Goal: Task Accomplishment & Management: Manage account settings

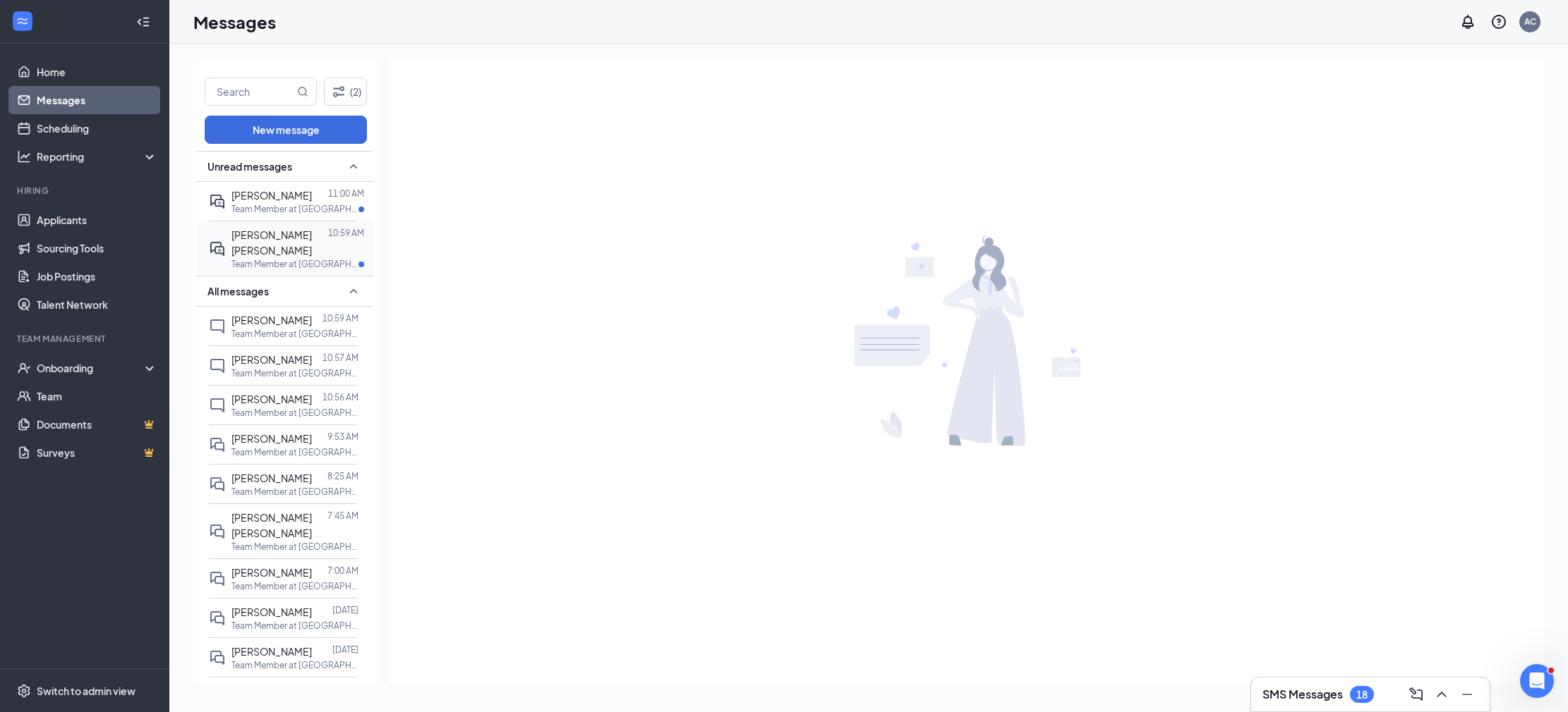
click at [308, 258] on p "Team Member at [GEOGRAPHIC_DATA] ([GEOGRAPHIC_DATA])" at bounding box center [294, 263] width 127 height 12
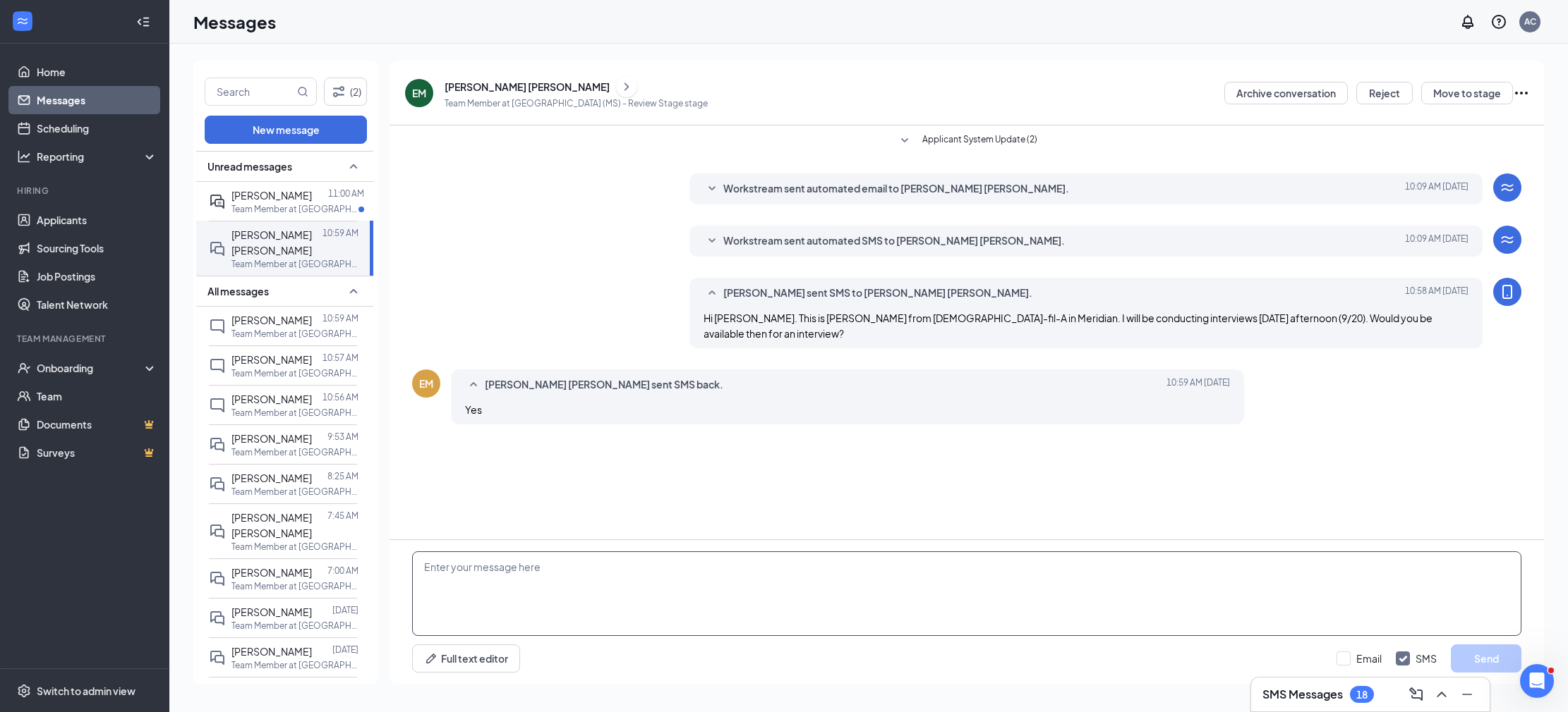
click at [656, 576] on textarea at bounding box center [967, 594] width 1110 height 85
type textarea "Awesome. Would 2 PM work for you?"
click at [1470, 658] on button "Send" at bounding box center [1485, 658] width 70 height 28
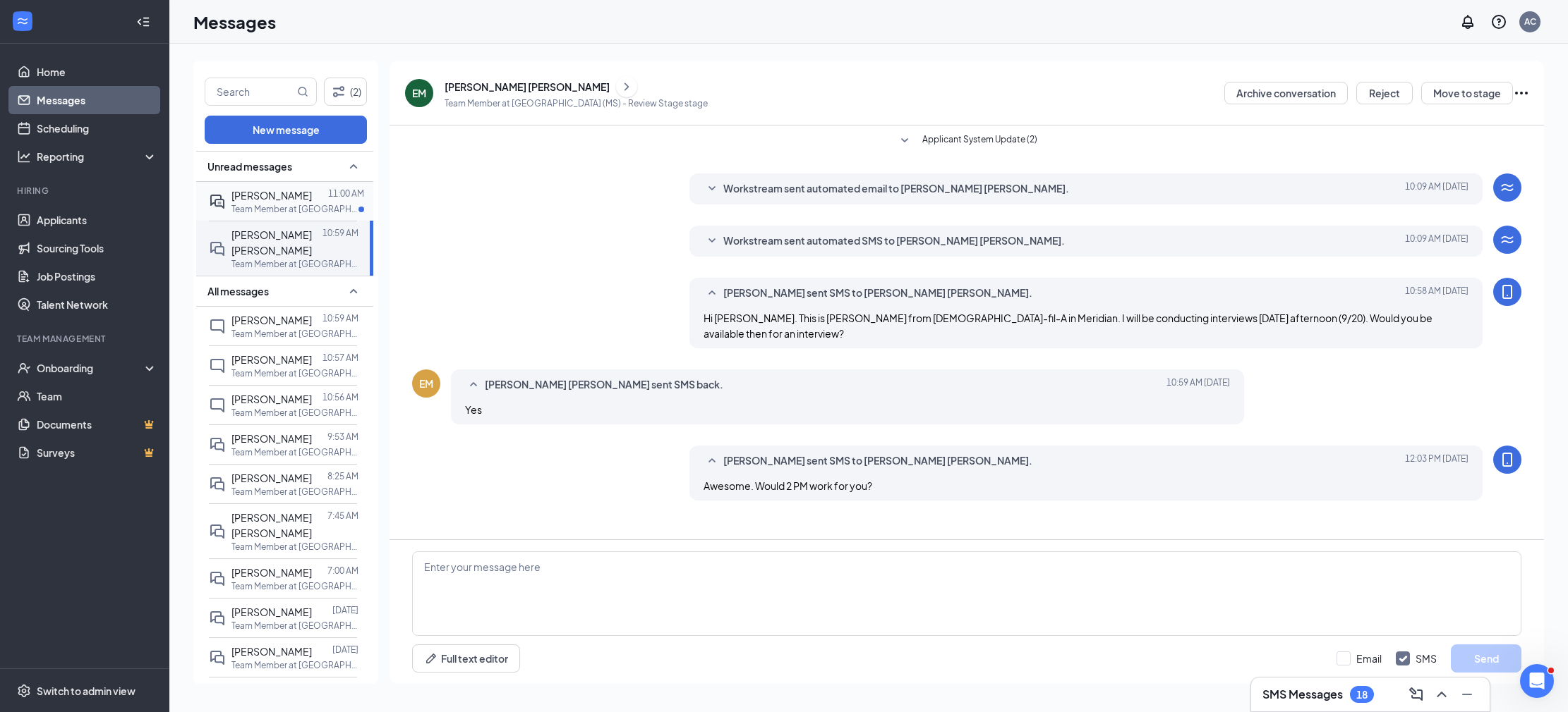
click at [231, 196] on span "[PERSON_NAME]" at bounding box center [272, 196] width 80 height 13
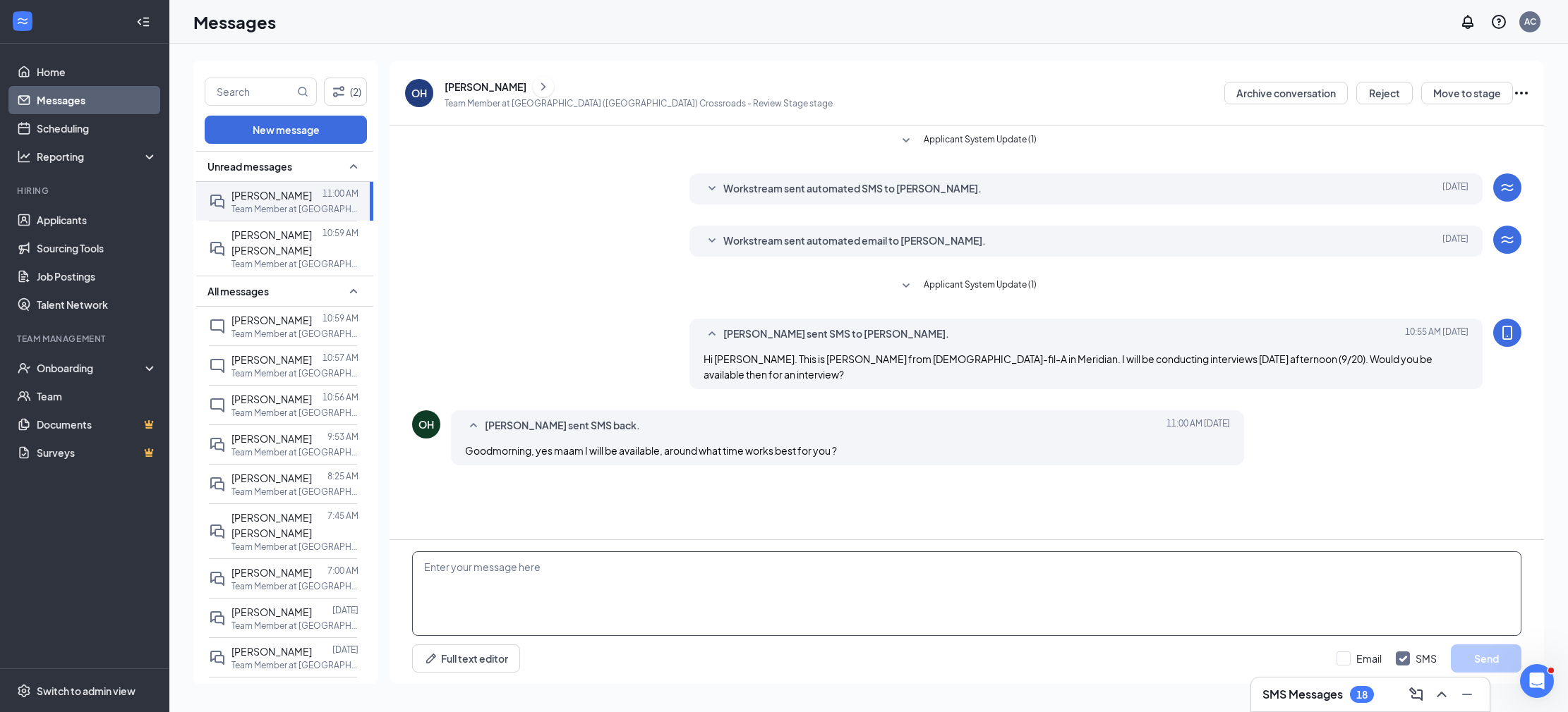
click at [702, 582] on textarea at bounding box center [967, 594] width 1110 height 85
type textarea "Awesome. Would 2:15 PM work for you?"
click at [1461, 658] on button "Send" at bounding box center [1485, 658] width 70 height 28
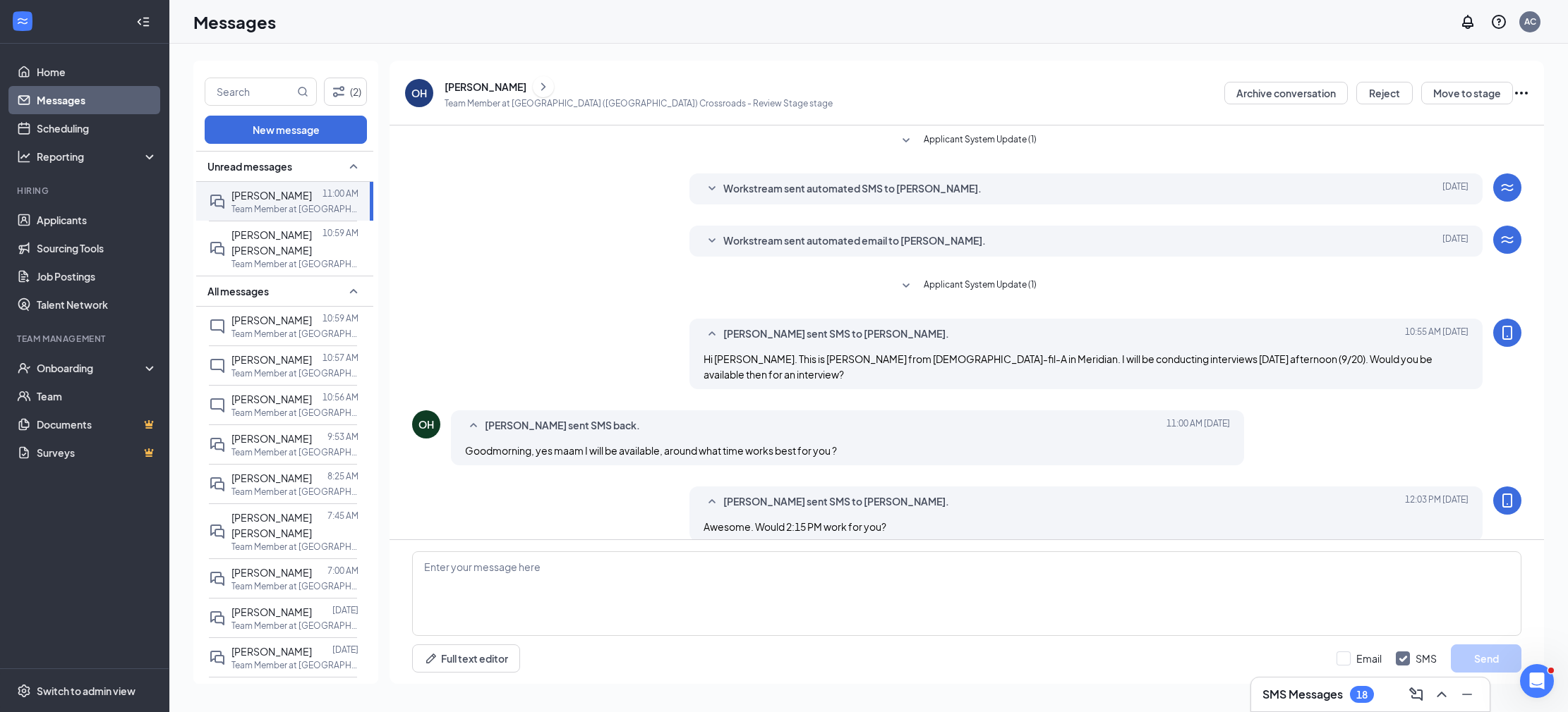
scroll to position [1, 0]
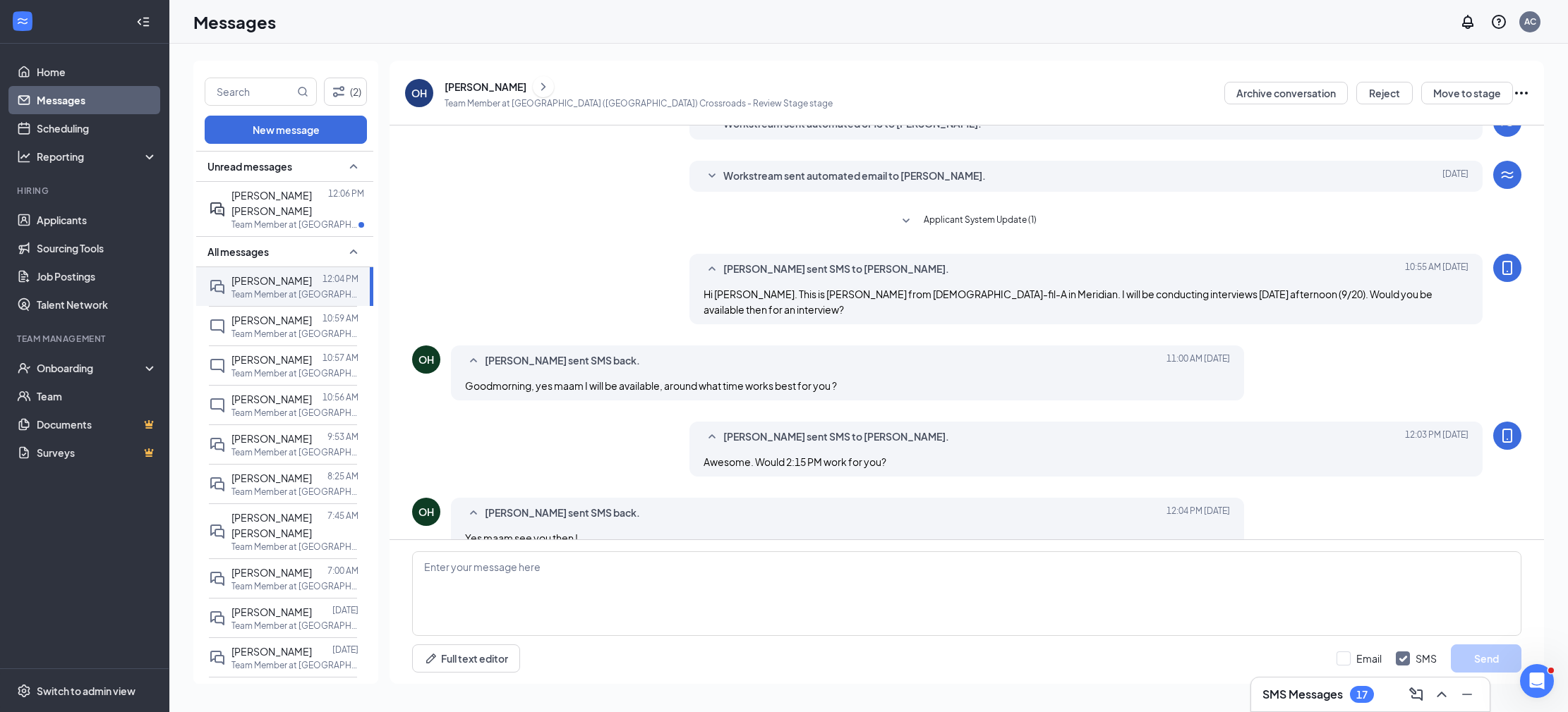
scroll to position [76, 0]
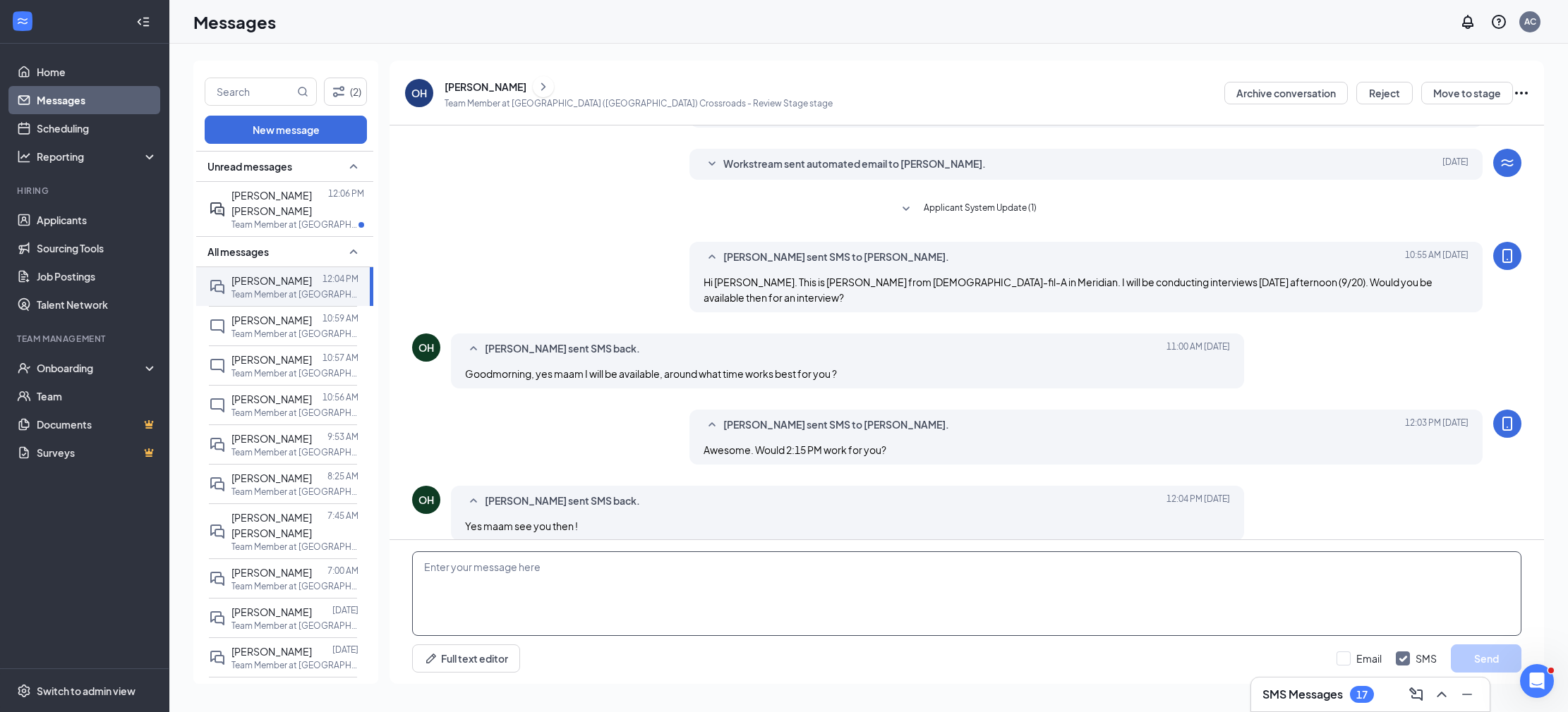
click at [541, 560] on textarea at bounding box center [967, 594] width 1110 height 85
paste textarea "We got you all set up for Tuesday, September 16th. Please go to our location at…"
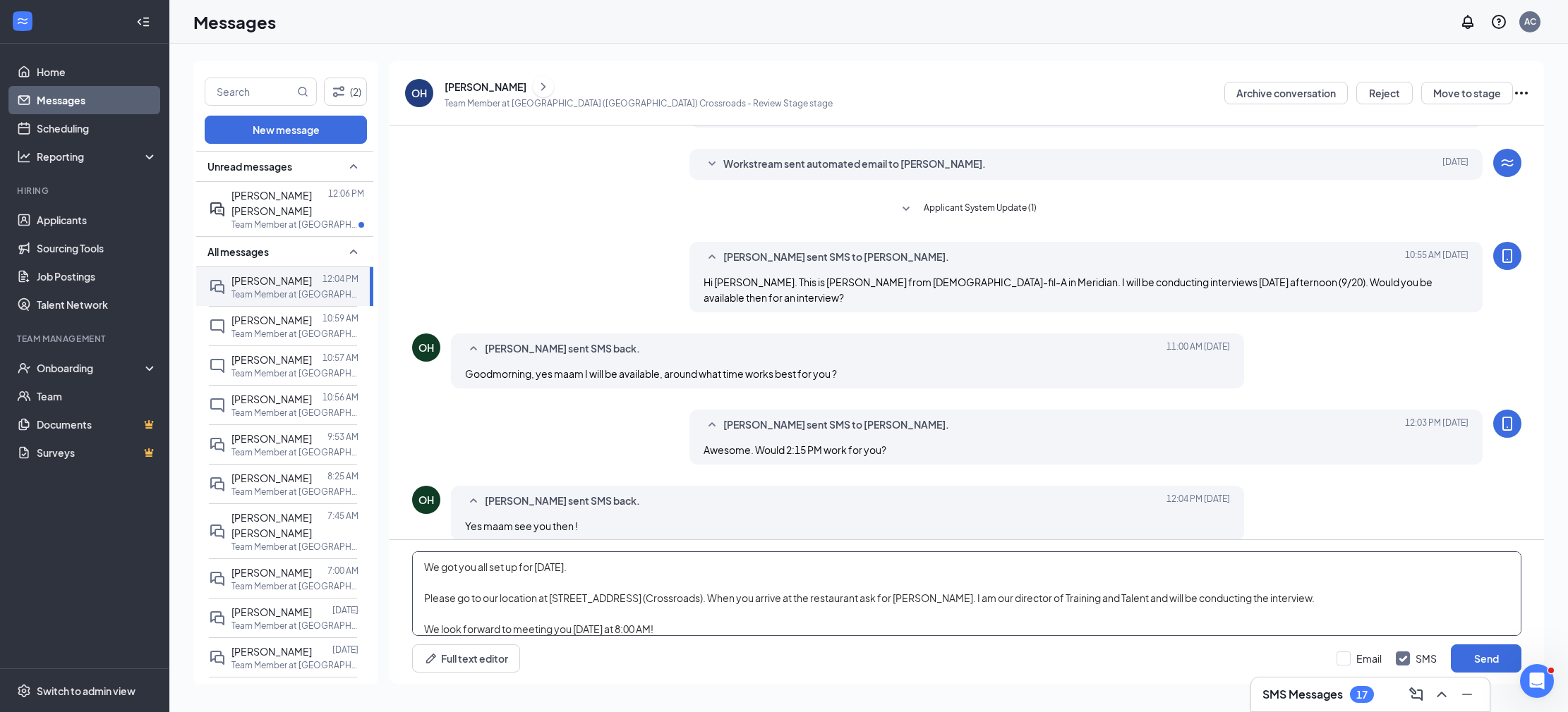
drag, startPoint x: 557, startPoint y: 569, endPoint x: 860, endPoint y: 572, distance: 303.0
click at [859, 571] on textarea "We got you all set up for Tuesday, September 16th. Please go to our location at…" at bounding box center [967, 594] width 1110 height 85
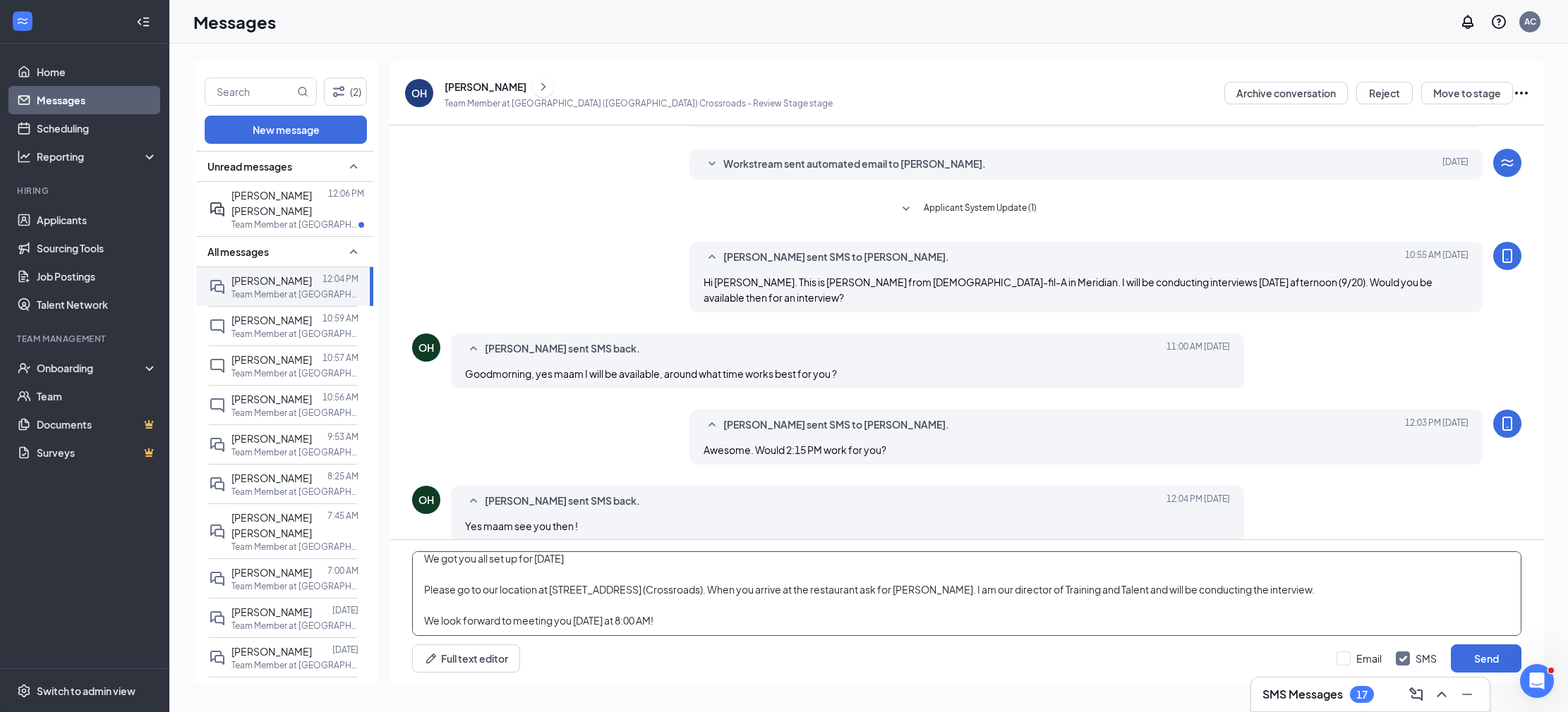
drag, startPoint x: 660, startPoint y: 631, endPoint x: 630, endPoint y: 624, distance: 30.8
click at [630, 624] on textarea "We got you all set up for Friday, September 20 Please go to our location at 109…" at bounding box center [967, 594] width 1110 height 85
type textarea "We got you all set up for Friday, September 20 Please go to our location at 109…"
click at [1495, 655] on button "Send" at bounding box center [1485, 658] width 70 height 28
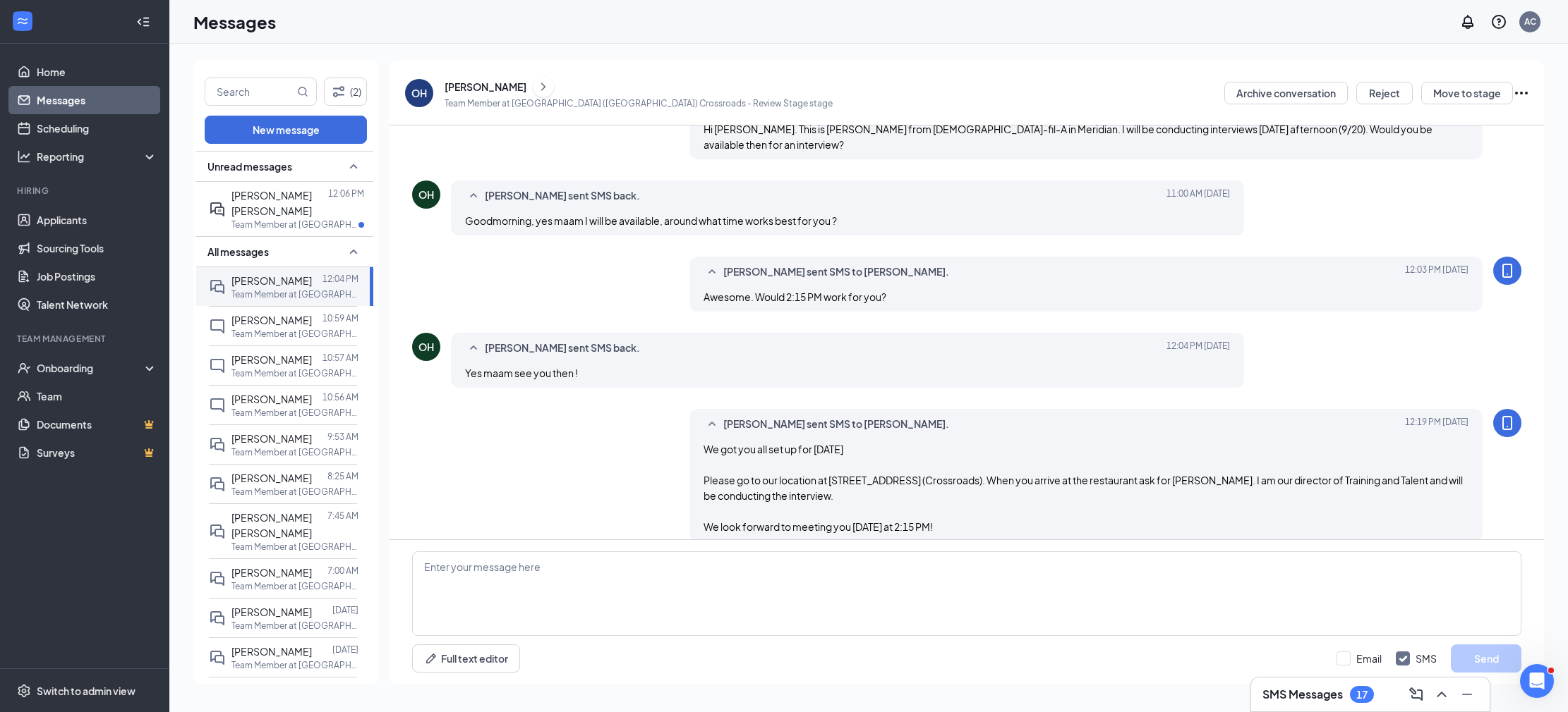
scroll to position [230, 0]
click at [537, 83] on icon "ChevronRight" at bounding box center [543, 86] width 14 height 17
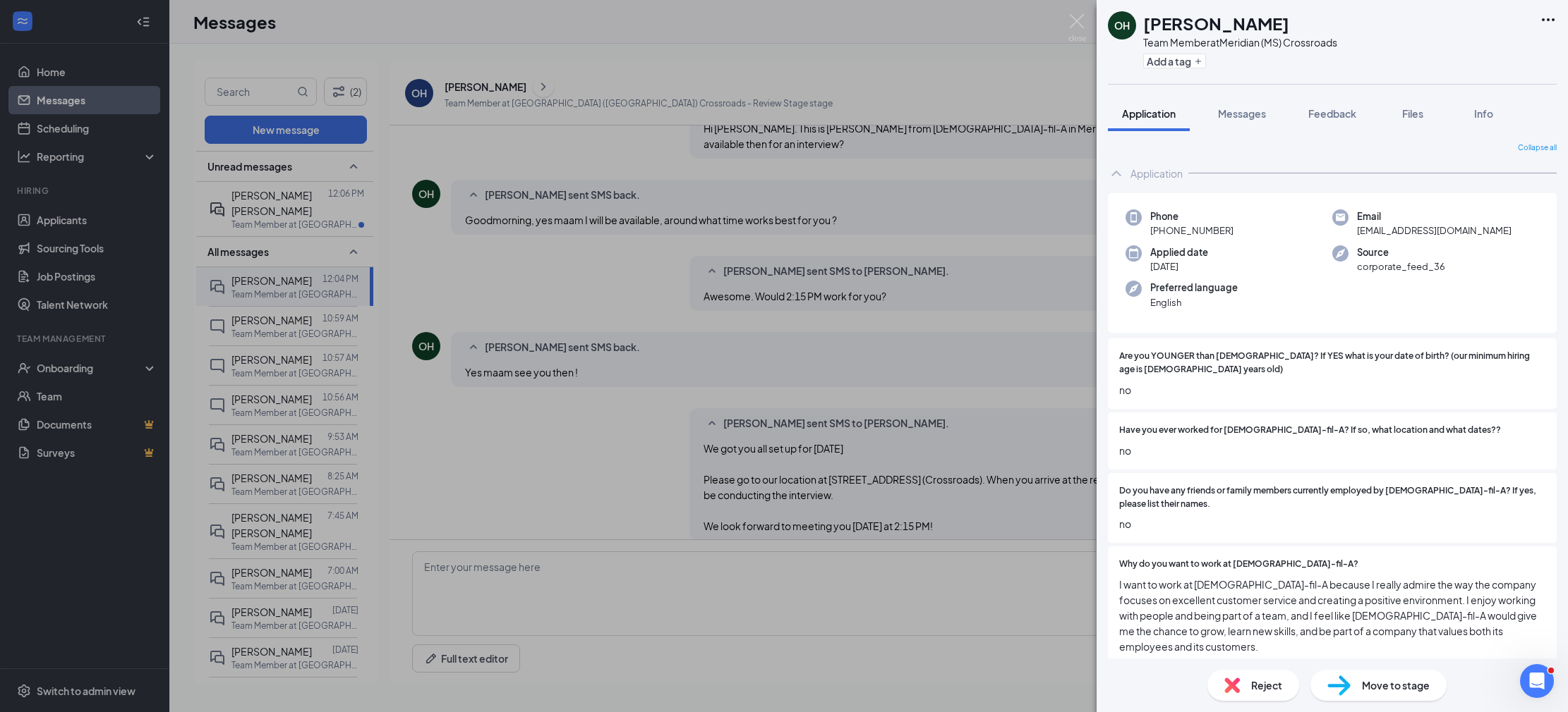
click at [1179, 31] on h1 "Olivia Hill" at bounding box center [1216, 23] width 146 height 24
drag, startPoint x: 1178, startPoint y: 24, endPoint x: 1251, endPoint y: 20, distance: 73.1
click at [1178, 24] on h1 "Olivia Hill" at bounding box center [1216, 23] width 146 height 24
click at [1548, 14] on icon "Ellipses" at bounding box center [1548, 19] width 17 height 17
click at [1476, 51] on link "View full application" at bounding box center [1471, 52] width 152 height 14
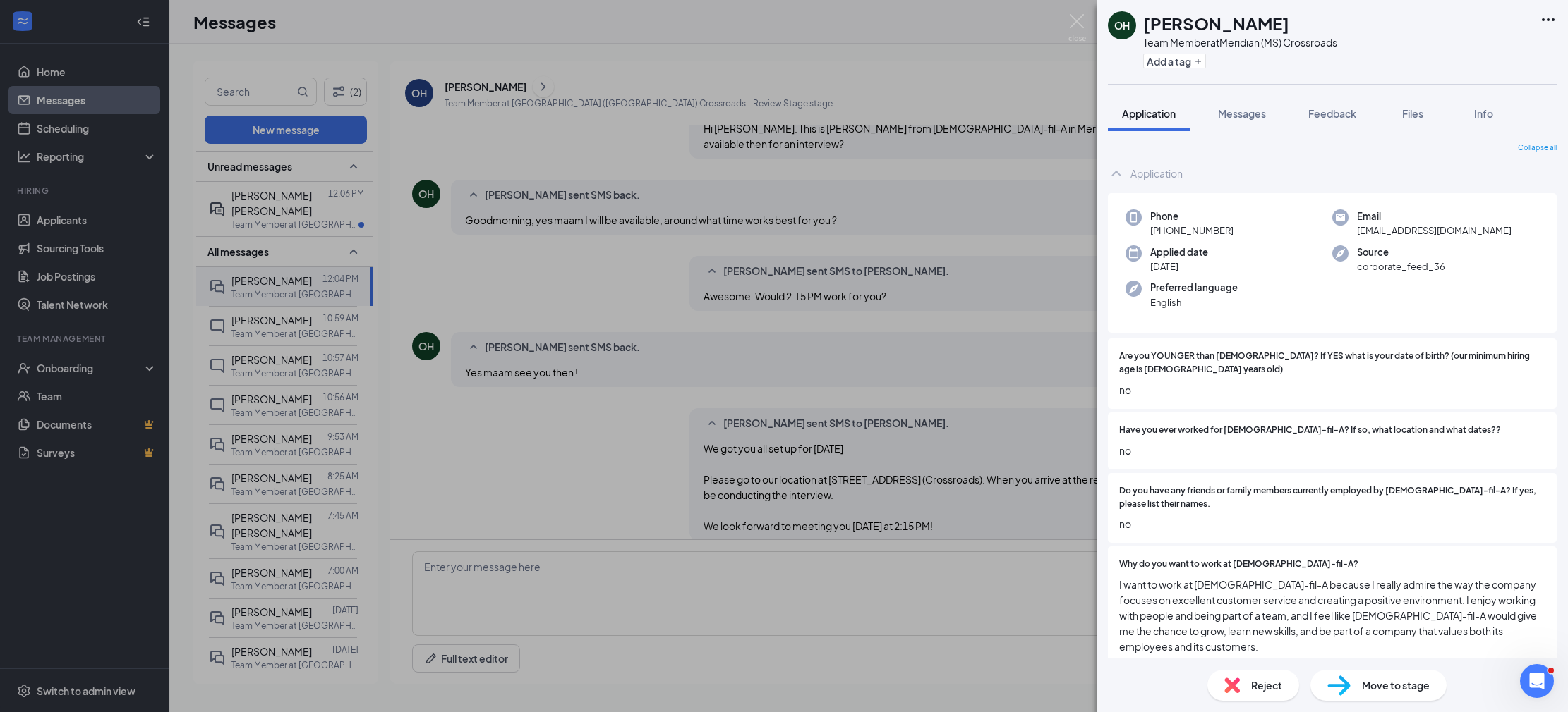
drag, startPoint x: 443, startPoint y: 127, endPoint x: 411, endPoint y: 153, distance: 41.2
click at [443, 127] on div "OH Olivia Hill Team Member at Meridian (MS) Crossroads Add a tag Application Me…" at bounding box center [784, 356] width 1568 height 712
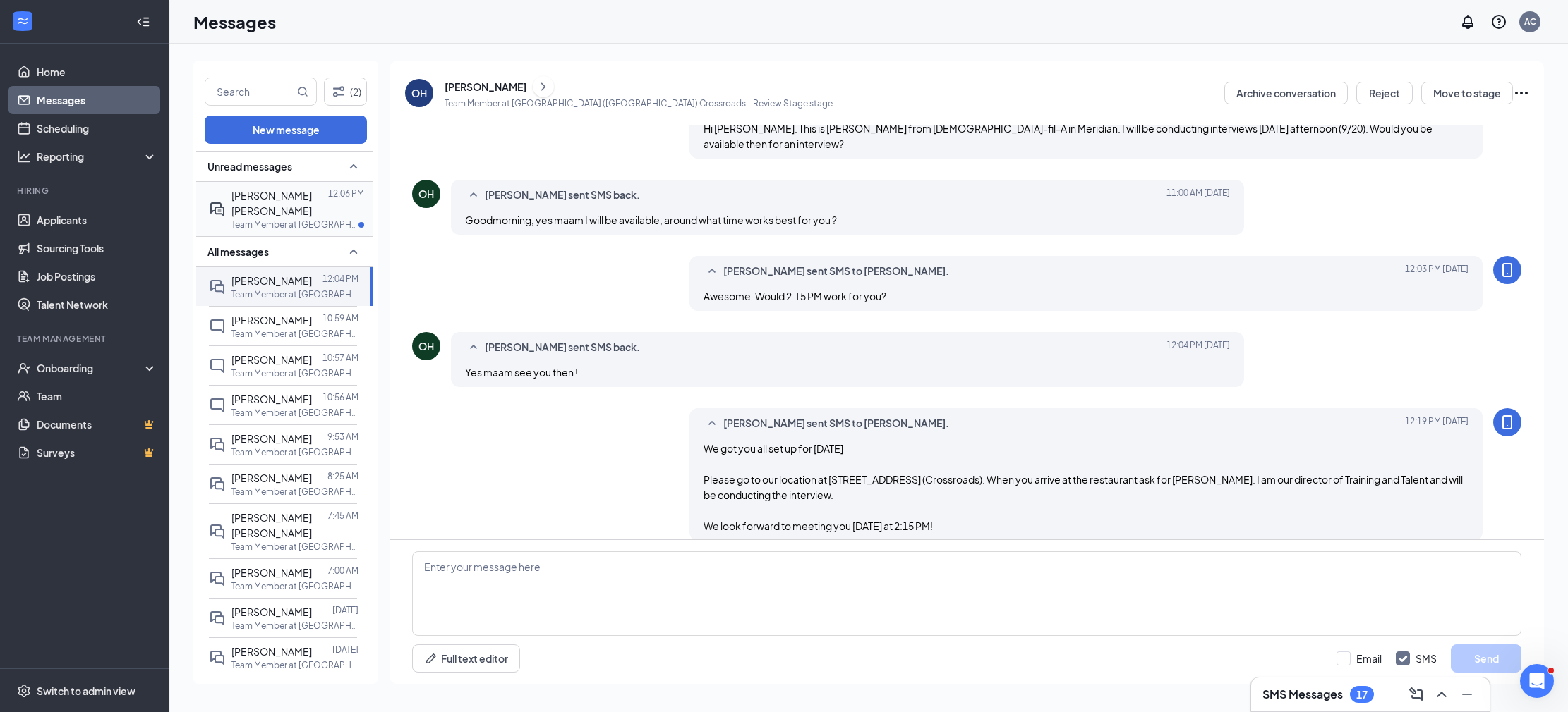
click at [328, 196] on div at bounding box center [328, 203] width 0 height 31
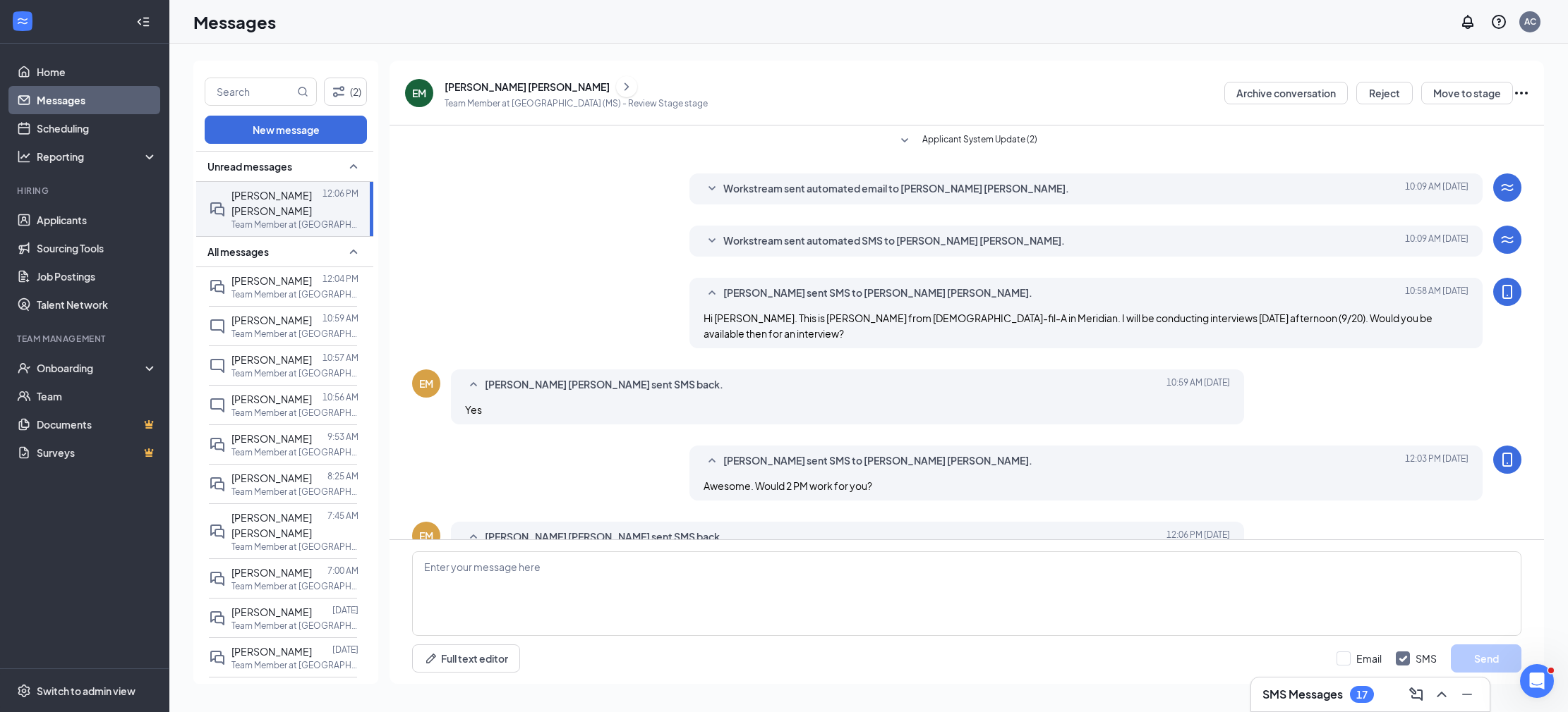
scroll to position [36, 0]
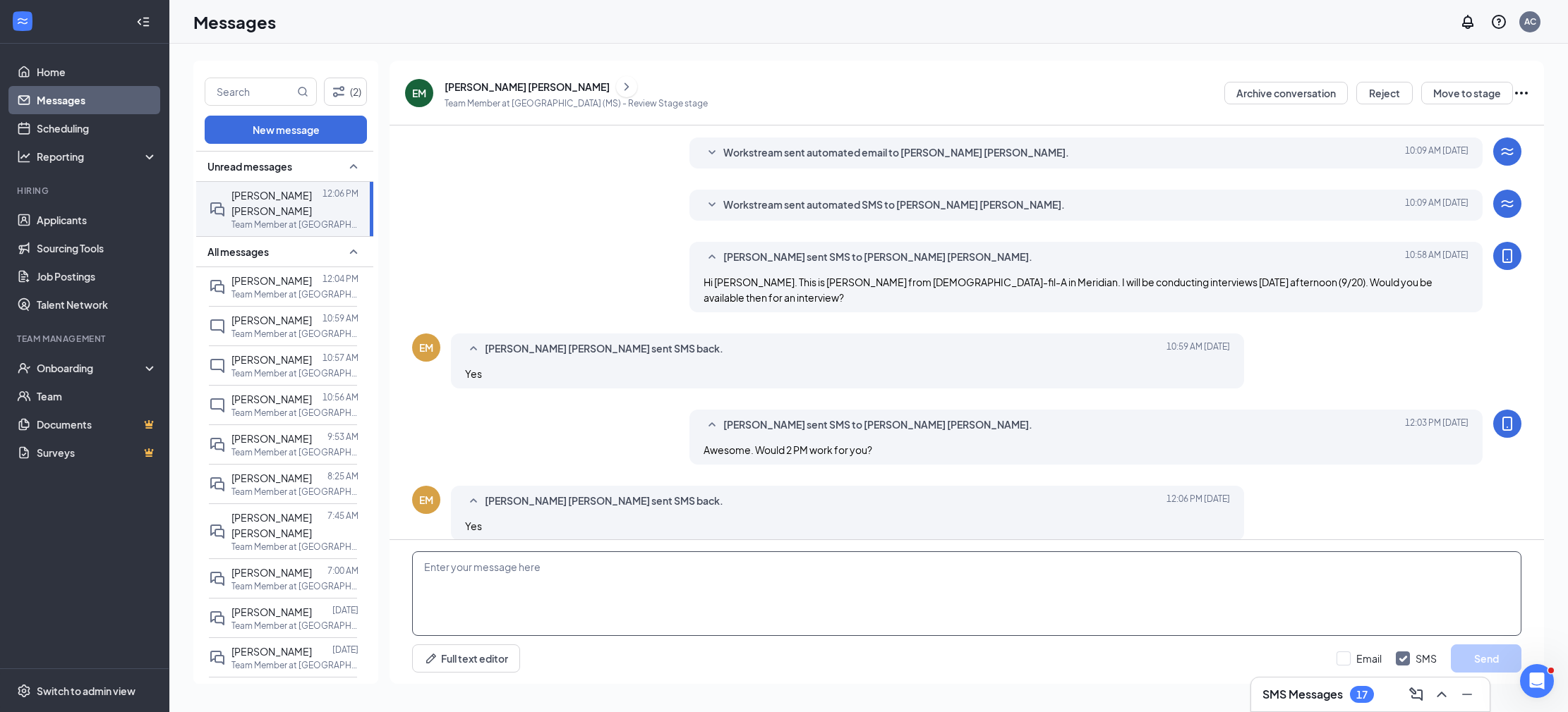
click at [555, 577] on textarea at bounding box center [967, 594] width 1110 height 85
paste textarea "We got you all set up for [DATE] Please go to our location at [STREET_ADDRESS] …"
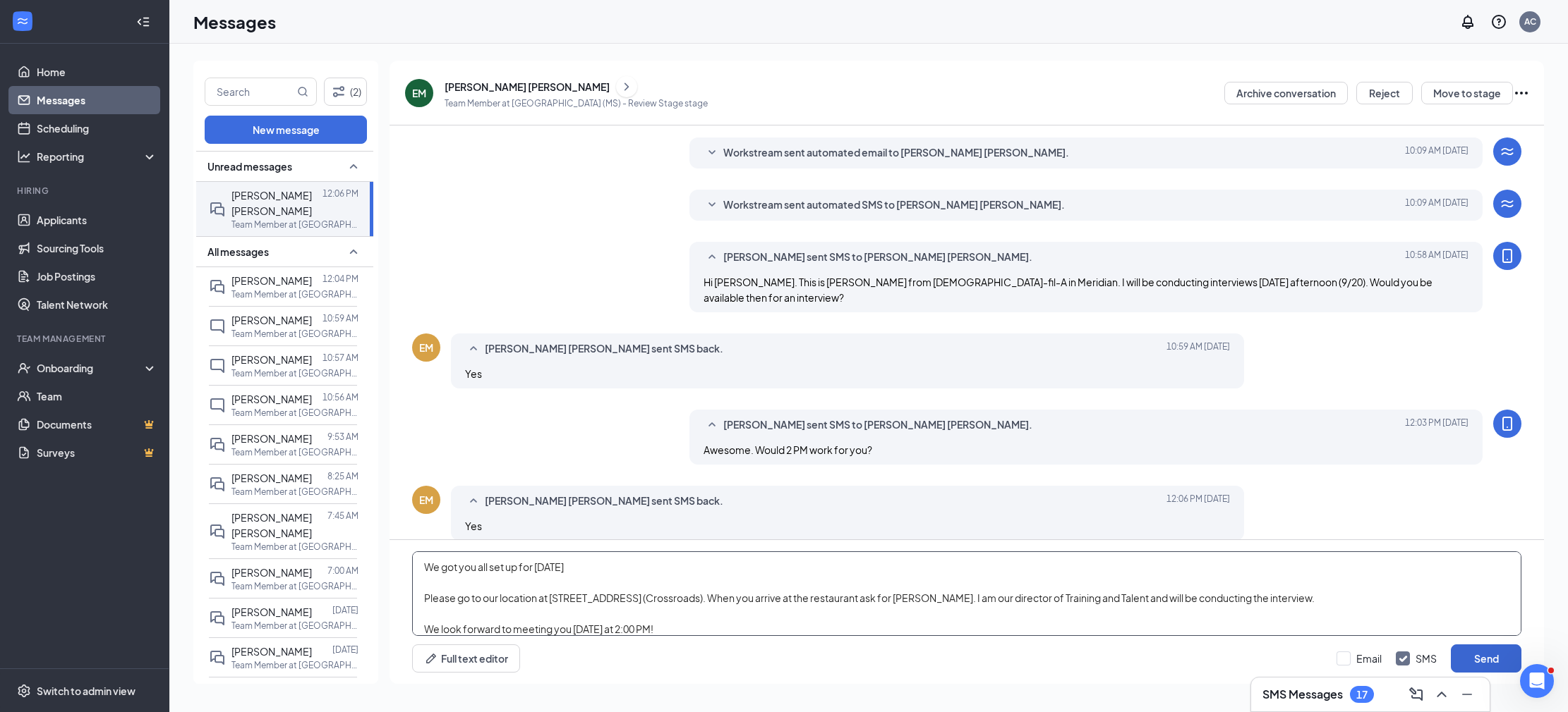
type textarea "We got you all set up for [DATE] Please go to our location at [STREET_ADDRESS] …"
click at [1499, 652] on button "Send" at bounding box center [1485, 658] width 70 height 28
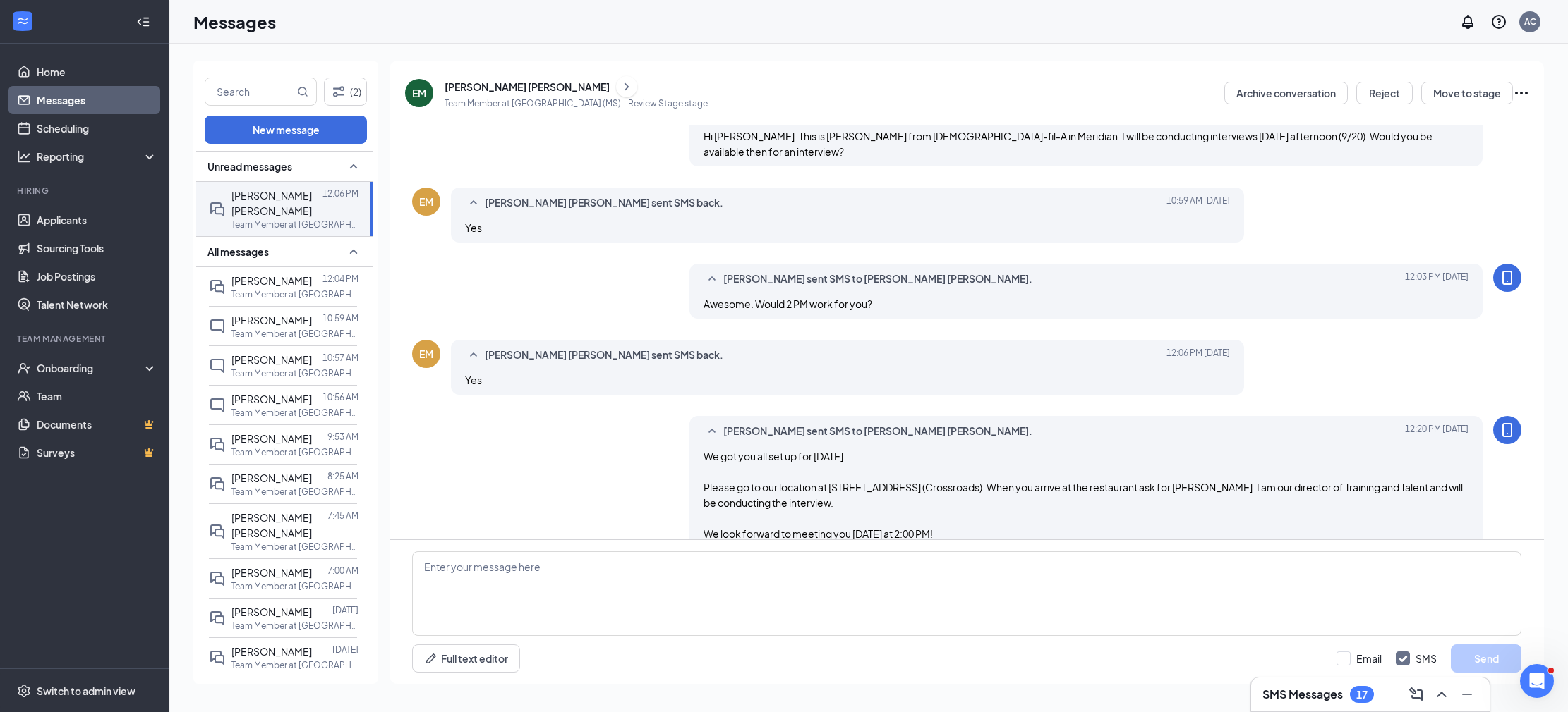
scroll to position [189, 0]
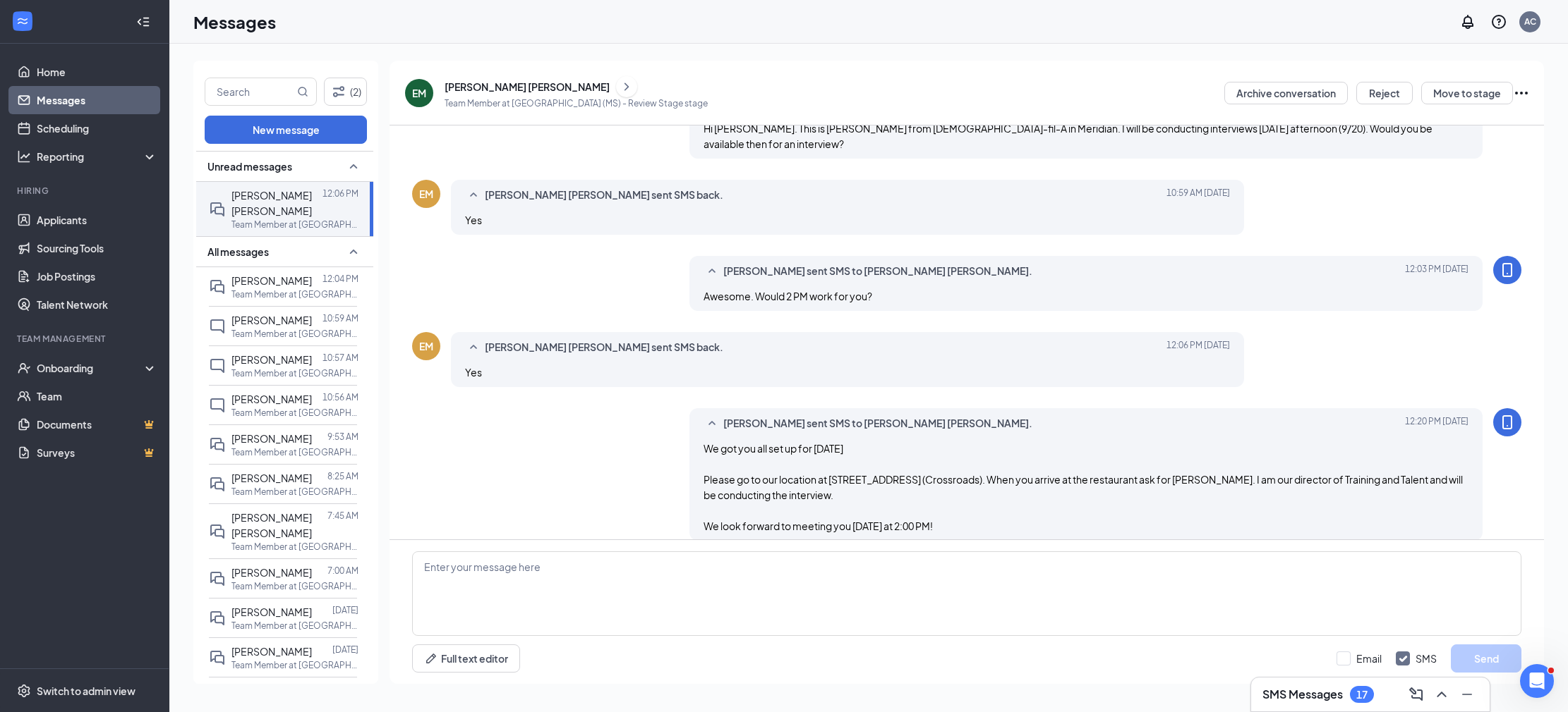
click at [616, 82] on button at bounding box center [626, 86] width 21 height 21
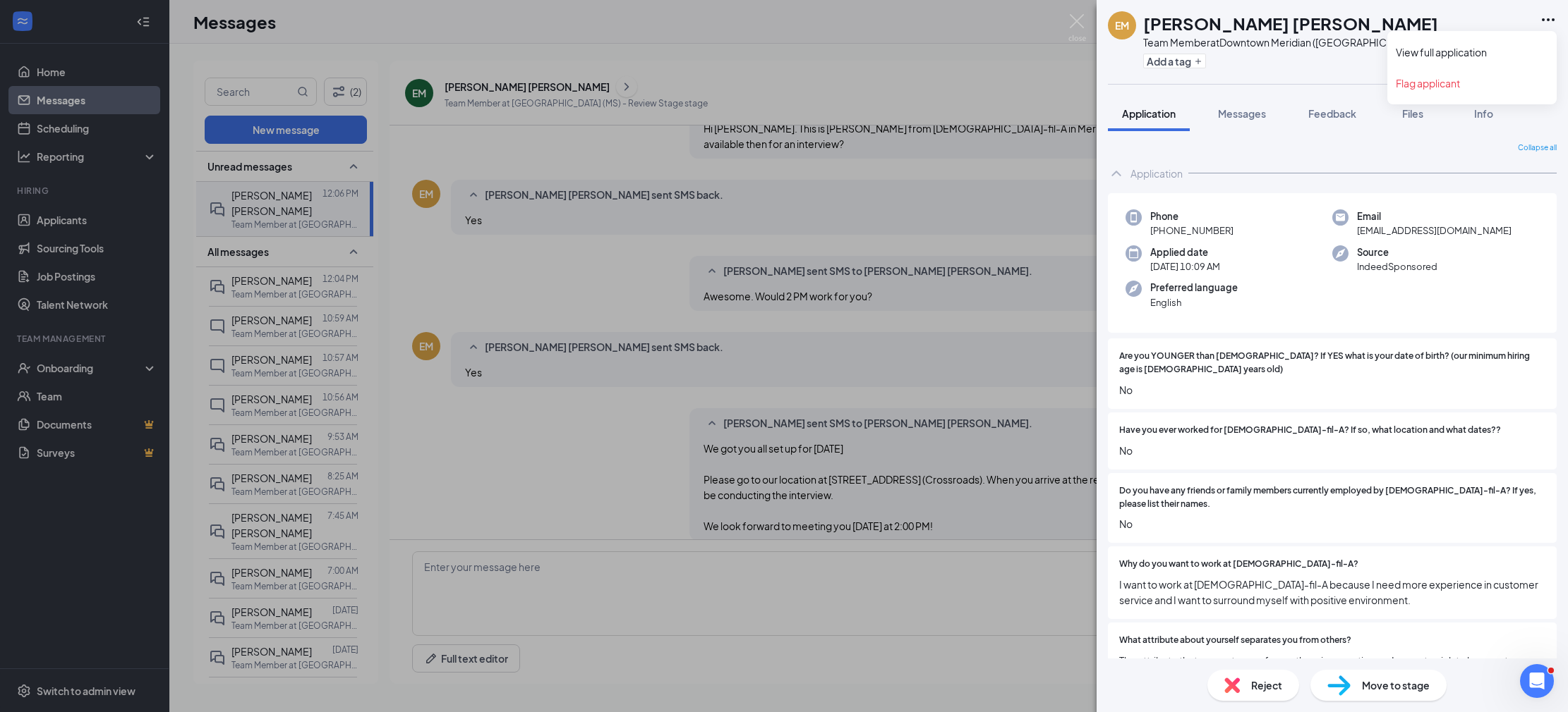
click at [1548, 24] on icon "Ellipses" at bounding box center [1548, 19] width 17 height 17
click at [1488, 46] on link "View full application" at bounding box center [1471, 52] width 152 height 14
drag, startPoint x: 88, startPoint y: 133, endPoint x: 78, endPoint y: 97, distance: 37.4
click at [86, 127] on div "EM Erica Michelle Team Member at Downtown Meridian (MS) Add a tag Application M…" at bounding box center [784, 356] width 1568 height 712
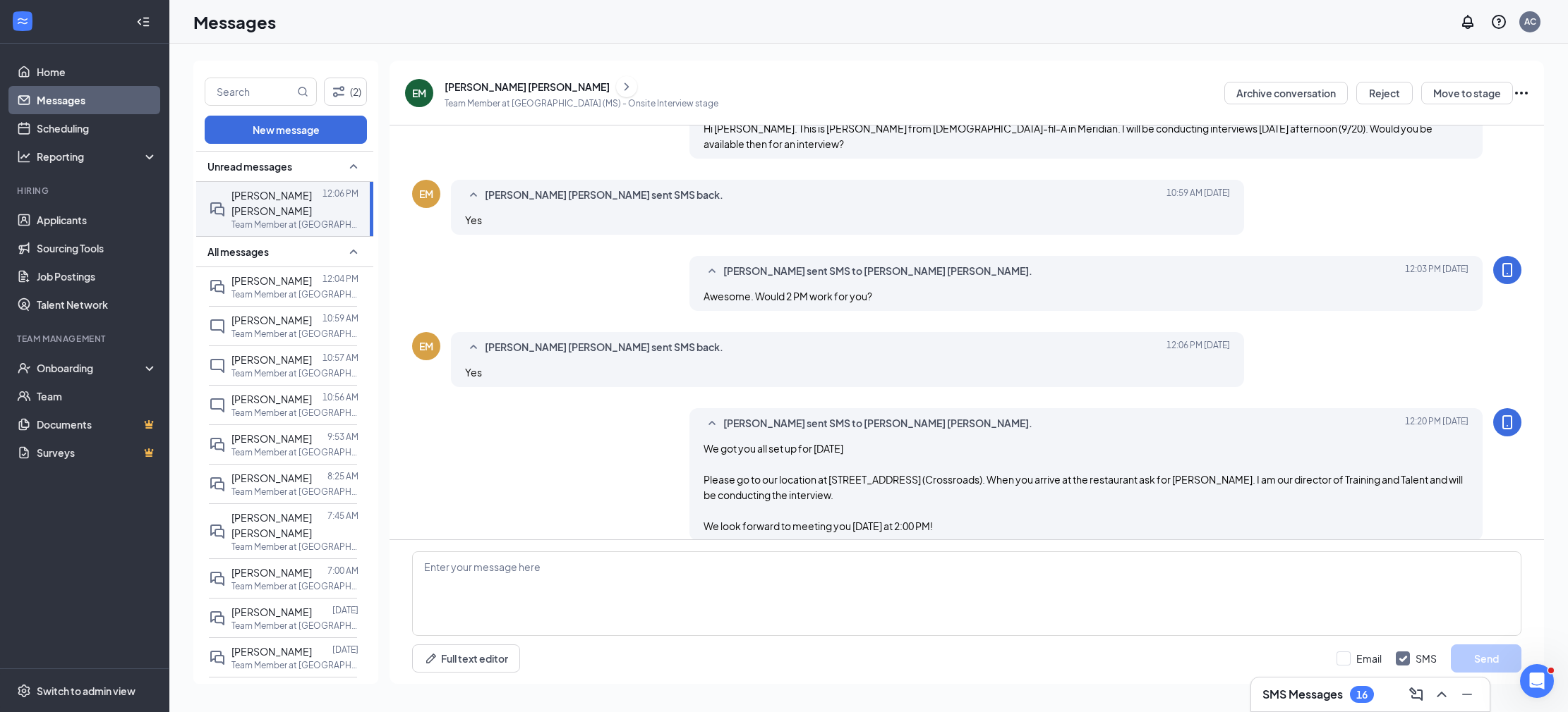
click at [80, 96] on link "Messages" at bounding box center [97, 99] width 120 height 28
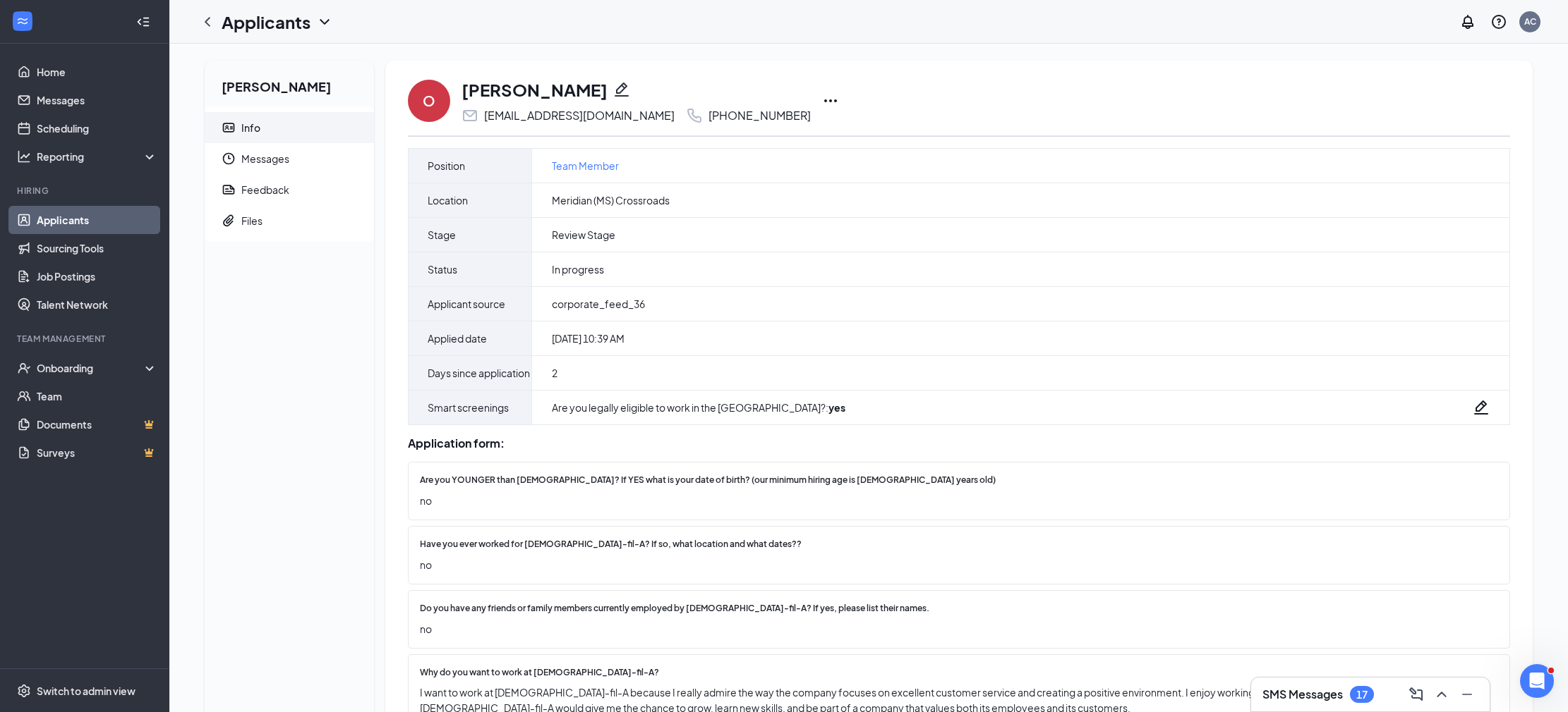
click at [822, 98] on icon "Ellipses" at bounding box center [830, 100] width 17 height 17
click at [849, 397] on p "Print applicant" at bounding box center [847, 397] width 121 height 14
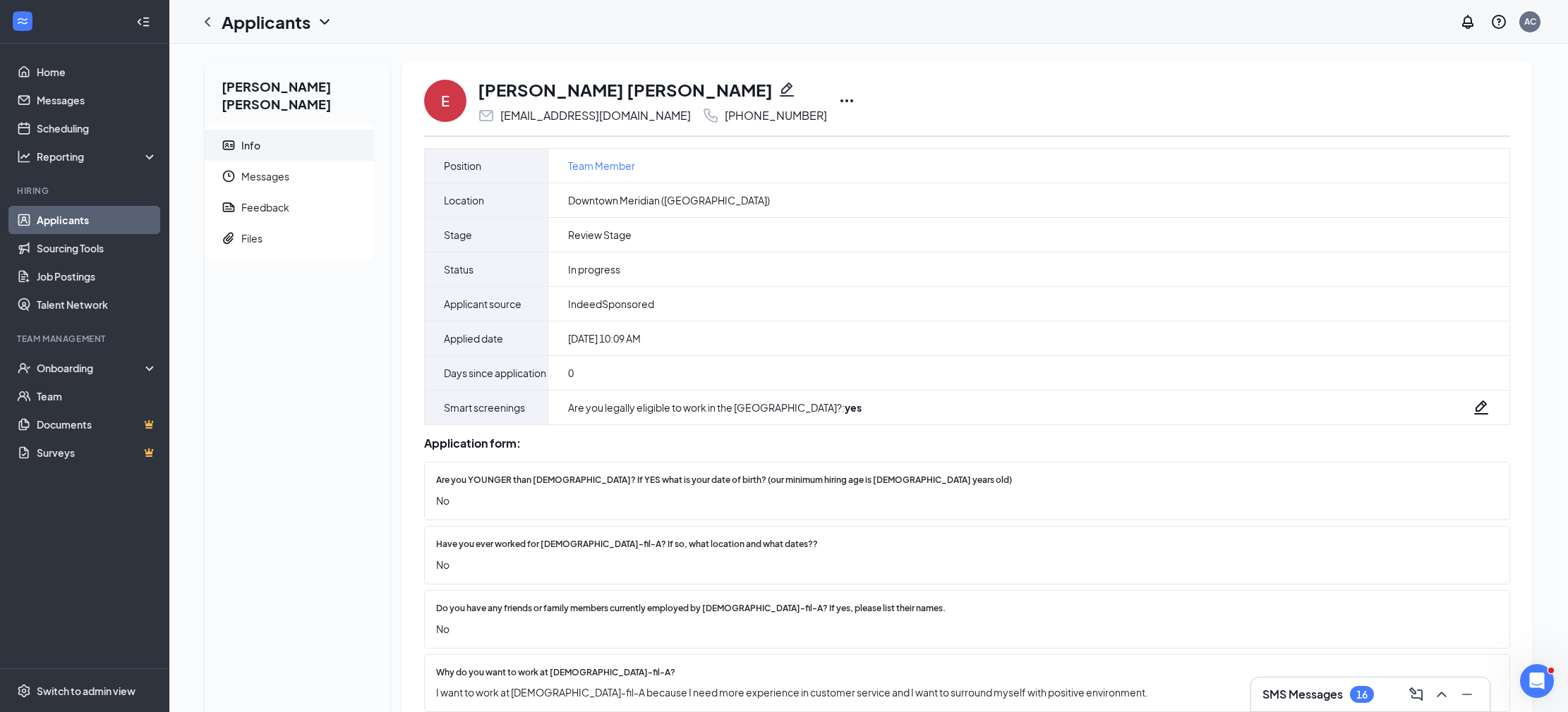
click at [838, 101] on icon "Ellipses" at bounding box center [846, 100] width 17 height 17
click at [852, 399] on p "Print applicant" at bounding box center [865, 397] width 121 height 14
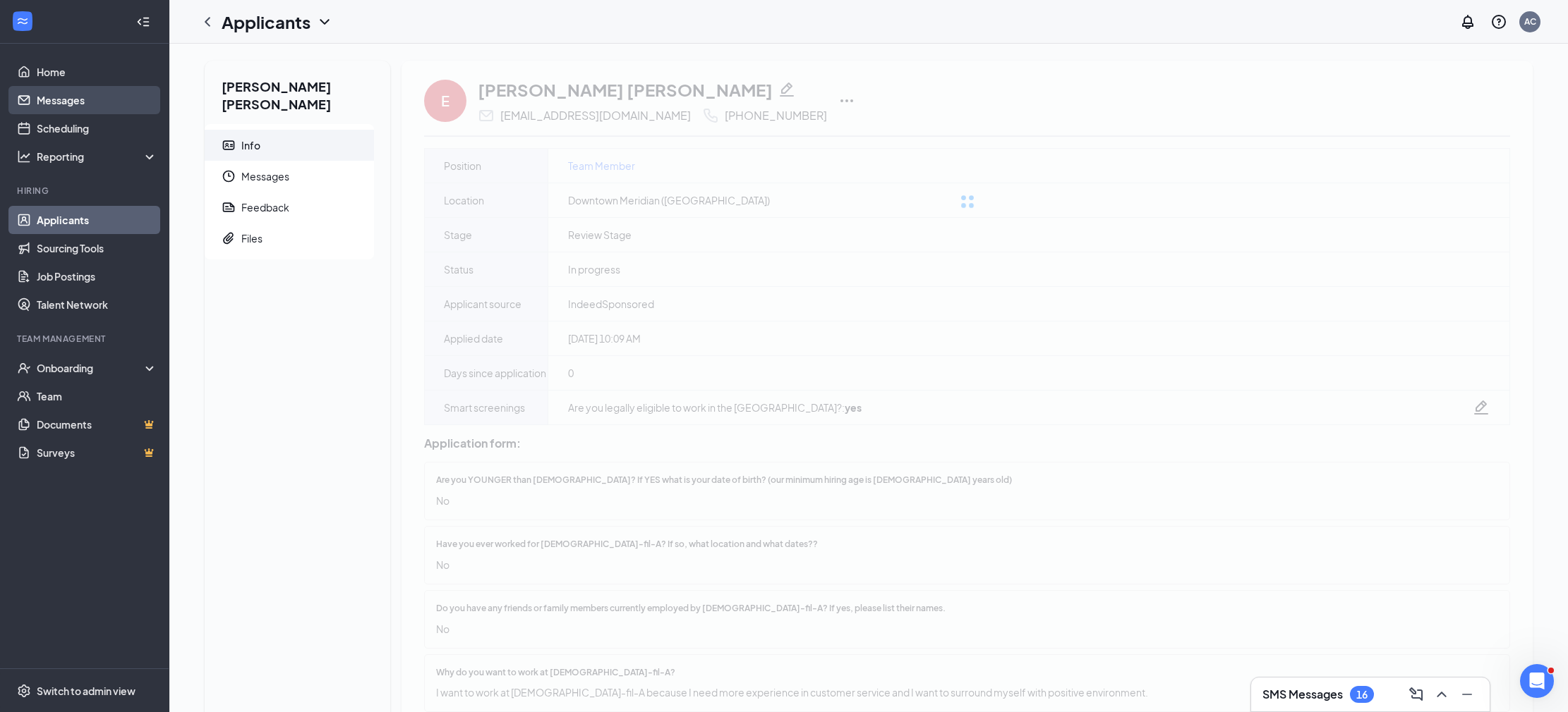
click at [92, 93] on link "Messages" at bounding box center [97, 99] width 120 height 28
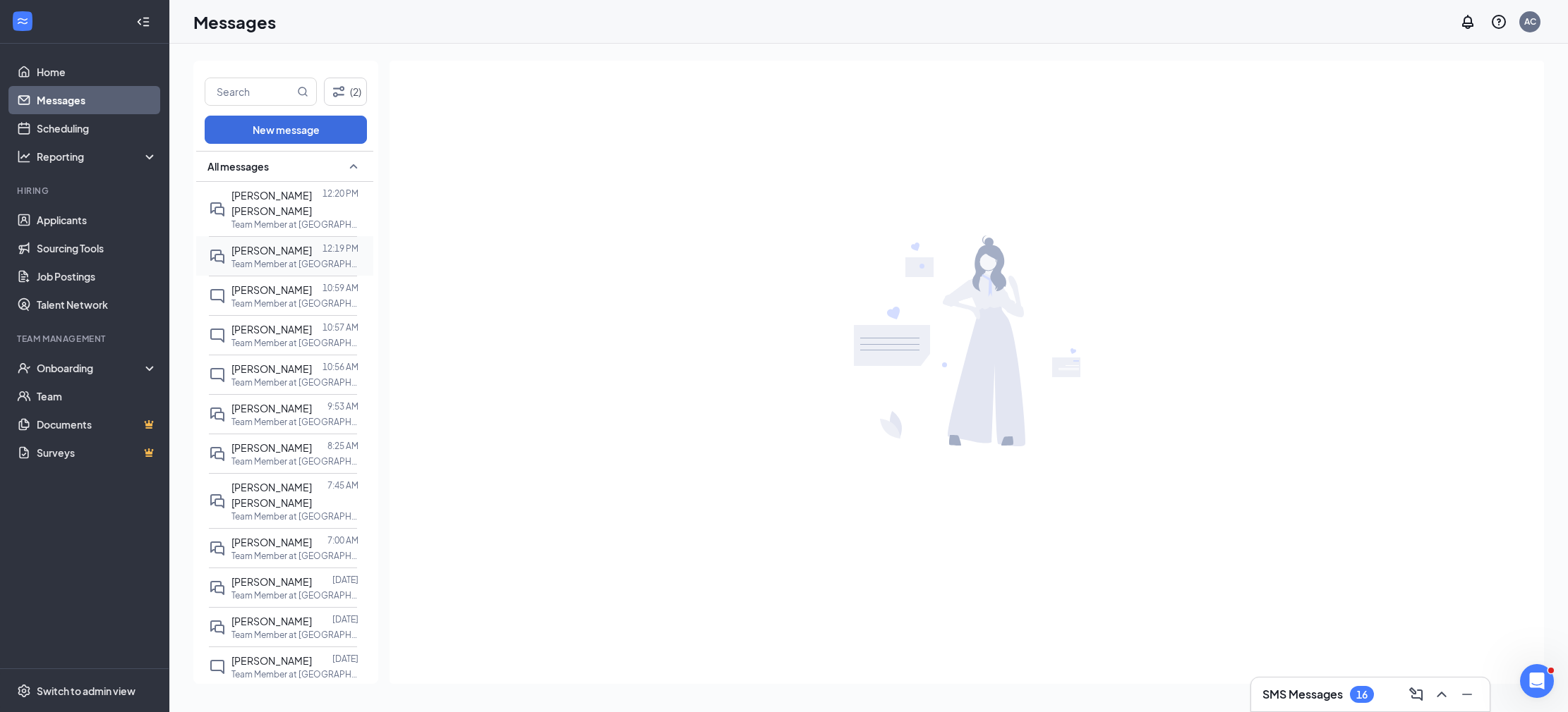
click at [303, 258] on p "Team Member at Meridian (MS) Crossroads" at bounding box center [294, 263] width 127 height 12
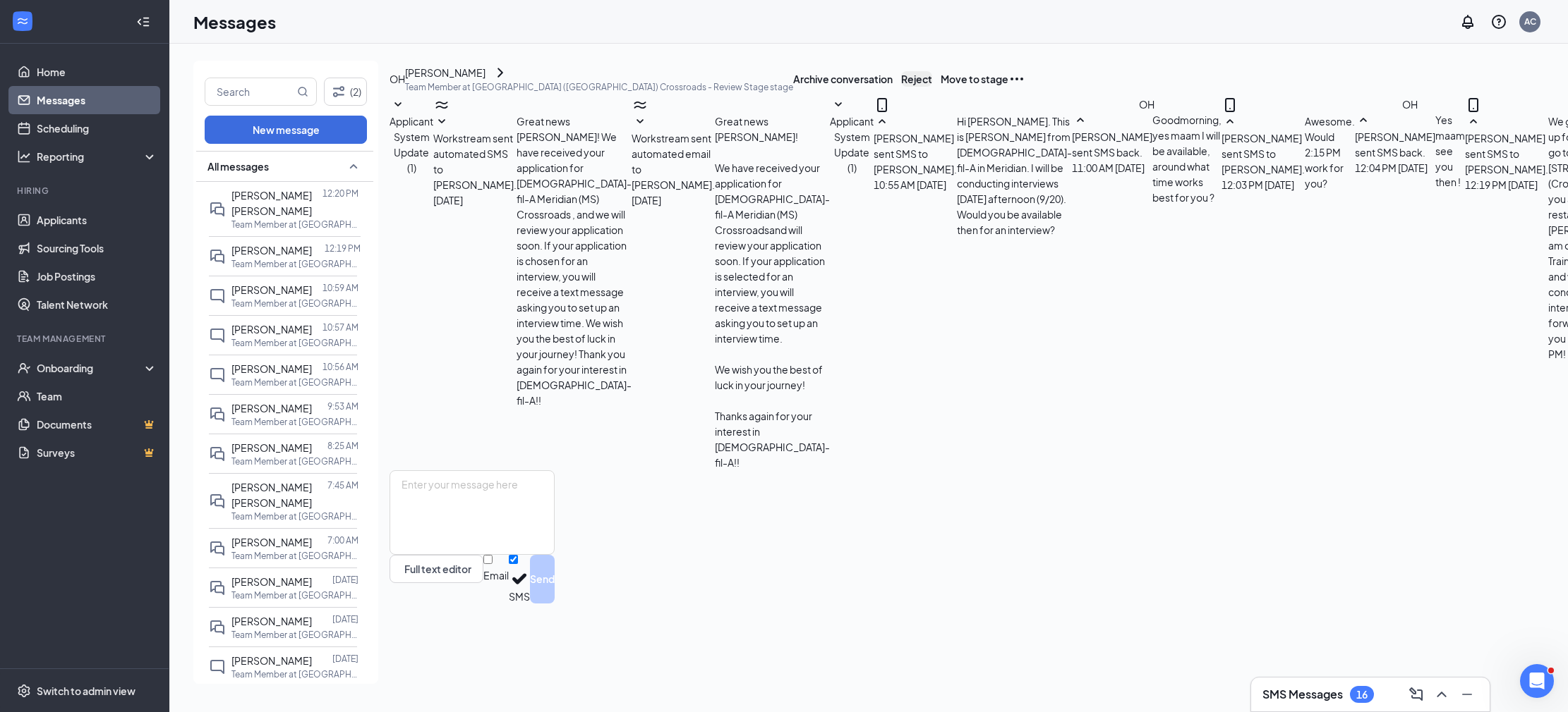
scroll to position [86, 0]
click at [1009, 86] on button "Move to stage" at bounding box center [974, 78] width 67 height 15
type input "Onsite Interview (next stage)"
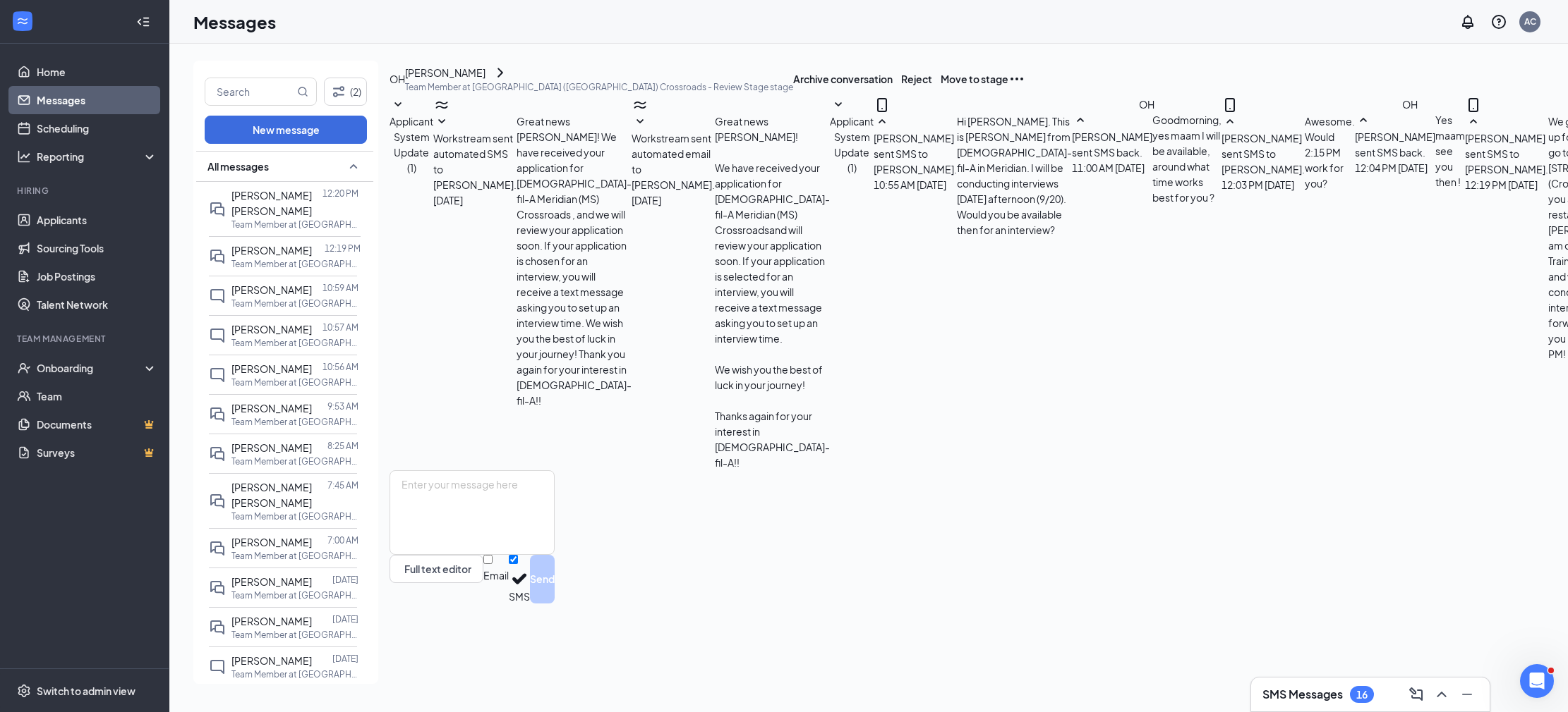
scroll to position [230, 0]
click at [1009, 83] on button "Move to stage" at bounding box center [974, 78] width 67 height 15
type input "Review Stage (current stage)"
click at [1009, 86] on button "Move to stage" at bounding box center [974, 78] width 67 height 15
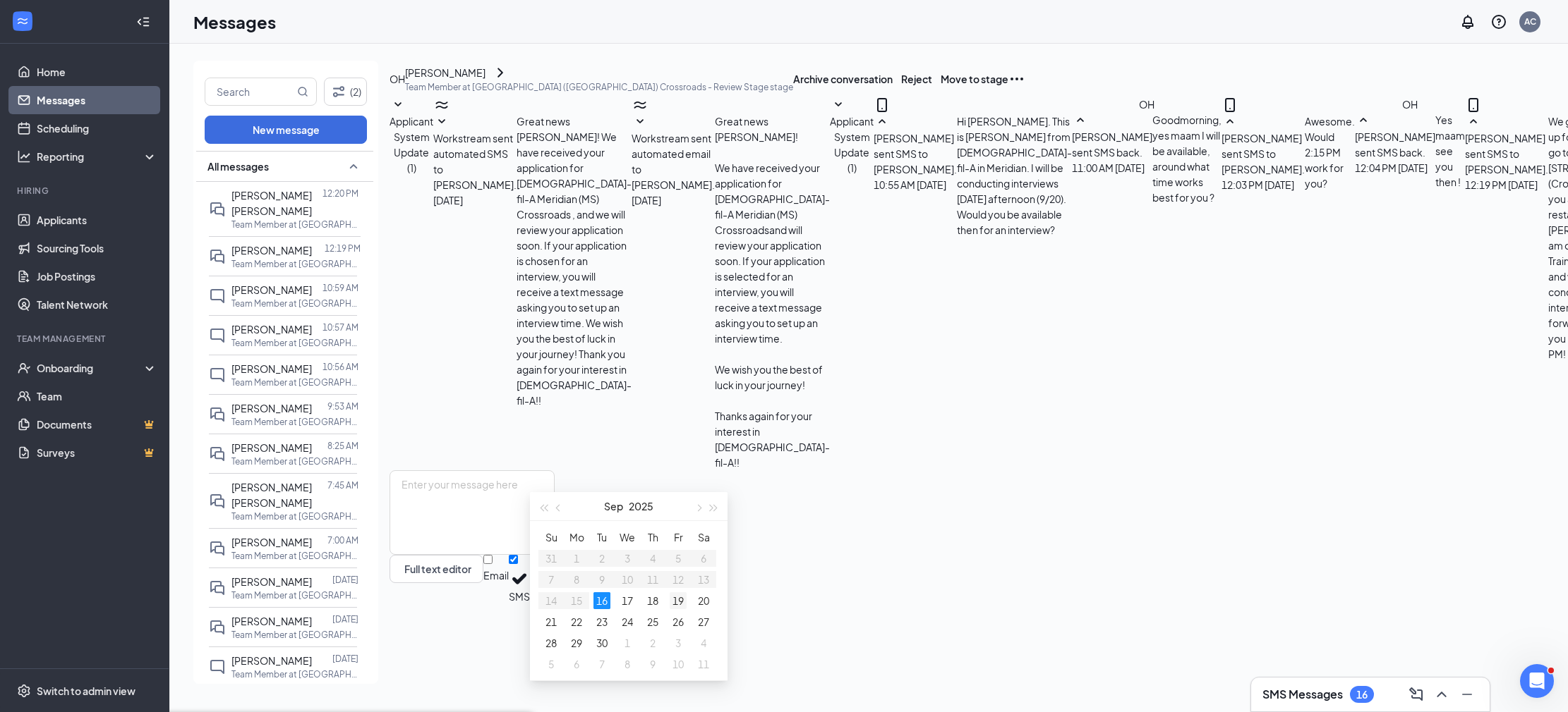
type input "Sep 19, 2025"
click at [674, 595] on div "19" at bounding box center [678, 601] width 17 height 17
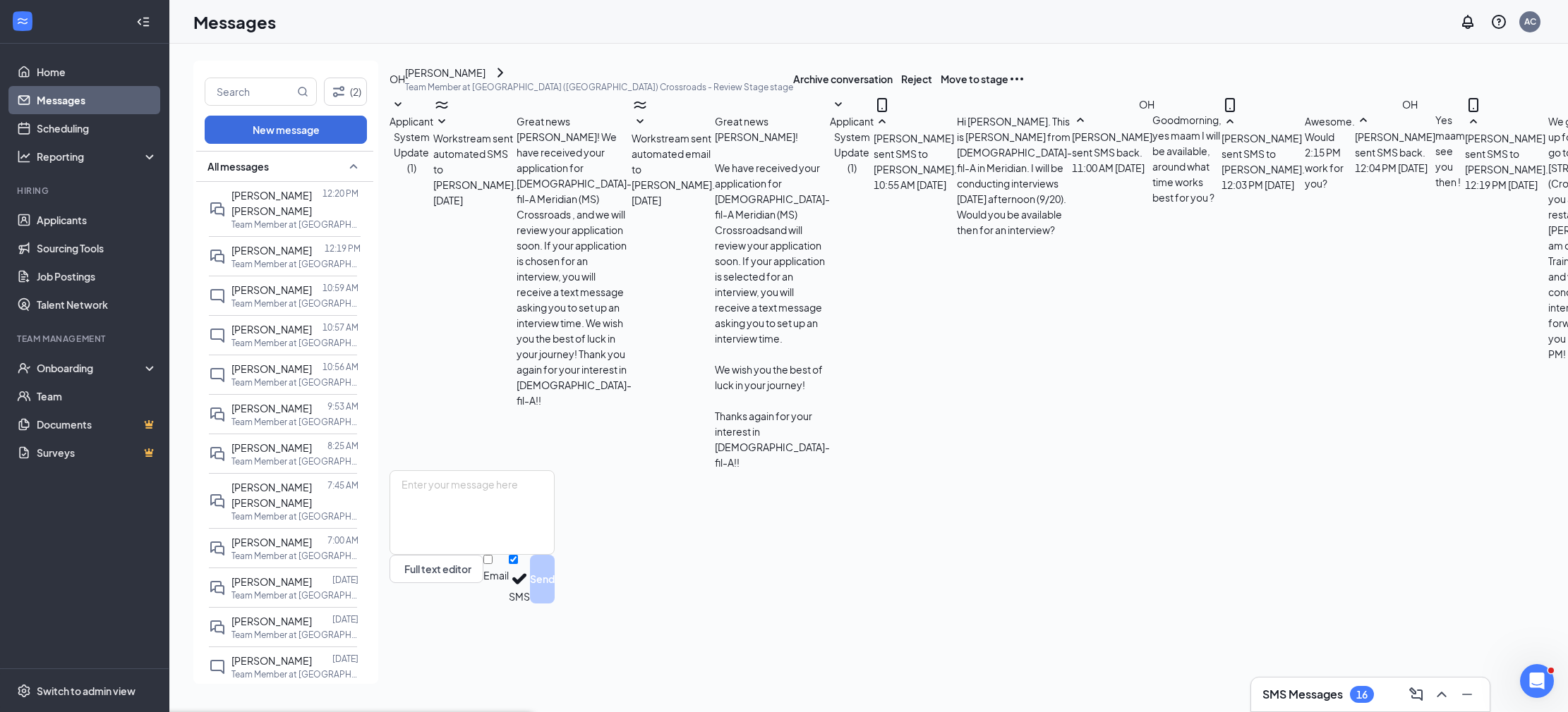
type input "02:15 PM"
drag, startPoint x: 892, startPoint y: 456, endPoint x: 898, endPoint y: 432, distance: 24.7
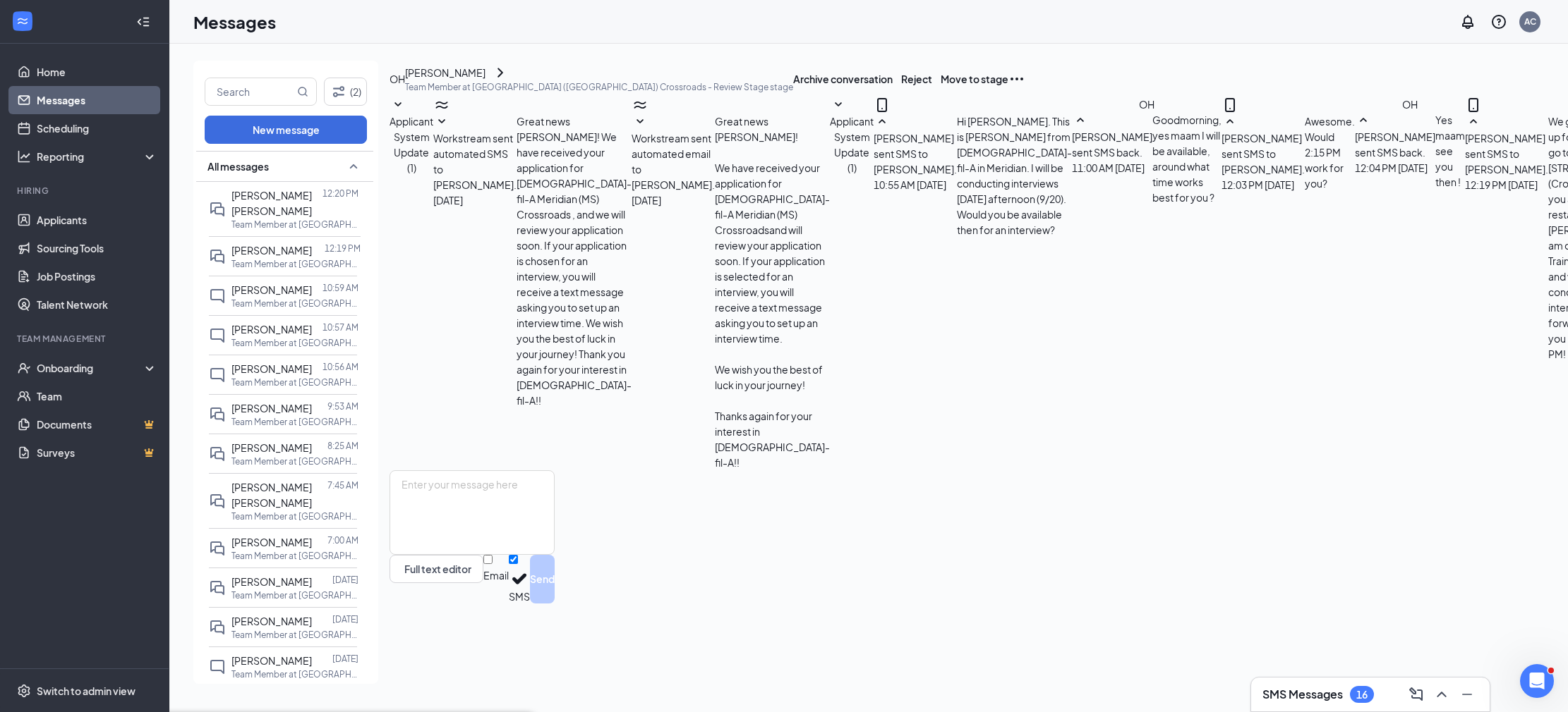
type input "02:30 PM"
click at [286, 197] on span "[PERSON_NAME] [PERSON_NAME]" at bounding box center [272, 203] width 80 height 28
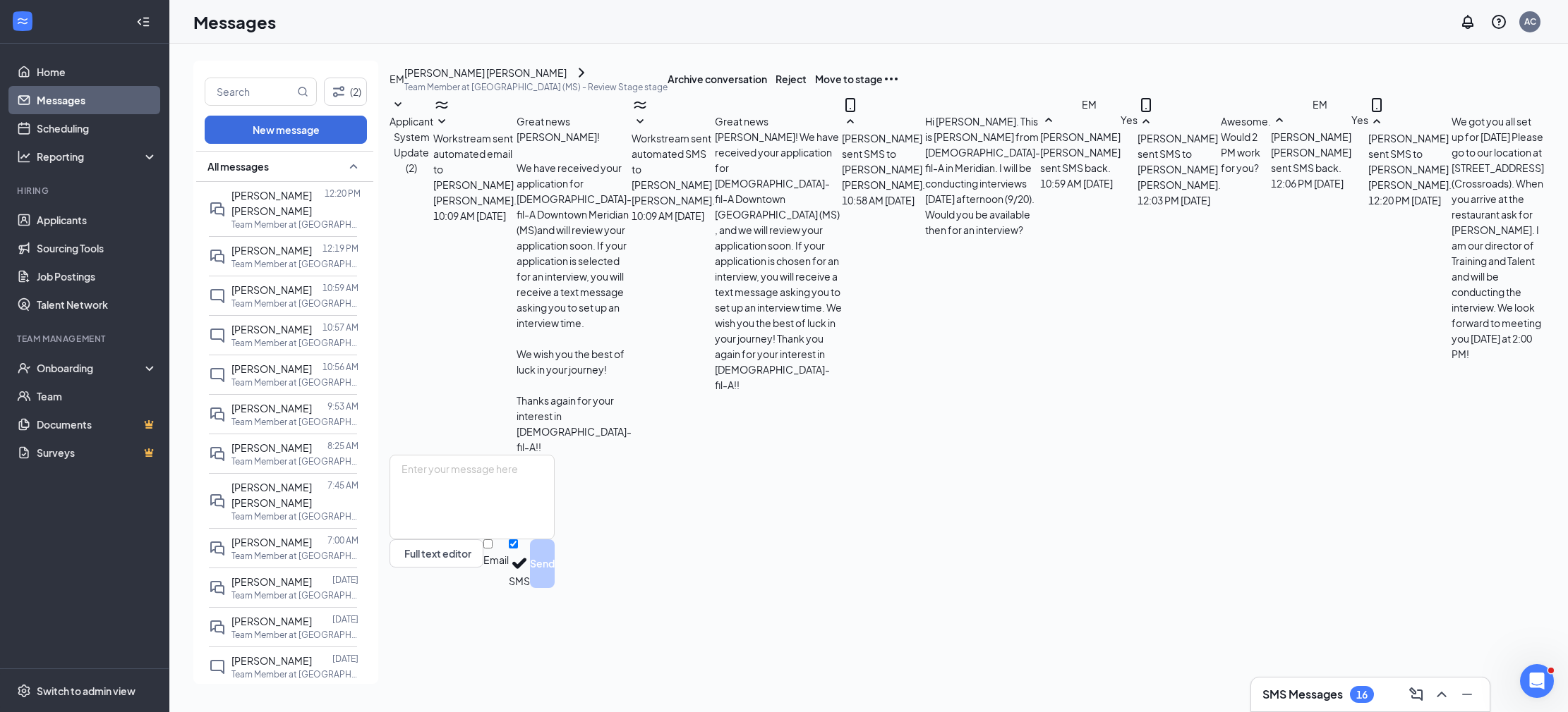
scroll to position [189, 0]
click at [883, 86] on button "Move to stage" at bounding box center [849, 78] width 67 height 15
type input "Ashley Cox's Calendar"
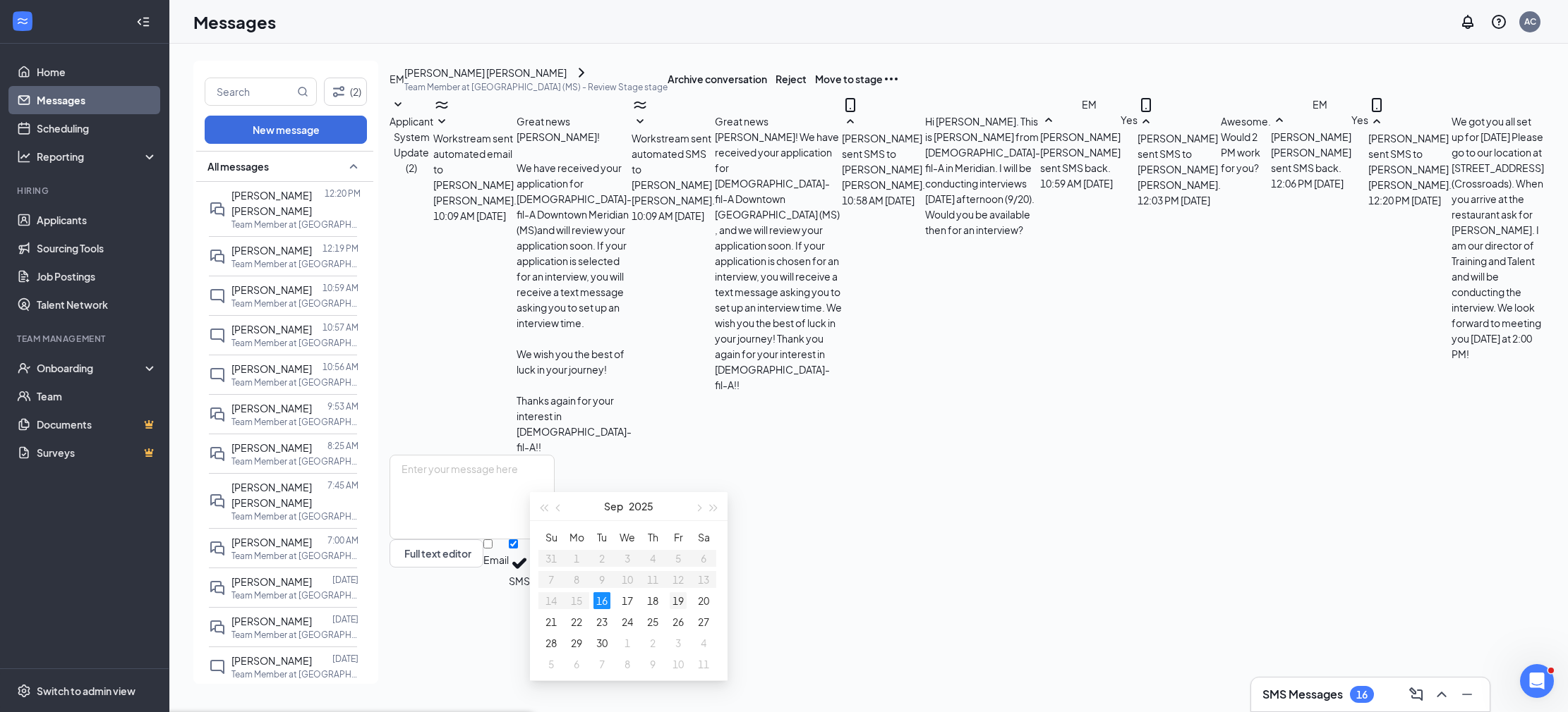
type input "Sep 19, 2025"
drag, startPoint x: 674, startPoint y: 595, endPoint x: 689, endPoint y: 580, distance: 21.2
click at [674, 595] on div "19" at bounding box center [678, 601] width 17 height 17
drag, startPoint x: 791, startPoint y: 114, endPoint x: 528, endPoint y: 193, distance: 274.6
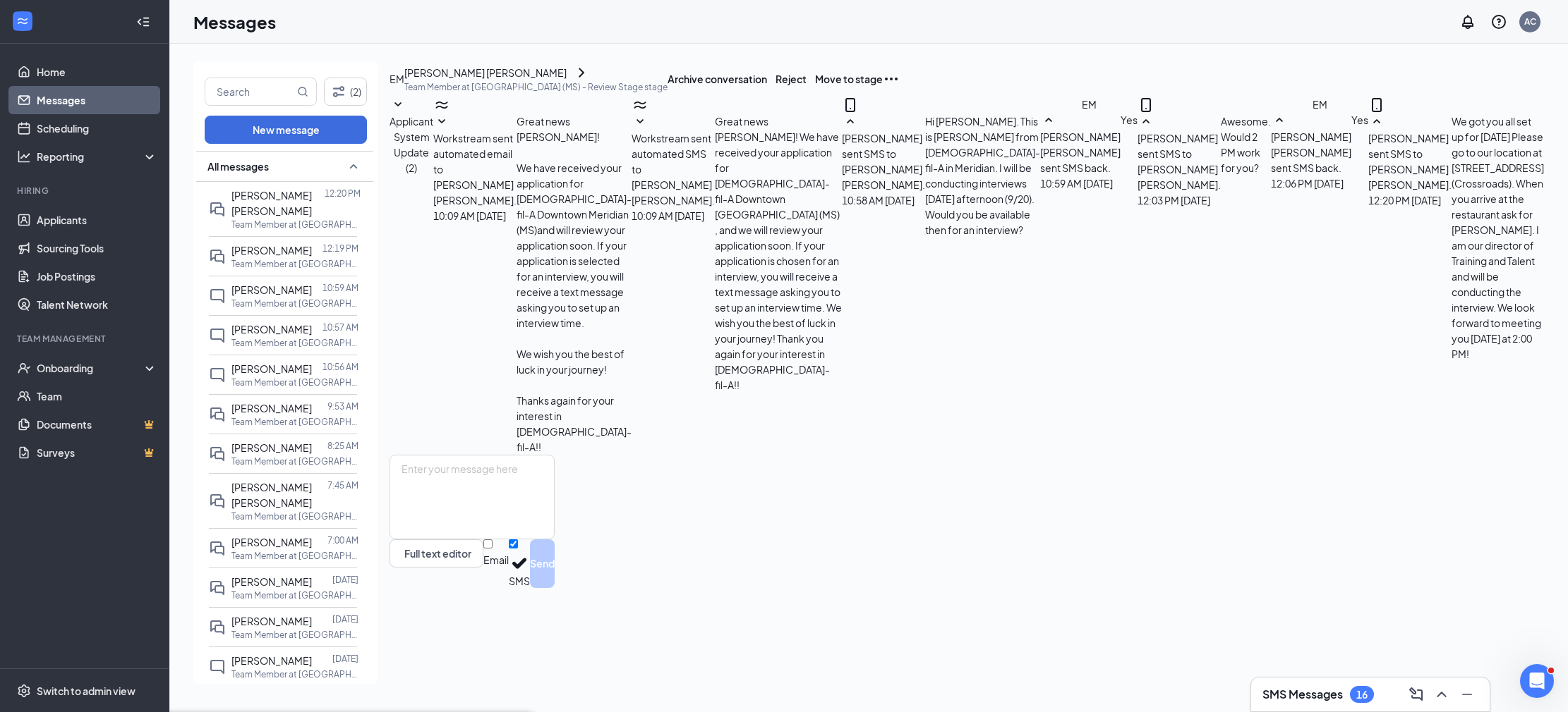
drag, startPoint x: 823, startPoint y: 410, endPoint x: 837, endPoint y: 425, distance: 20.5
type input "02:00 PM"
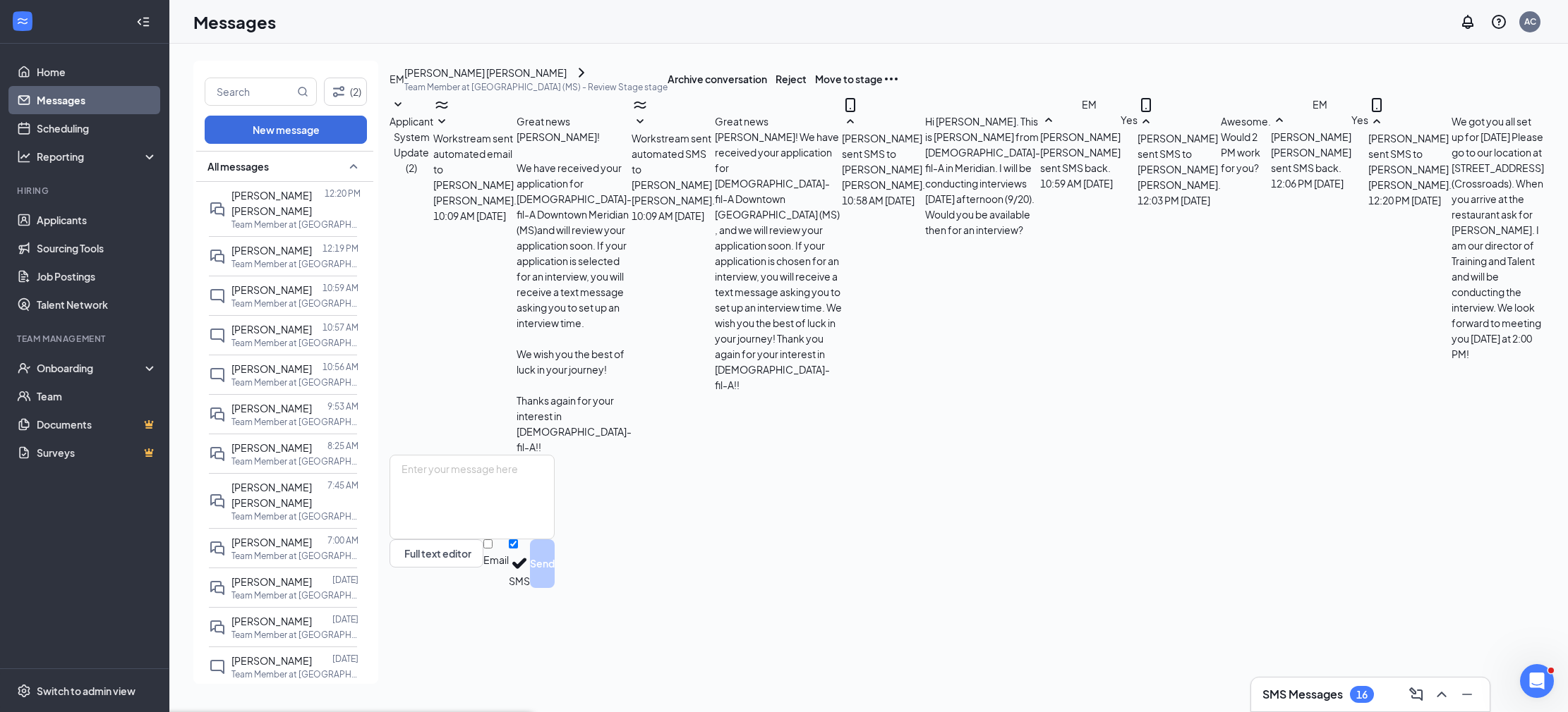
type input "02:15 PM"
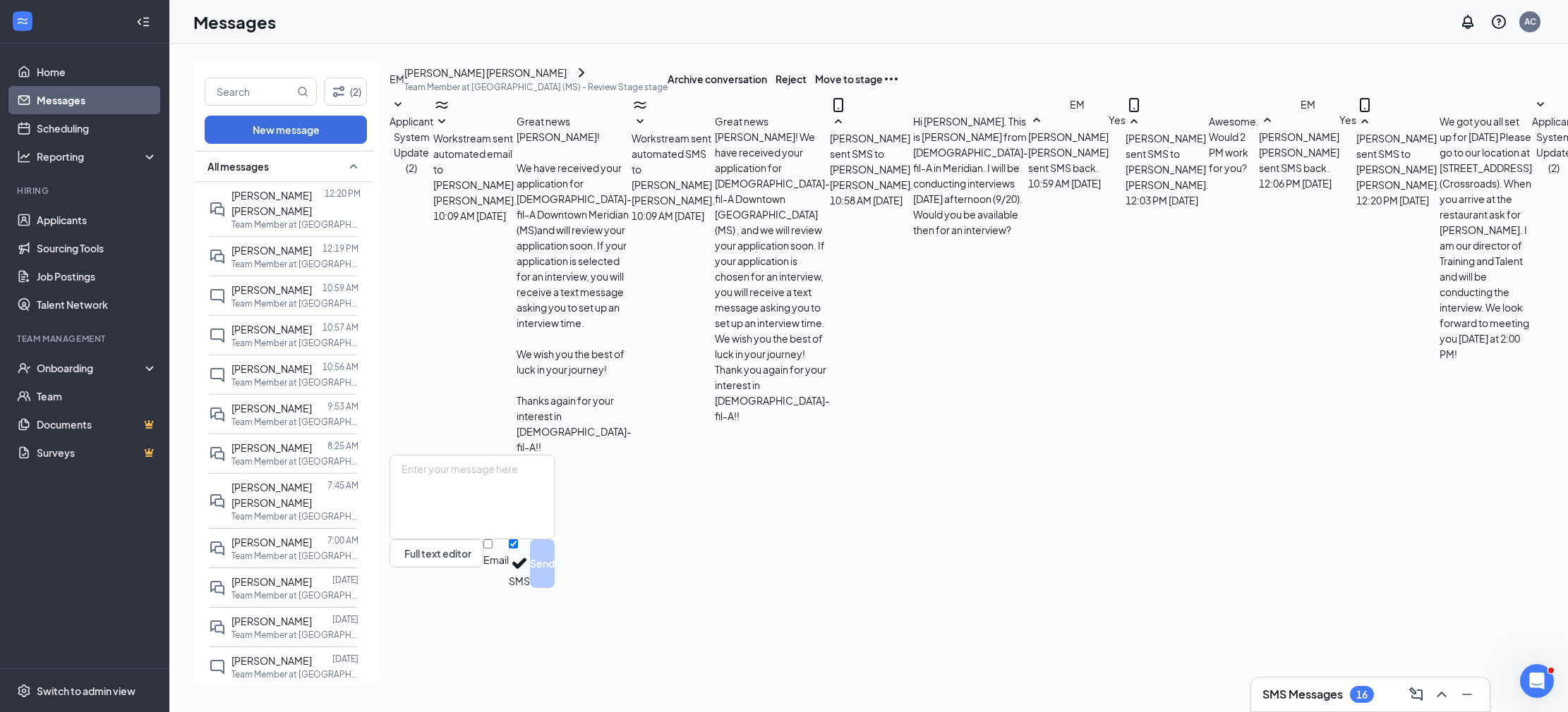
click at [86, 89] on link "Messages" at bounding box center [97, 99] width 120 height 28
click at [77, 108] on link "Messages" at bounding box center [97, 99] width 120 height 28
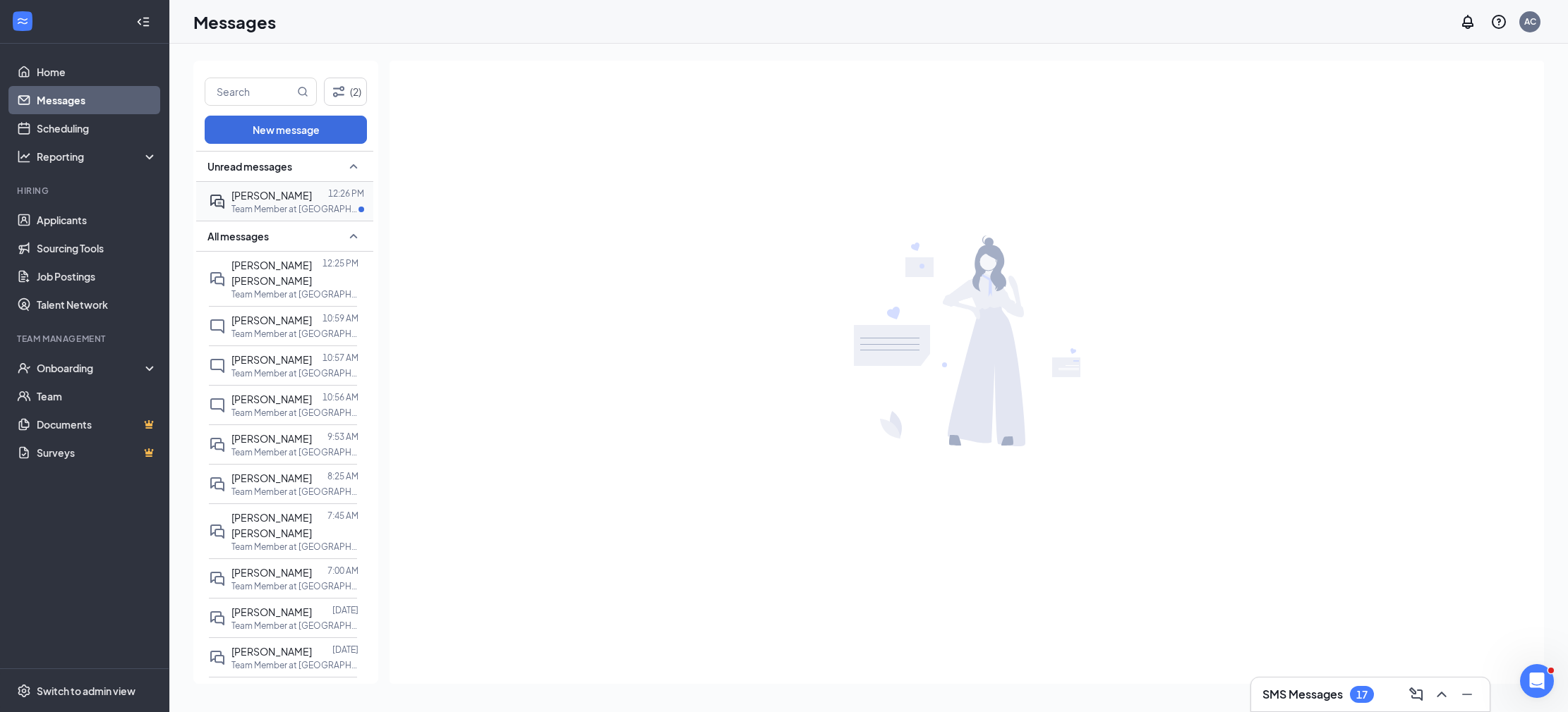
click at [324, 188] on div at bounding box center [320, 195] width 16 height 15
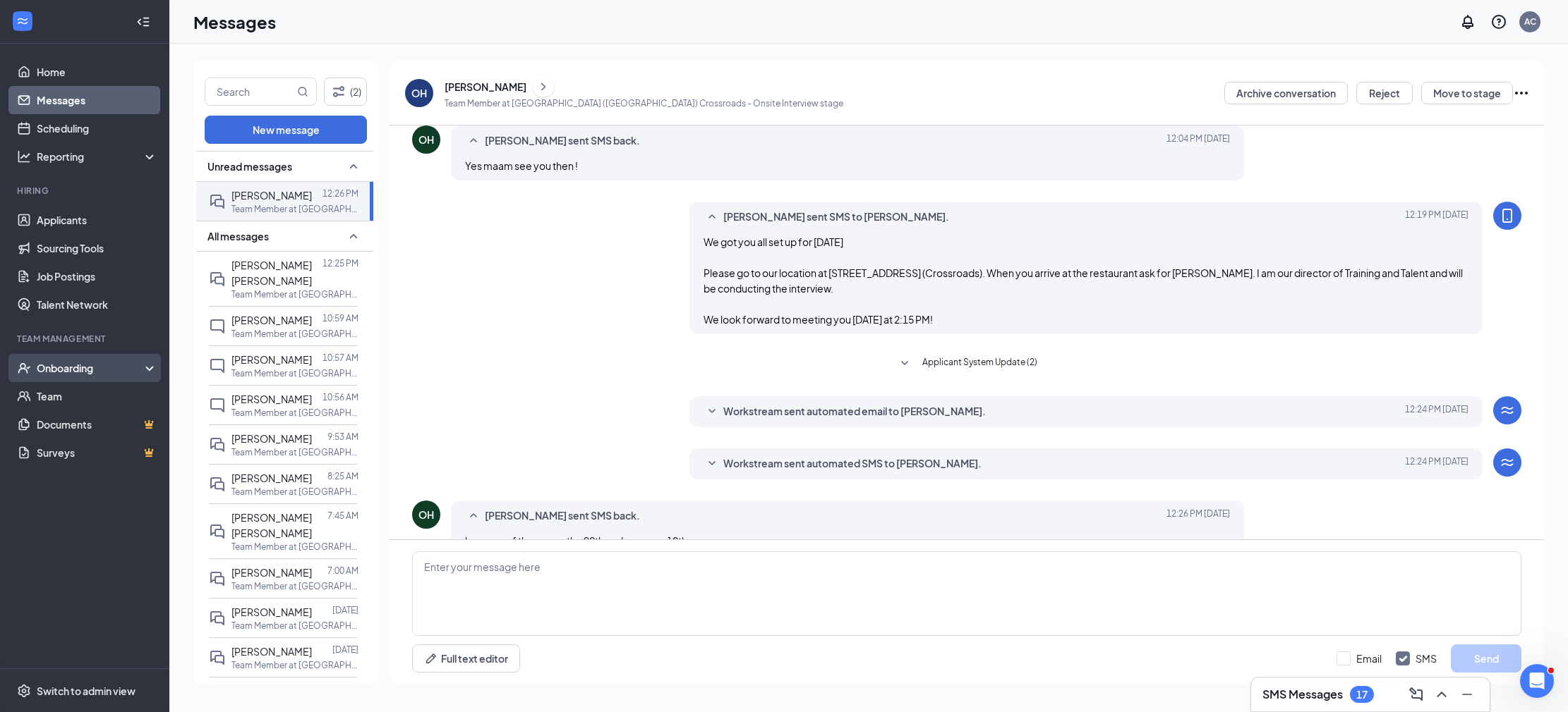
scroll to position [311, 0]
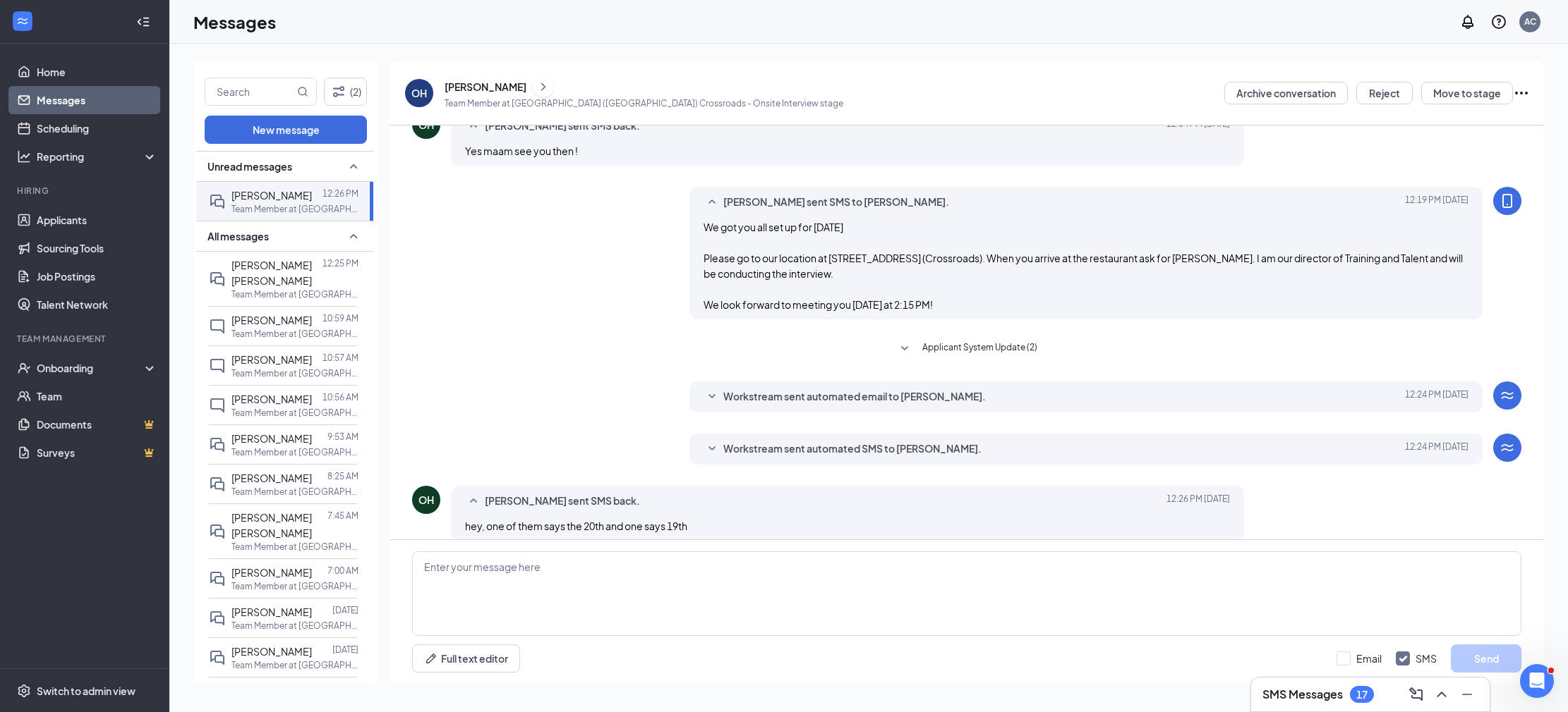
click at [1456, 76] on div "Archive conversation Reject Move to stage" at bounding box center [1377, 93] width 305 height 36
click at [1456, 87] on button "Move to stage" at bounding box center [1467, 93] width 92 height 23
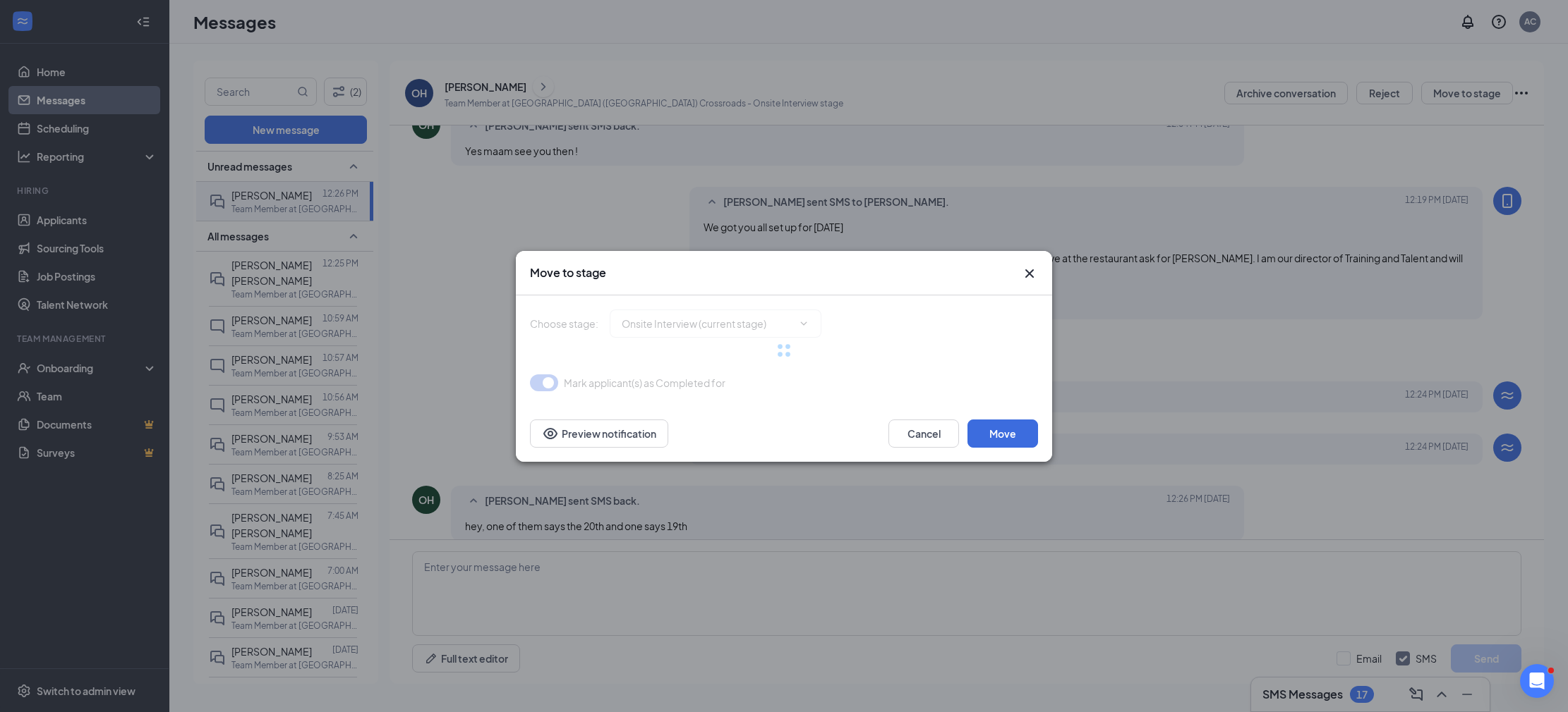
type input "Hiring Complete (final stage)"
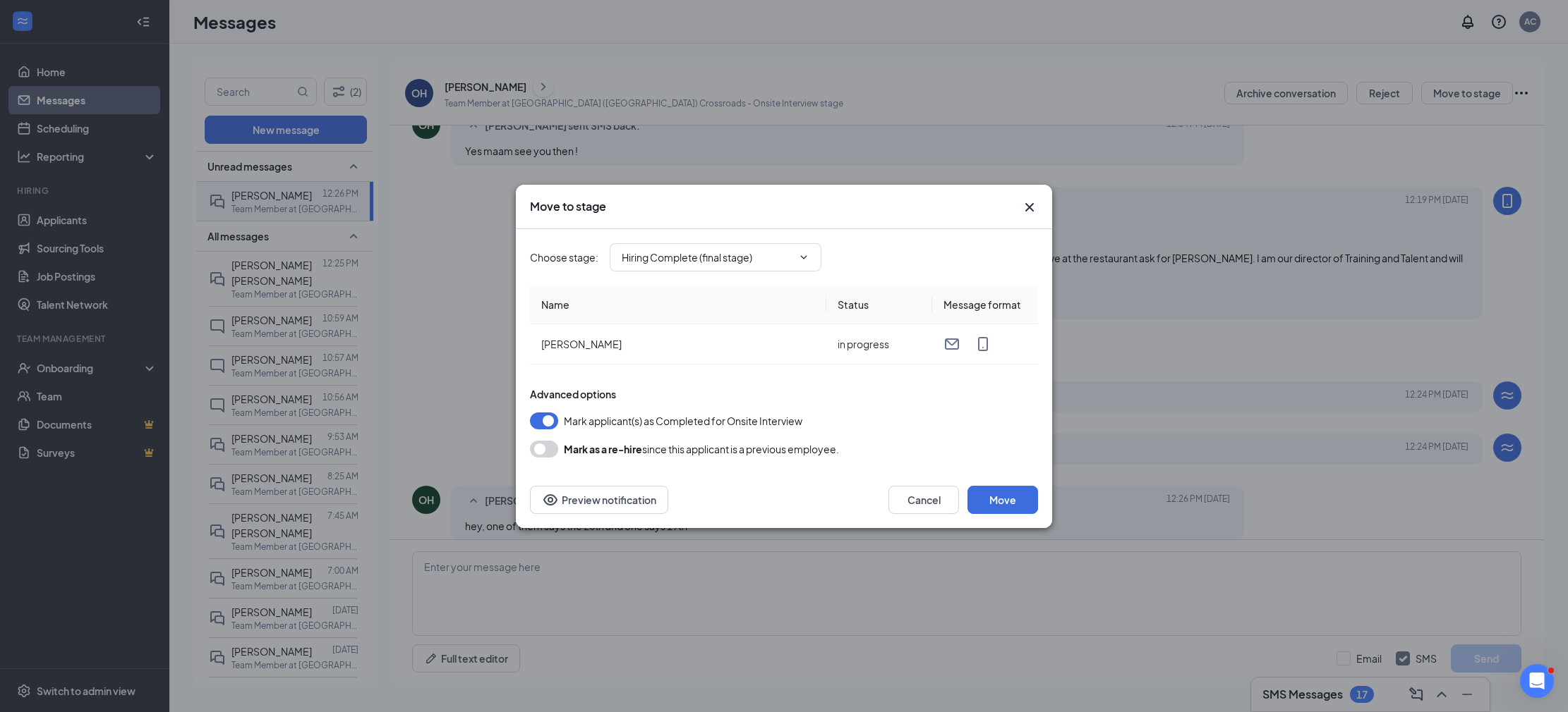
click at [1028, 203] on icon "Cross" at bounding box center [1030, 207] width 17 height 17
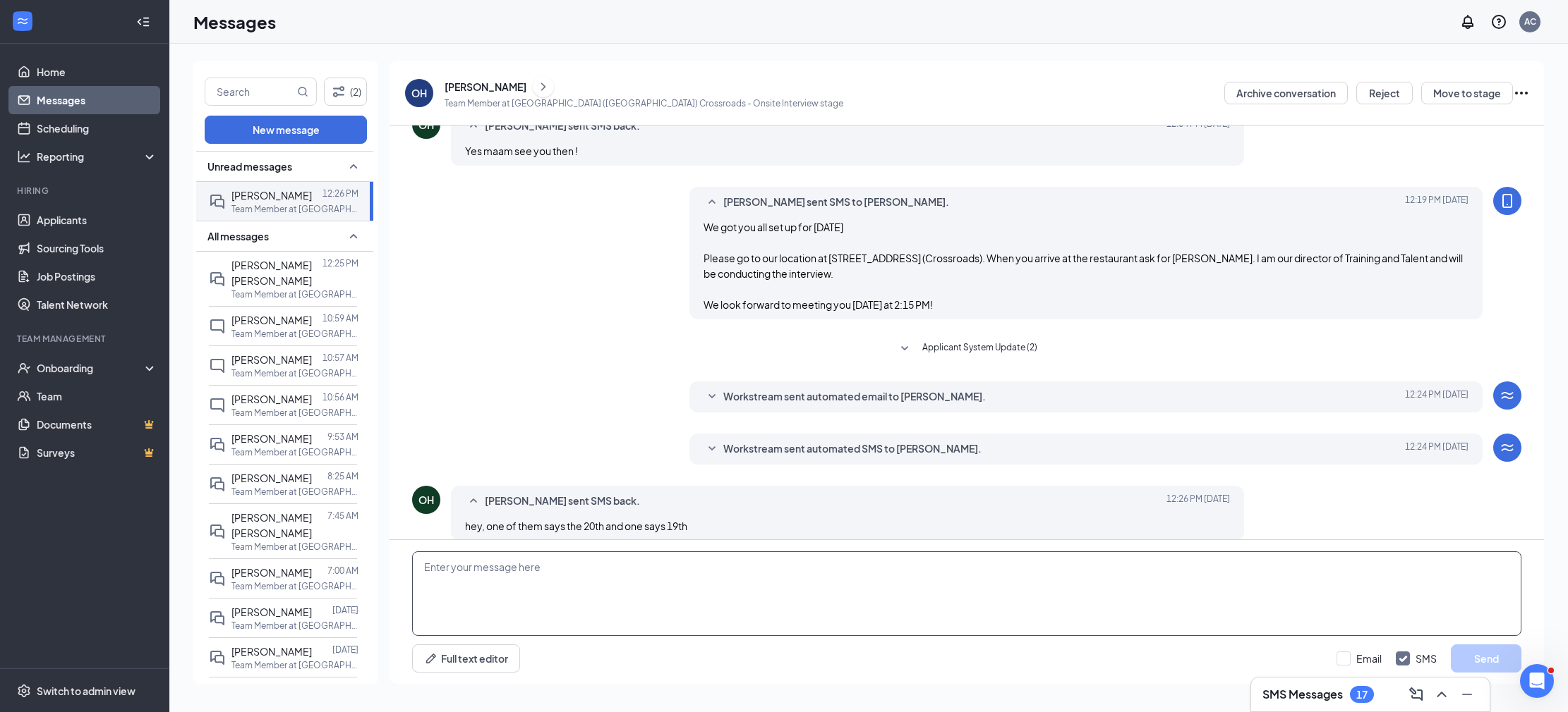
click at [760, 575] on textarea at bounding box center [967, 594] width 1110 height 85
type textarea "It's the 19th! Sorry, I looked at my calendar wrong! Friday the 19th!"
click at [1488, 658] on button "Send" at bounding box center [1485, 658] width 70 height 28
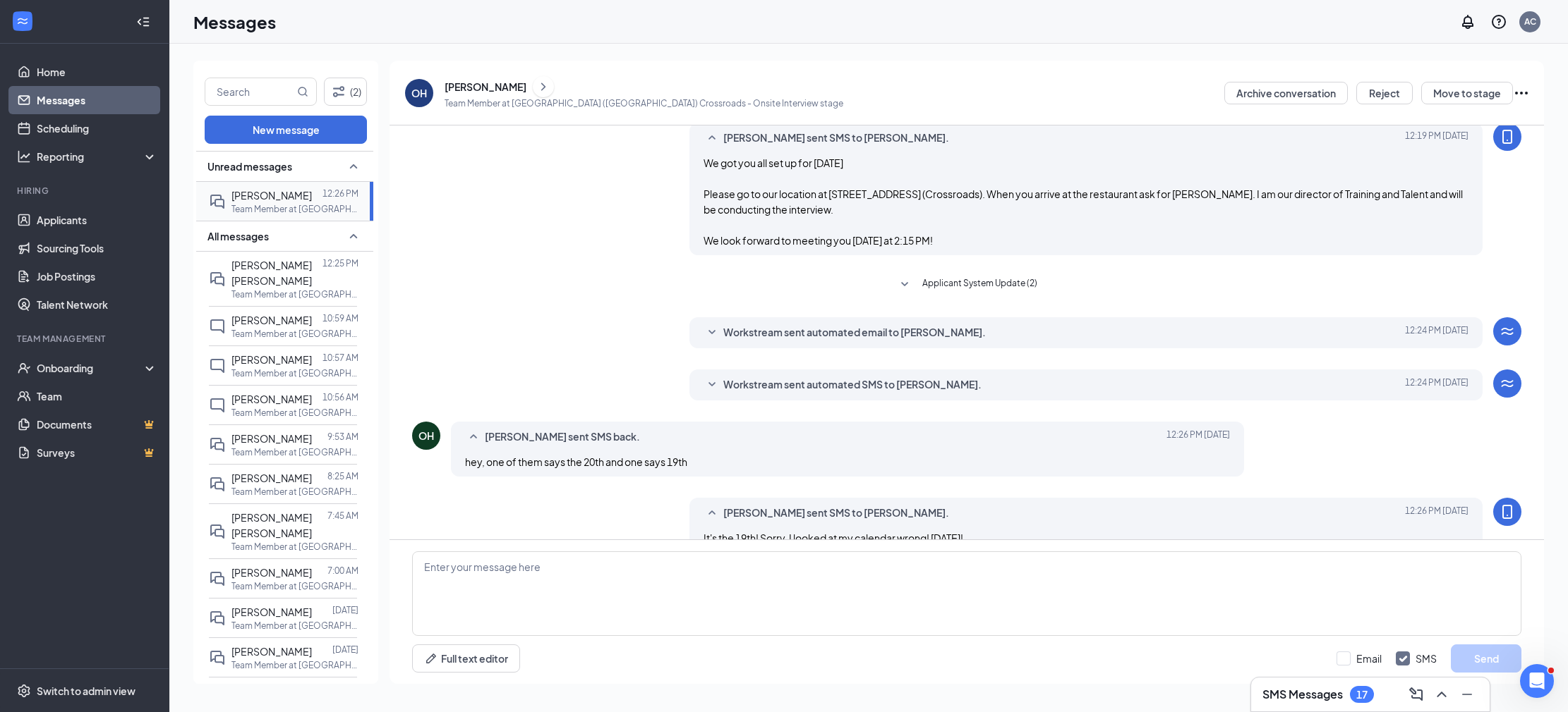
scroll to position [387, 0]
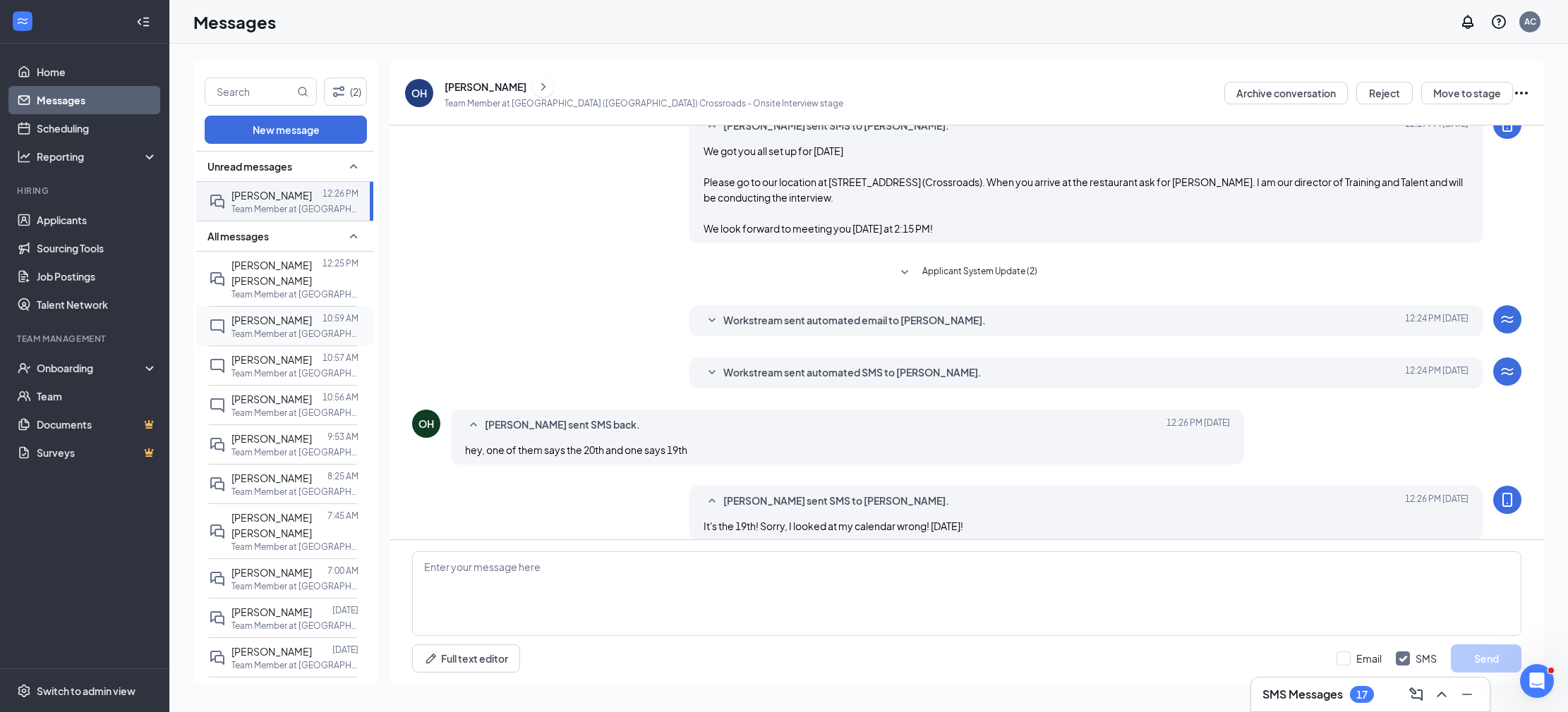
drag, startPoint x: 275, startPoint y: 262, endPoint x: 333, endPoint y: 294, distance: 66.2
click at [275, 262] on span "[PERSON_NAME] [PERSON_NAME]" at bounding box center [272, 272] width 80 height 28
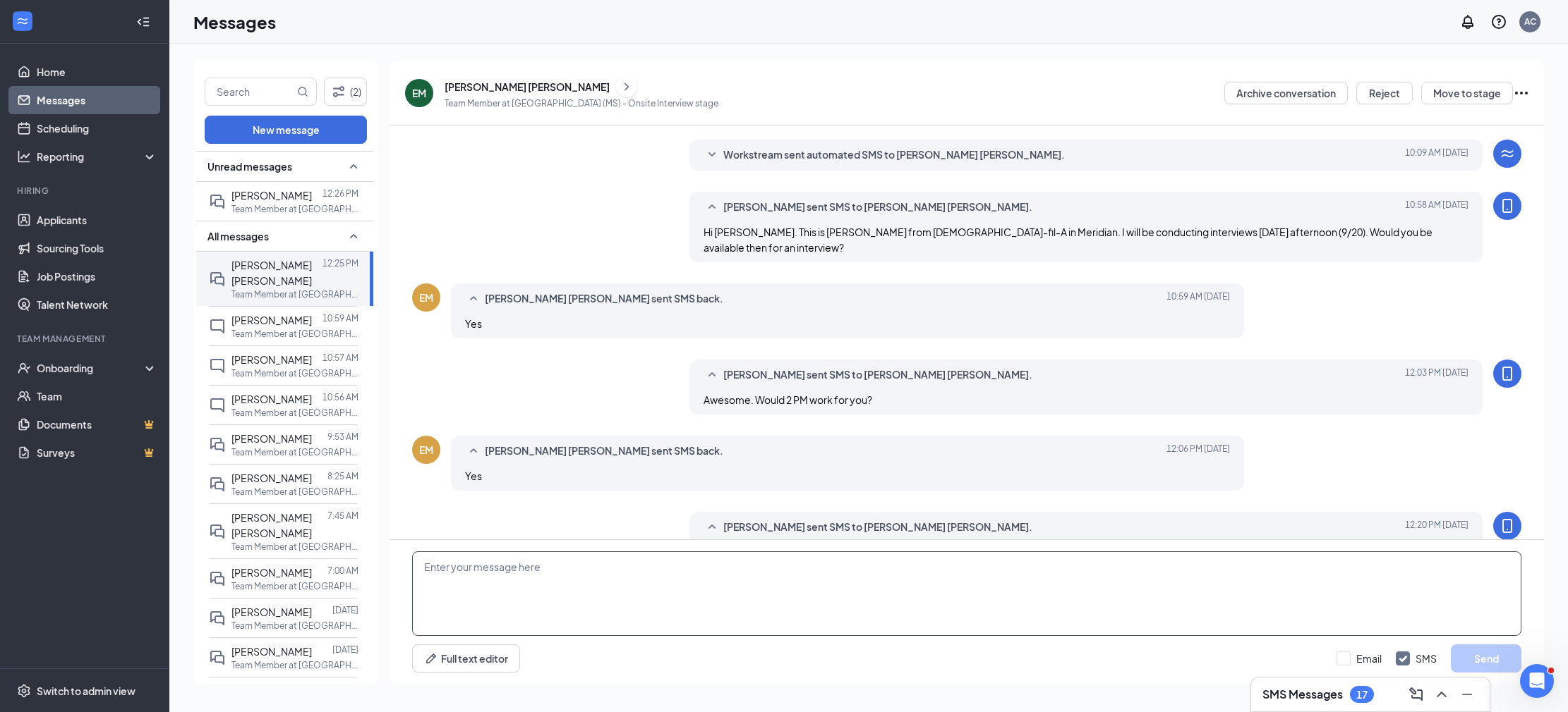
click at [557, 596] on textarea at bounding box center [967, 594] width 1110 height 85
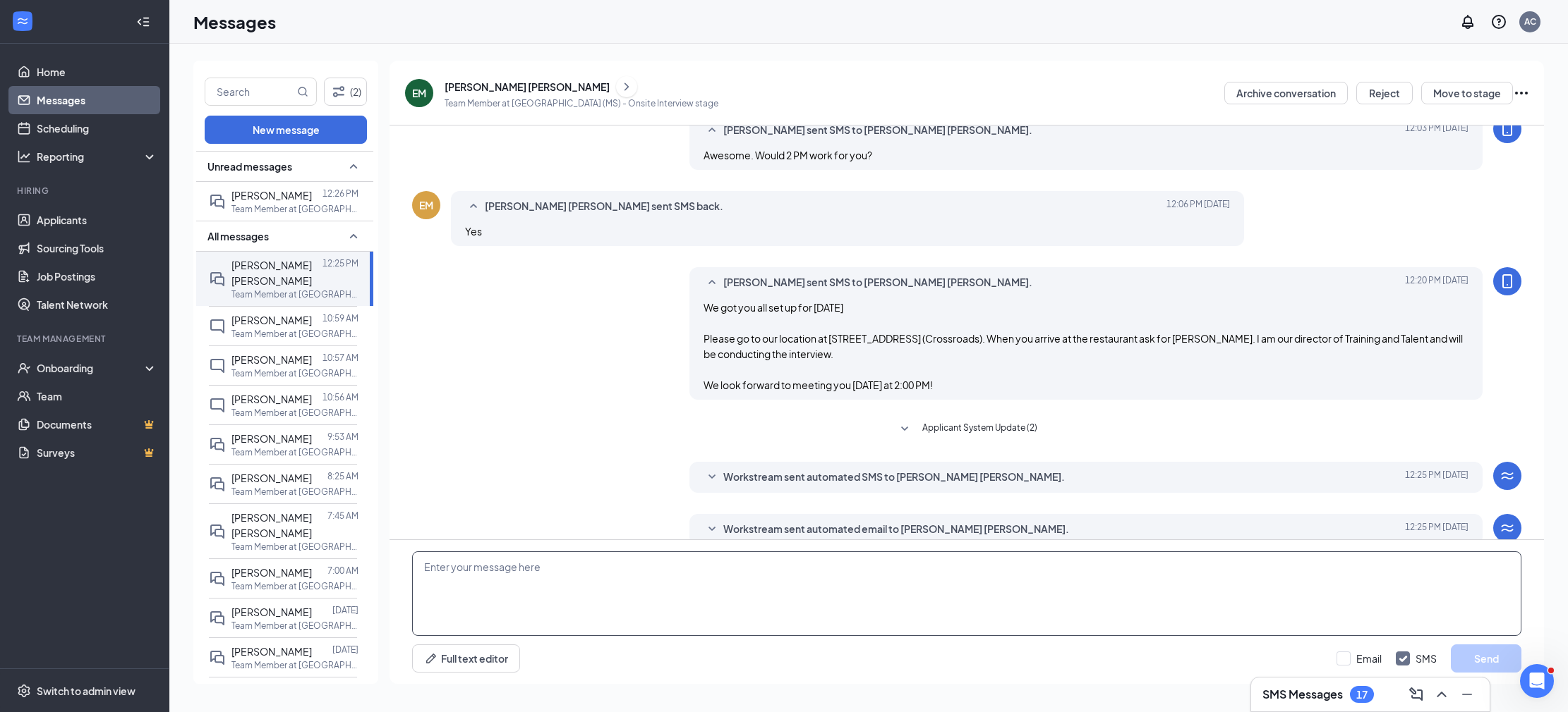
scroll to position [287, 0]
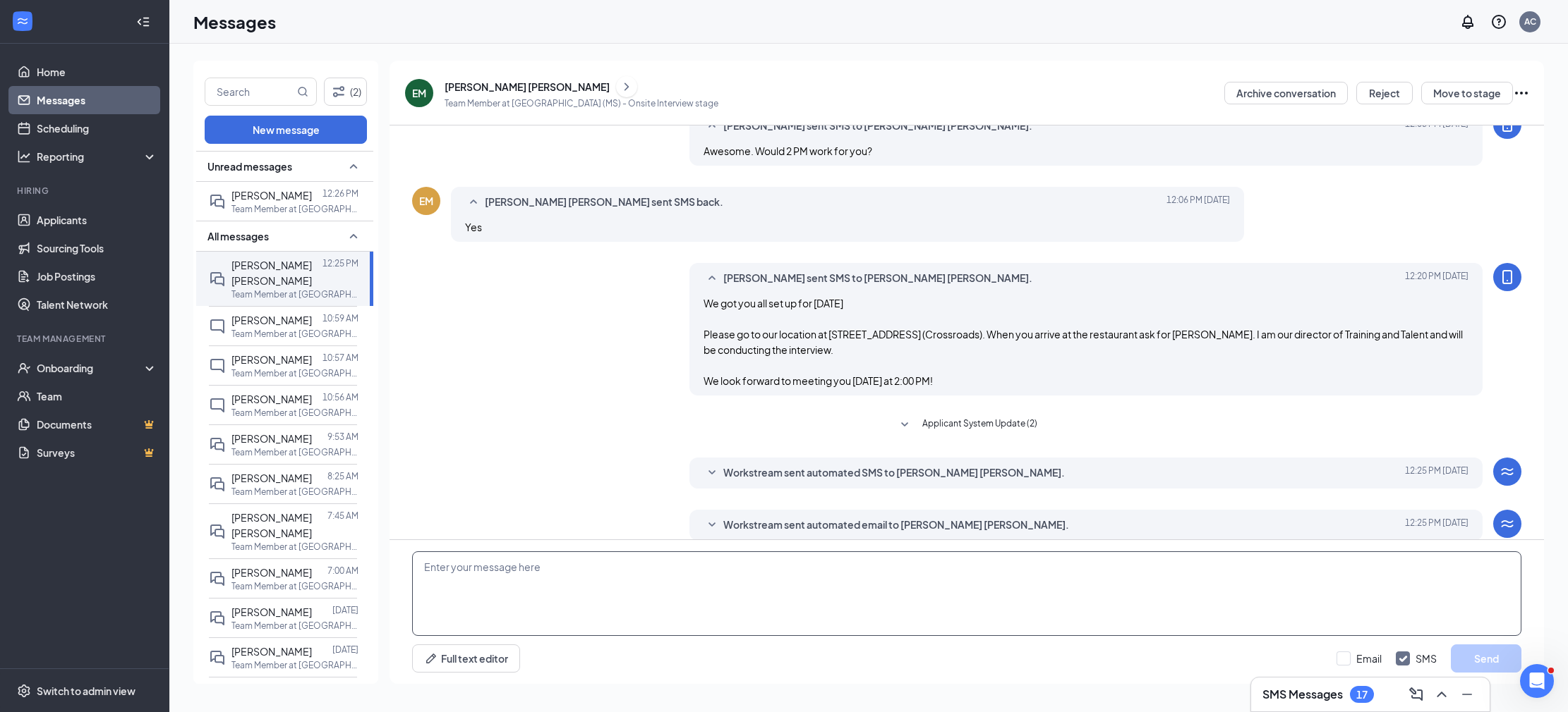
paste textarea "It's the 19th! Sorry, I looked at my calendar wrong! Friday the 19th!"
type textarea "It's the 19th! Sorry, I looked at my calendar wrong! Friday the 19th!"
click at [1481, 652] on button "Send" at bounding box center [1485, 658] width 70 height 28
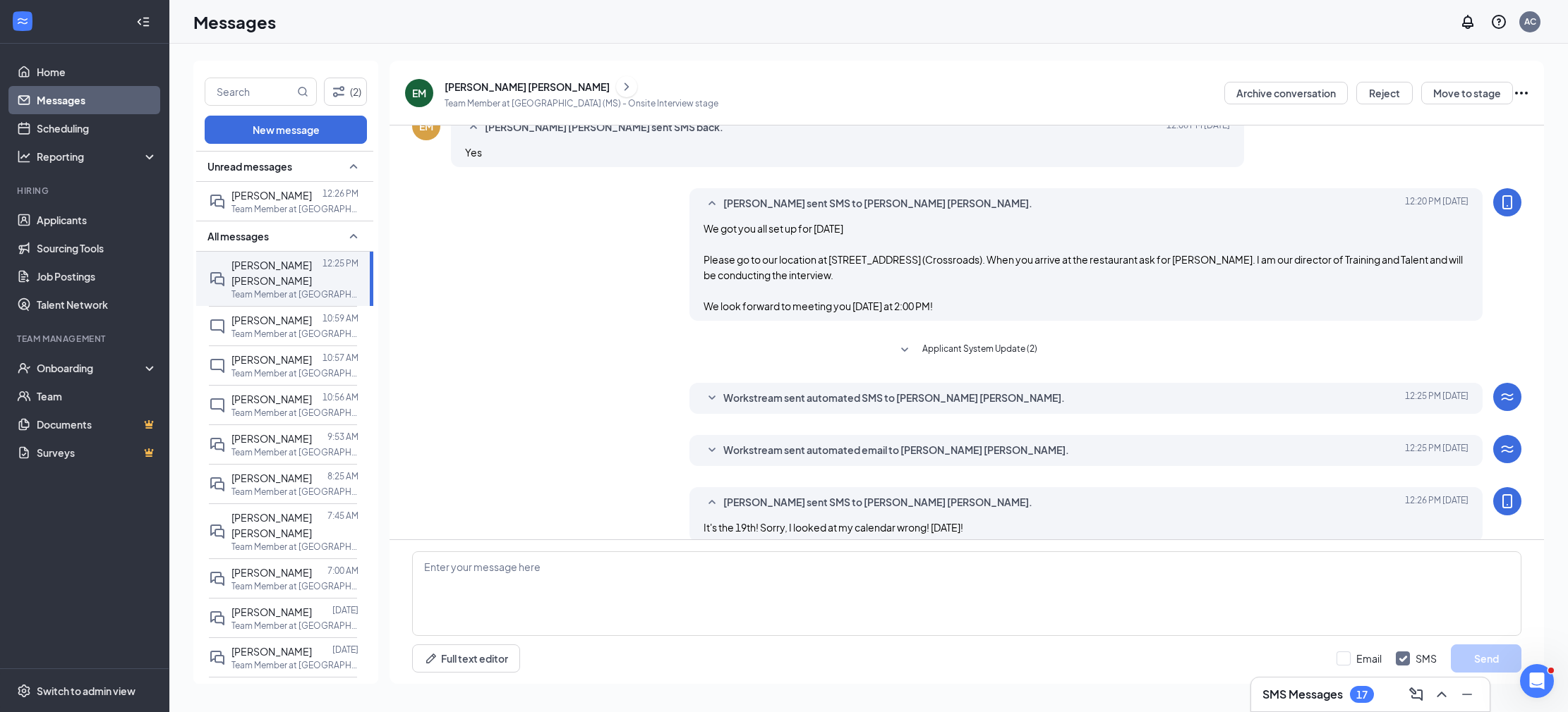
scroll to position [363, 0]
click at [83, 378] on div "Onboarding" at bounding box center [85, 368] width 169 height 28
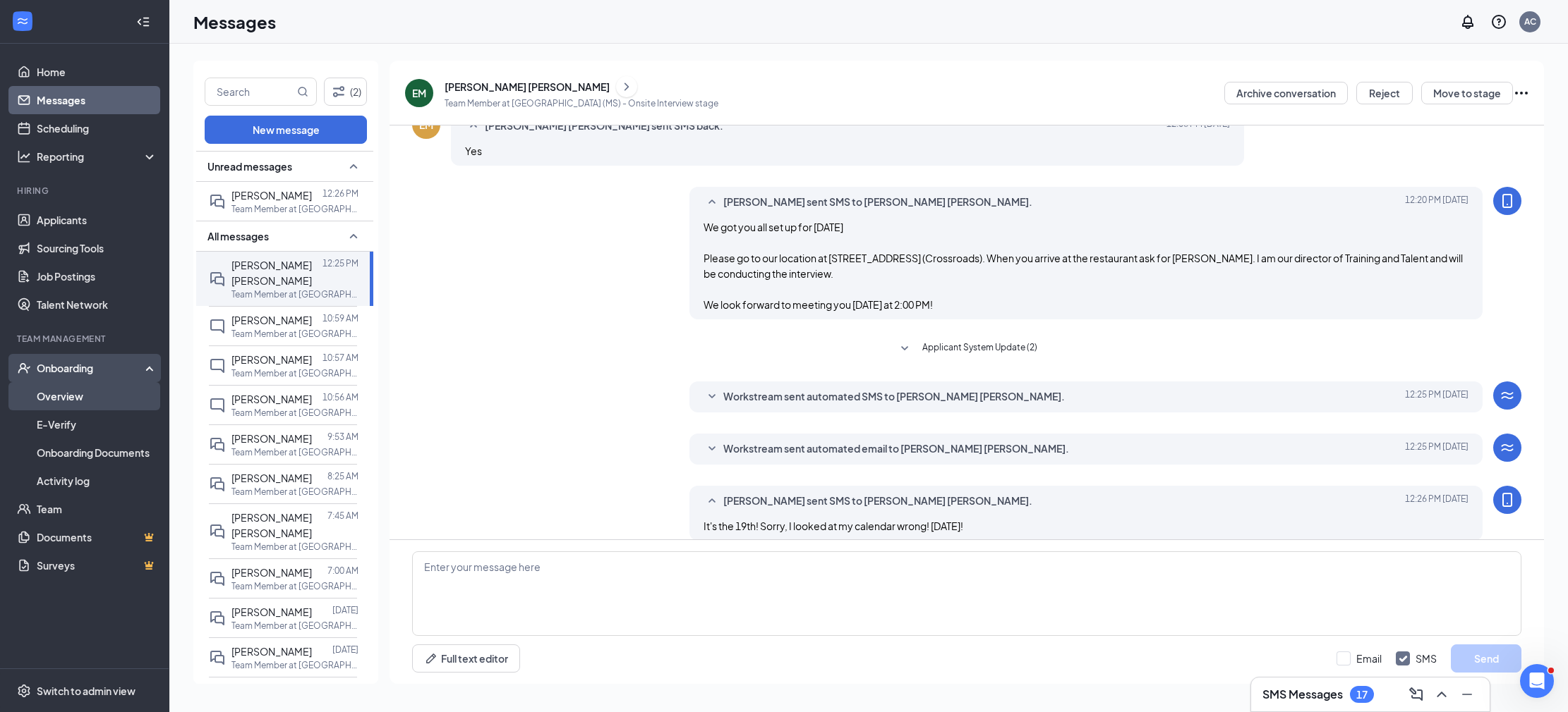
click at [101, 399] on link "Overview" at bounding box center [97, 396] width 120 height 28
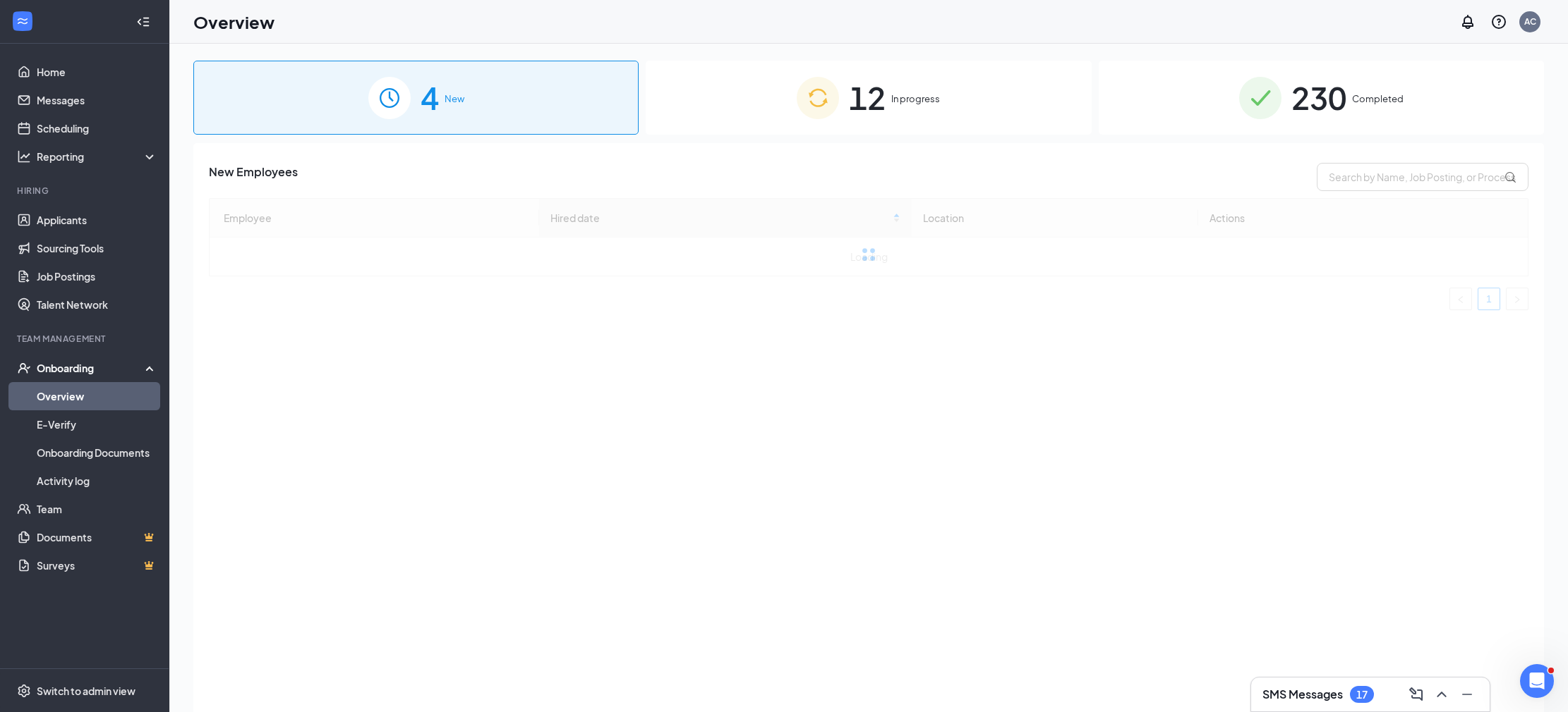
click at [912, 81] on div "12 In progress" at bounding box center [868, 97] width 446 height 74
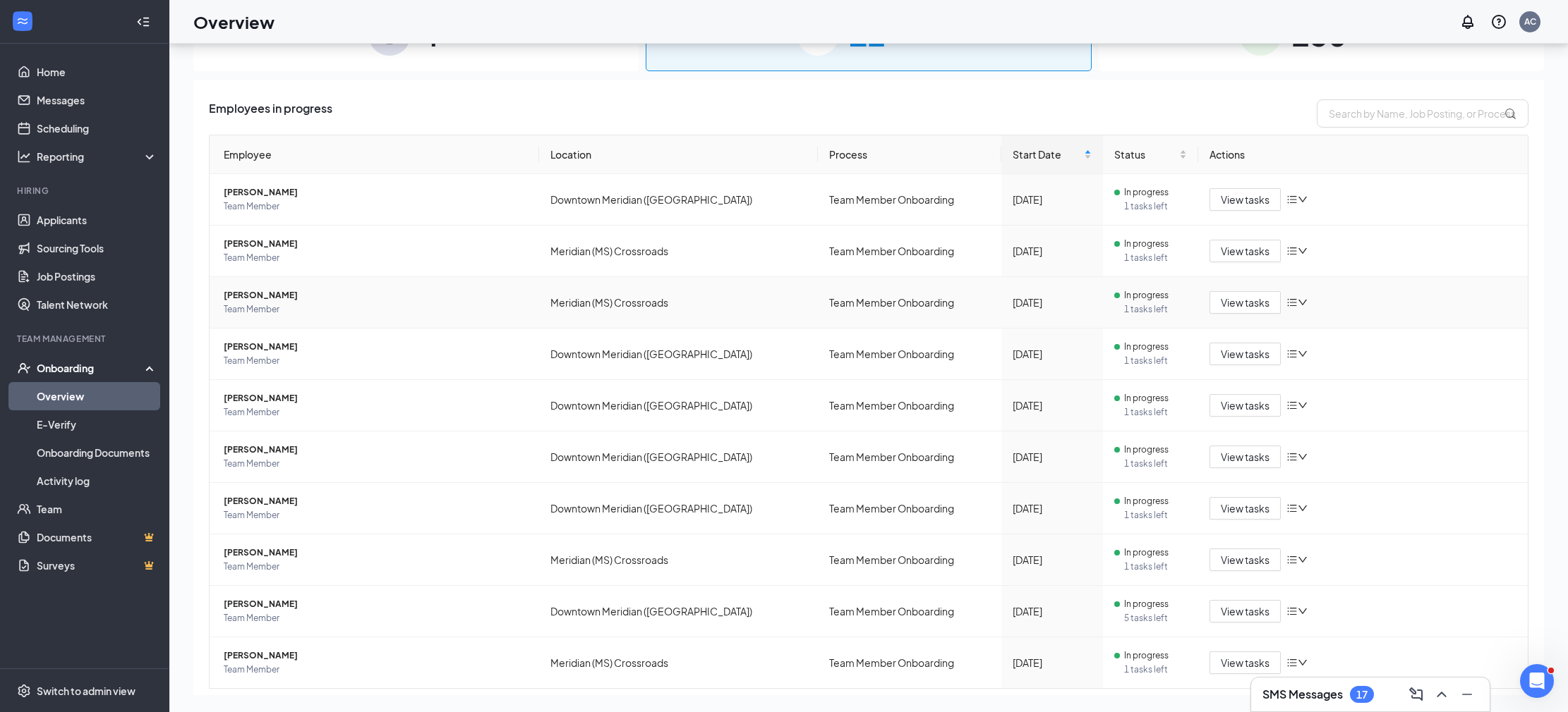
scroll to position [89, 0]
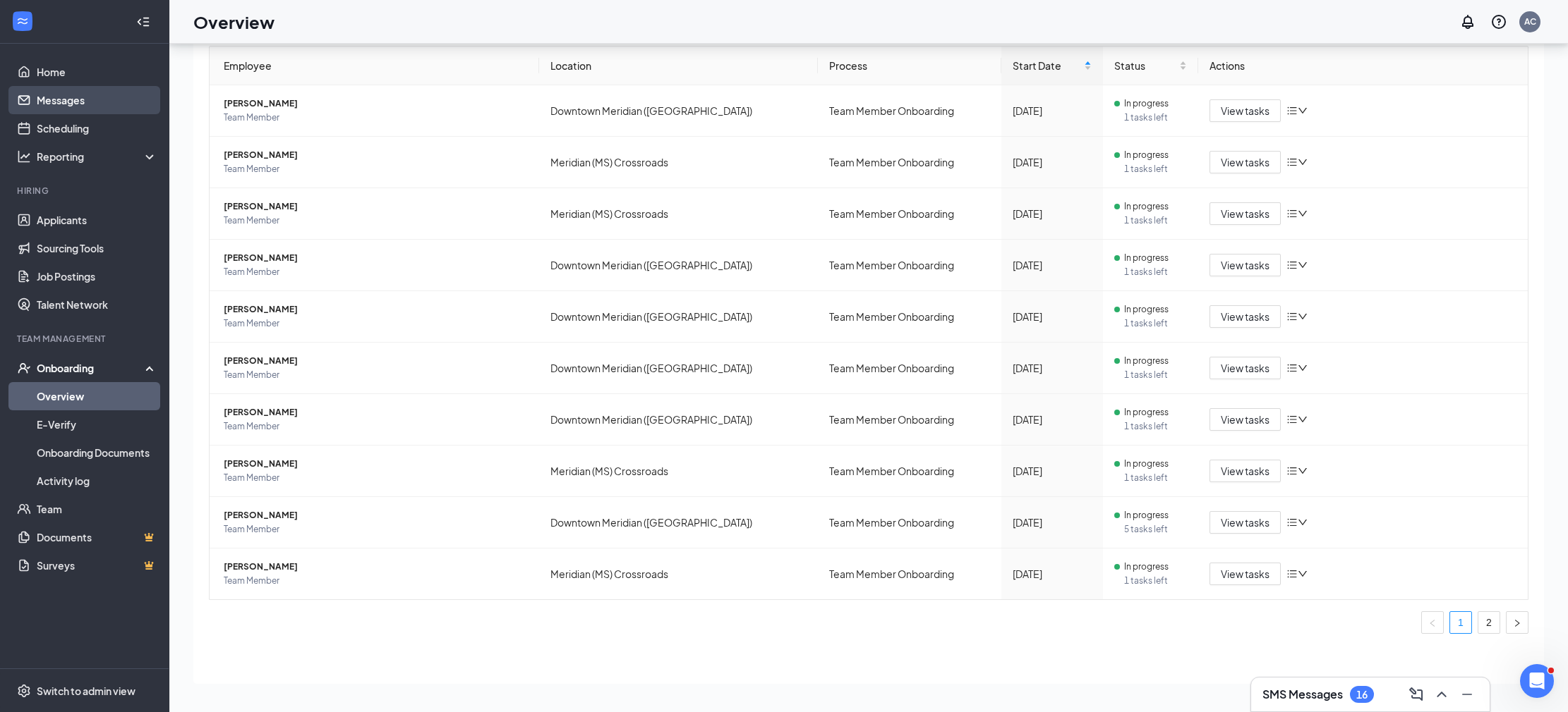
click at [113, 107] on link "Messages" at bounding box center [97, 99] width 120 height 28
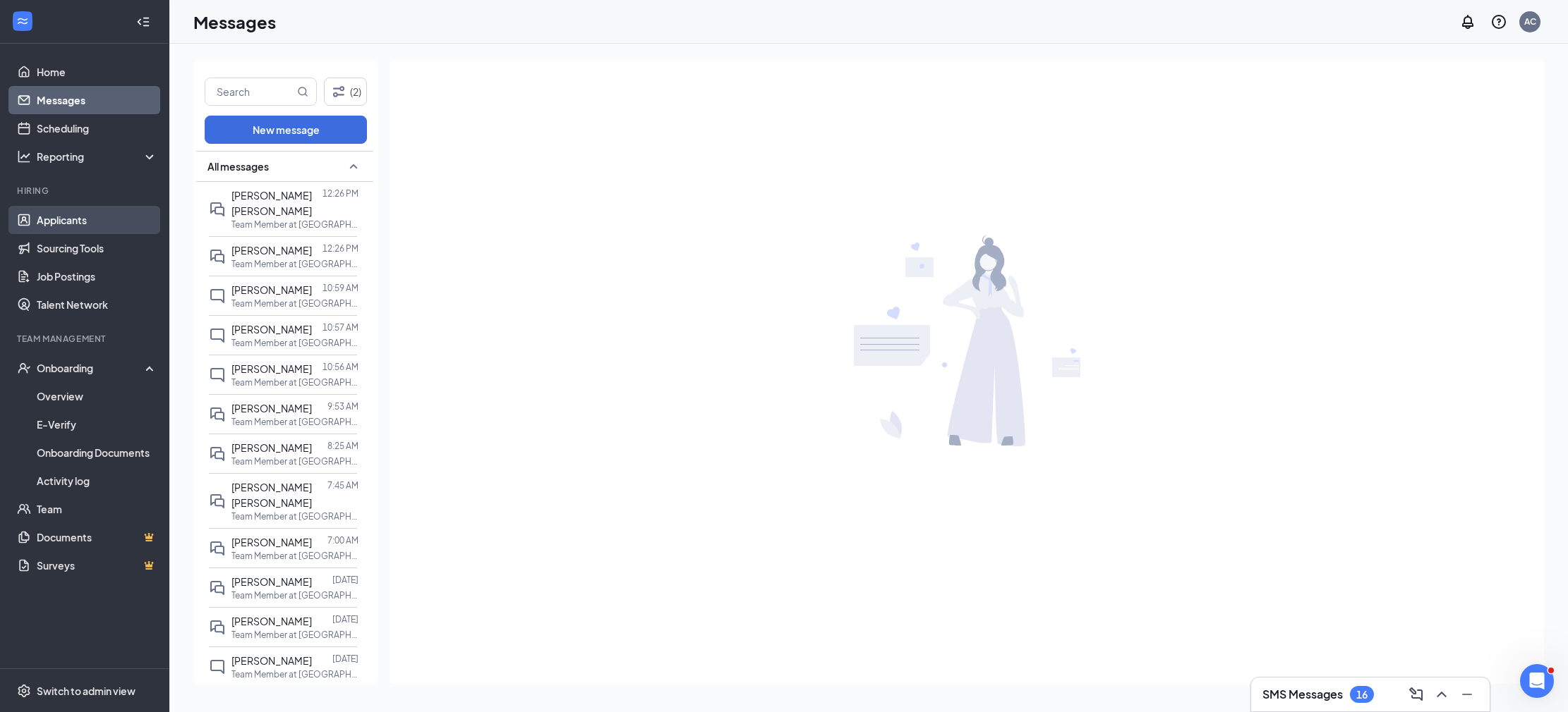
click at [111, 215] on link "Applicants" at bounding box center [97, 219] width 120 height 28
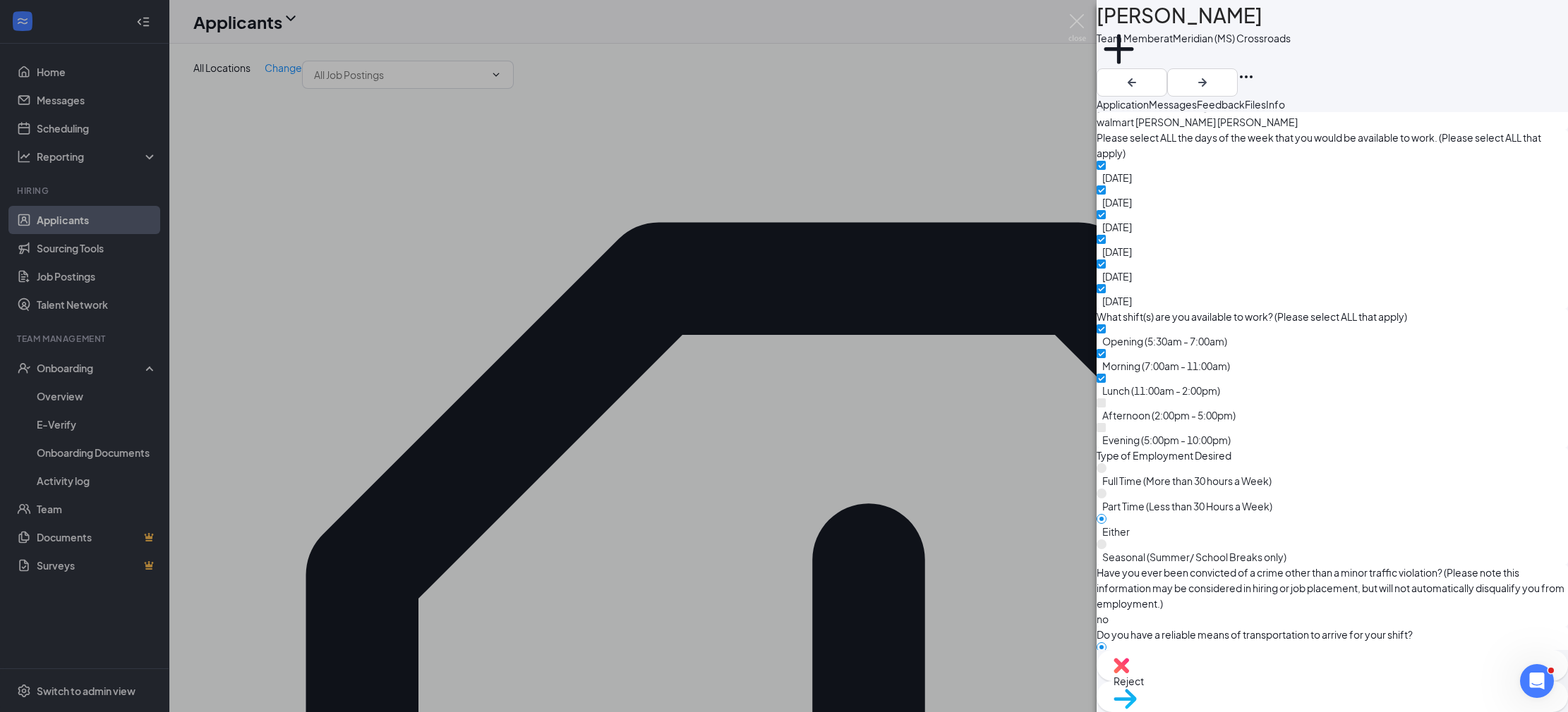
scroll to position [1046, 0]
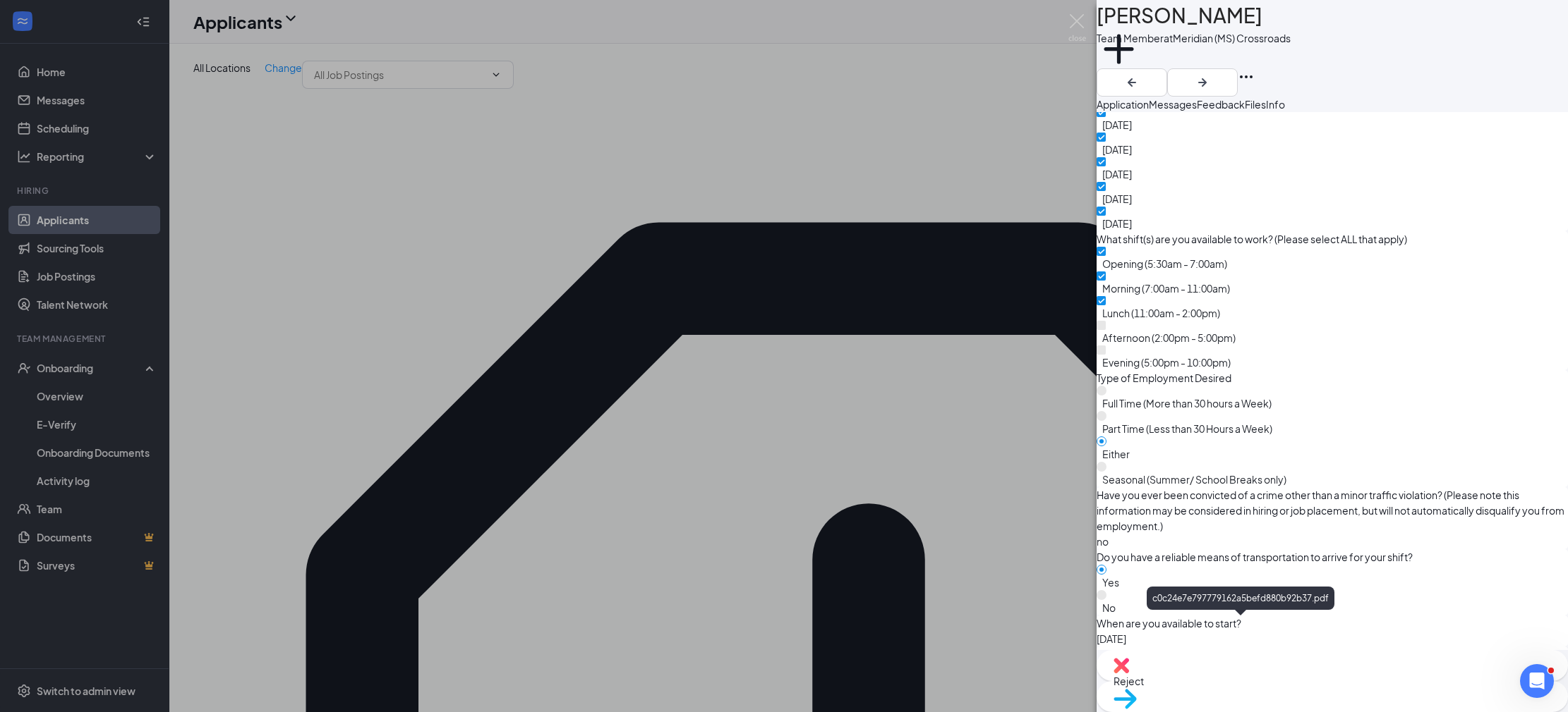
click at [1215, 681] on div "Reject" at bounding box center [1332, 666] width 471 height 31
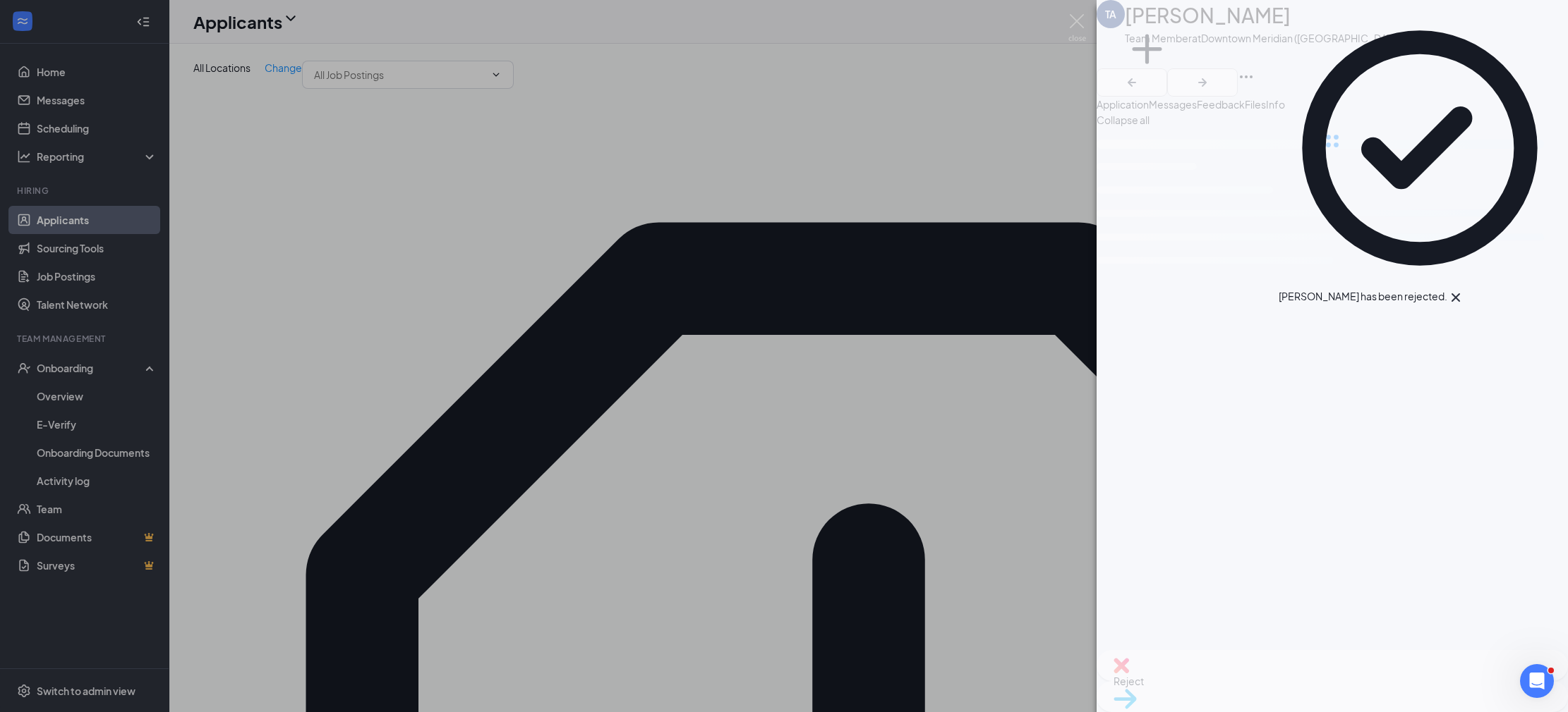
click at [73, 175] on div "TA Tony Alford Team Member at Downtown Meridian (MS) Add a tag Application Mess…" at bounding box center [784, 356] width 1568 height 712
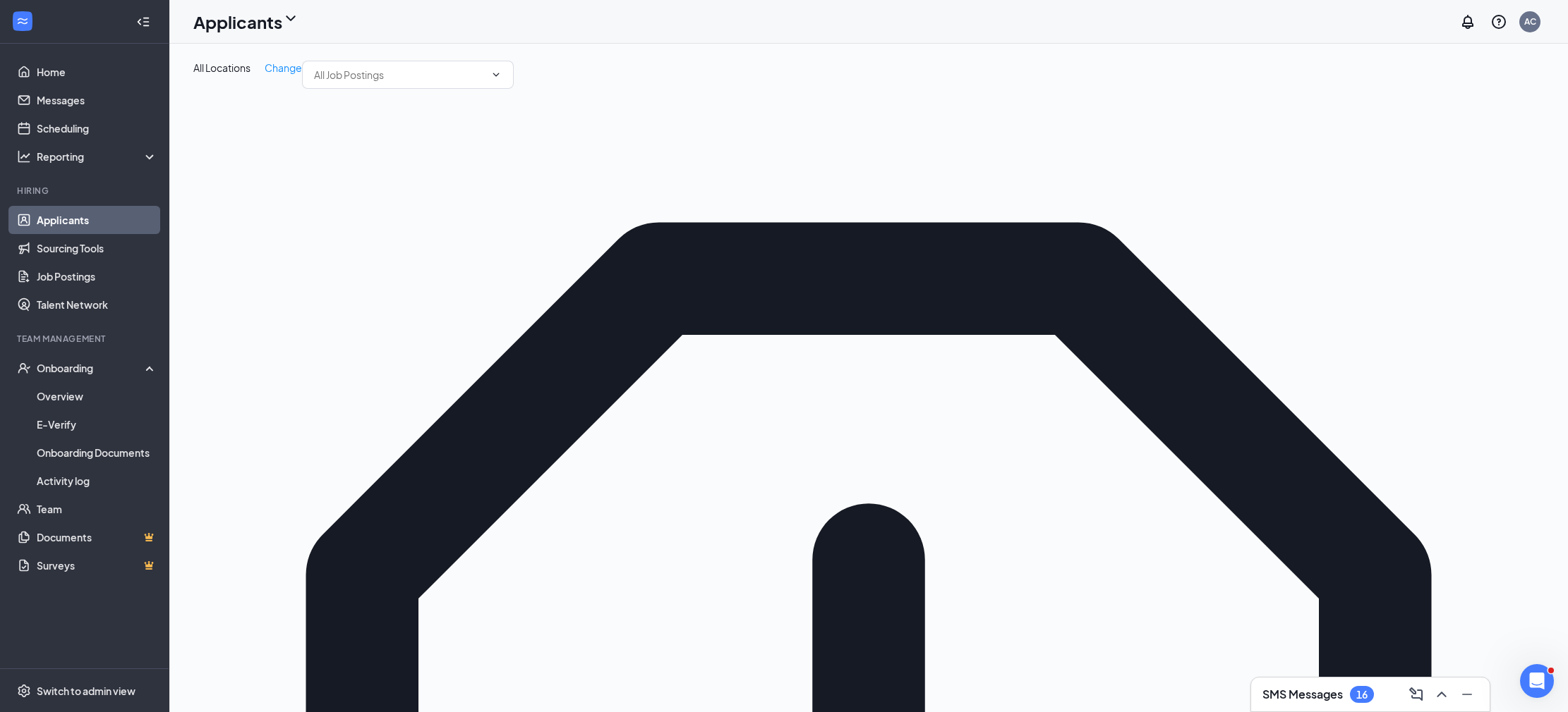
type input "holly"
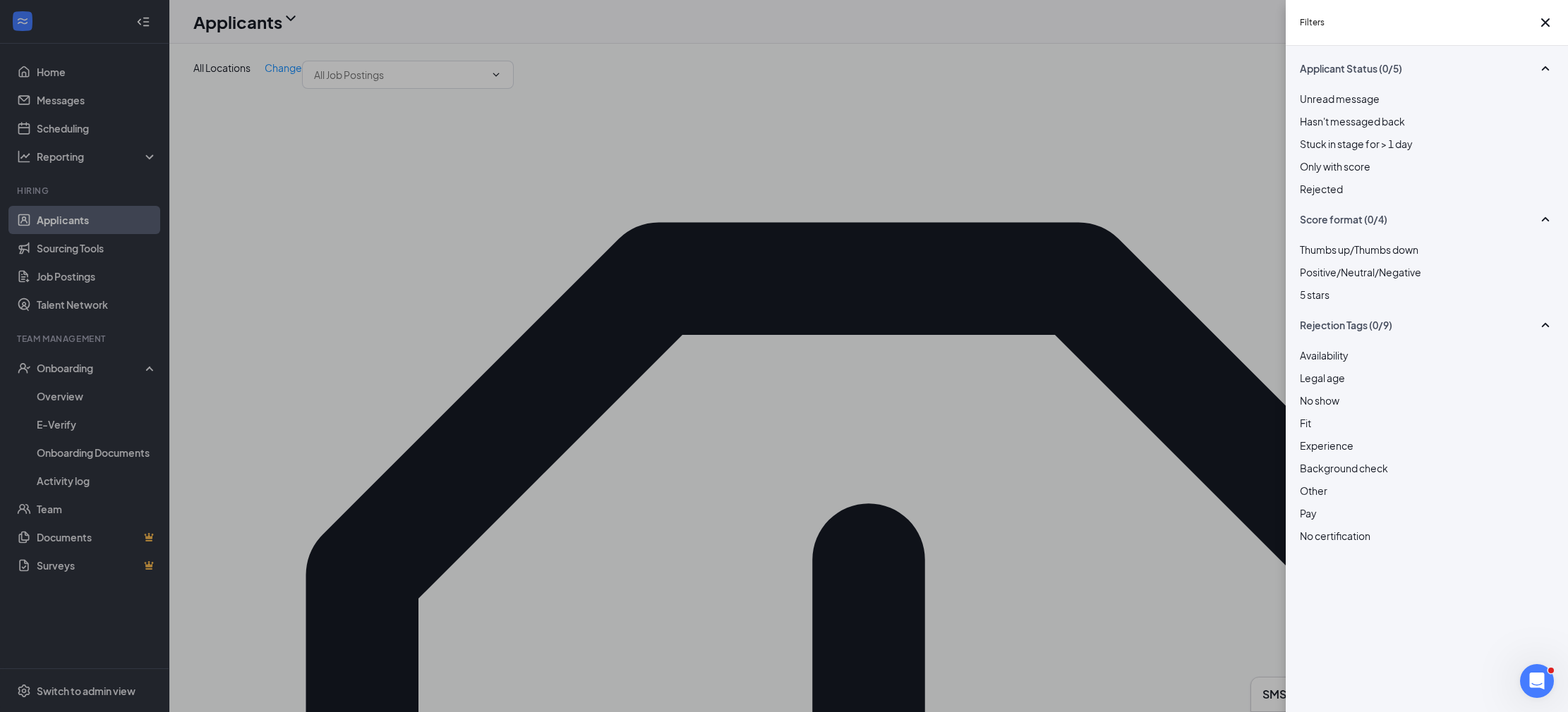
click at [1303, 181] on div at bounding box center [1427, 181] width 254 height 0
click at [759, 260] on div "Filters Applicant Status (1/5) Unread message Hasn't messaged back Stuck in sta…" at bounding box center [784, 356] width 1568 height 712
click at [421, 380] on div "Filters Applicant Status (1/5) Unread message Hasn't messaged back Stuck in sta…" at bounding box center [784, 356] width 1568 height 712
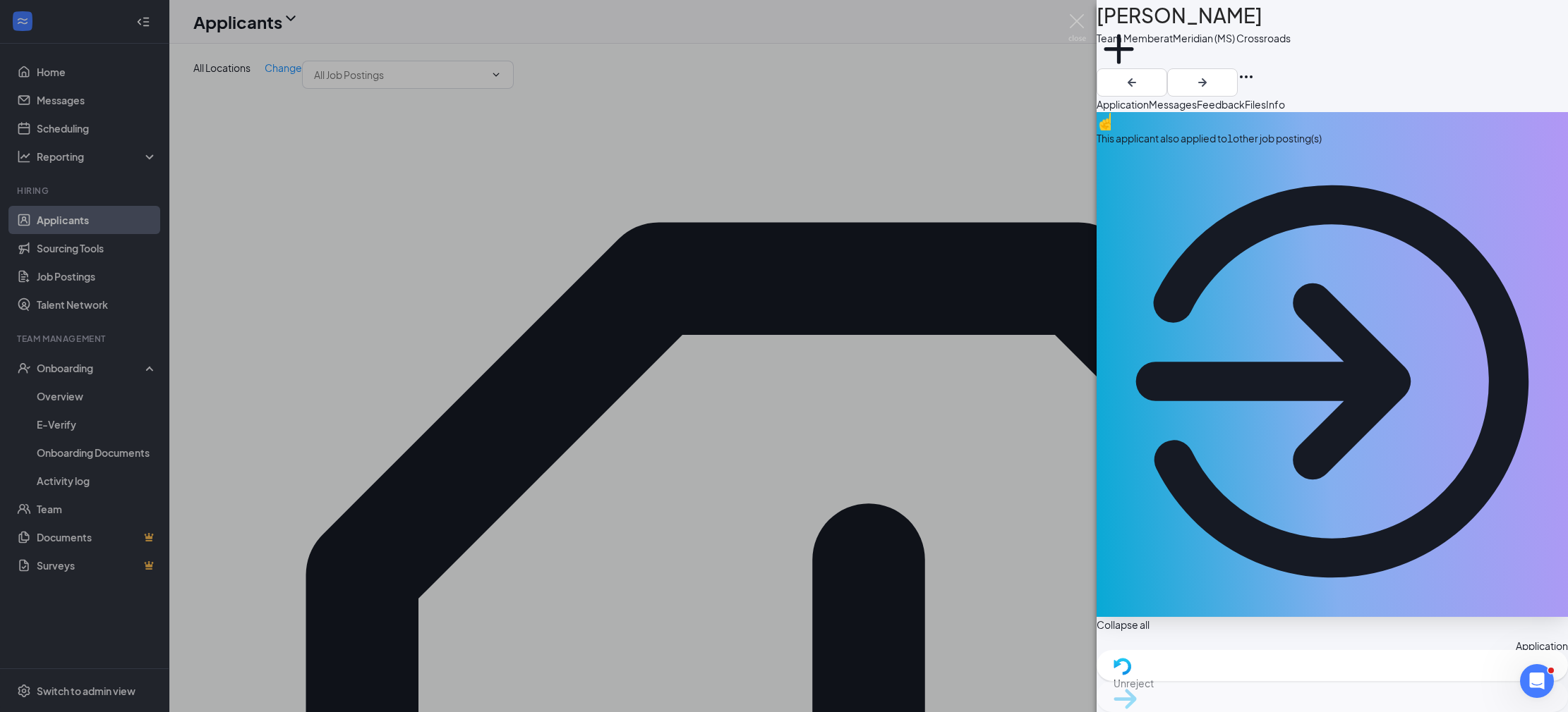
click at [1204, 146] on div "This applicant also applied to 1 other job posting(s)" at bounding box center [1332, 137] width 471 height 15
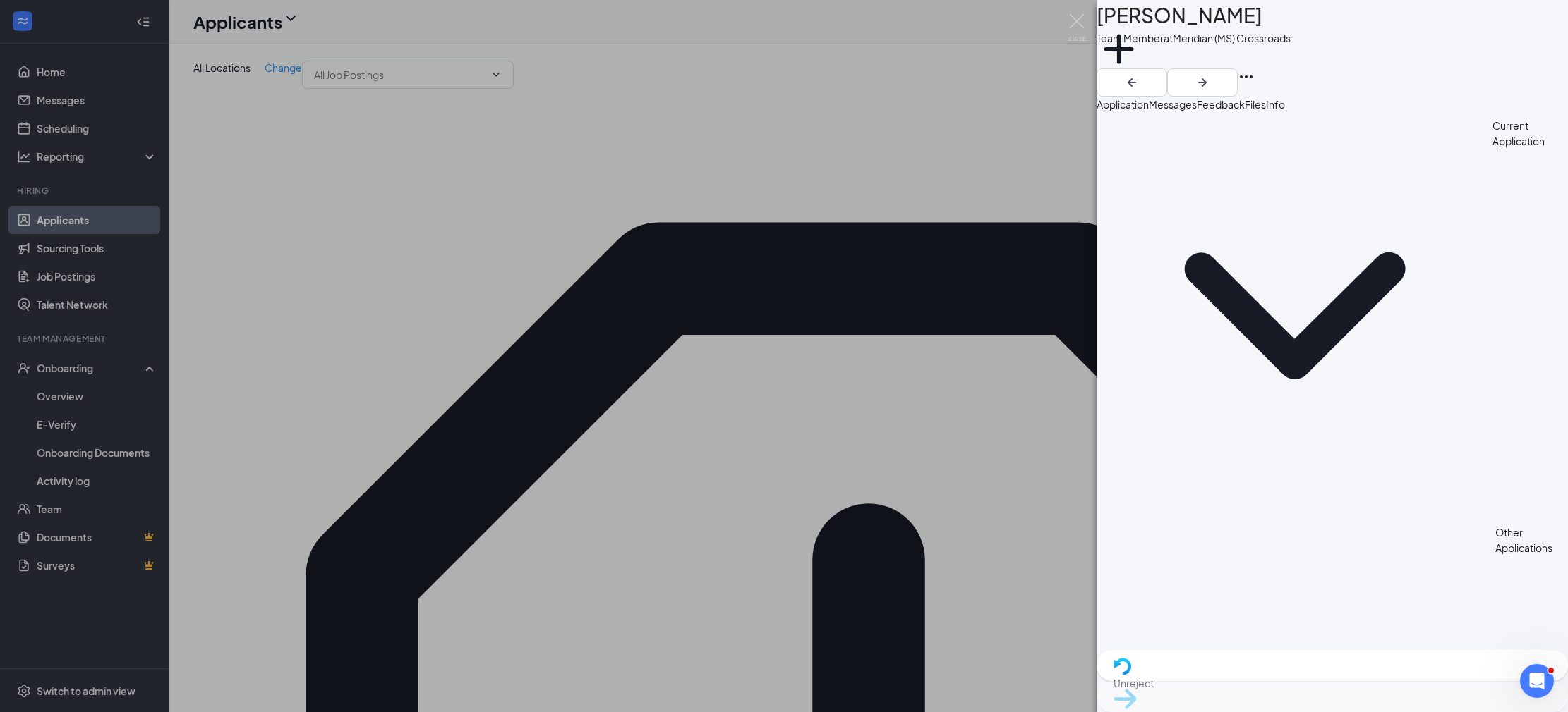
click at [1133, 106] on div "Application" at bounding box center [1122, 104] width 52 height 15
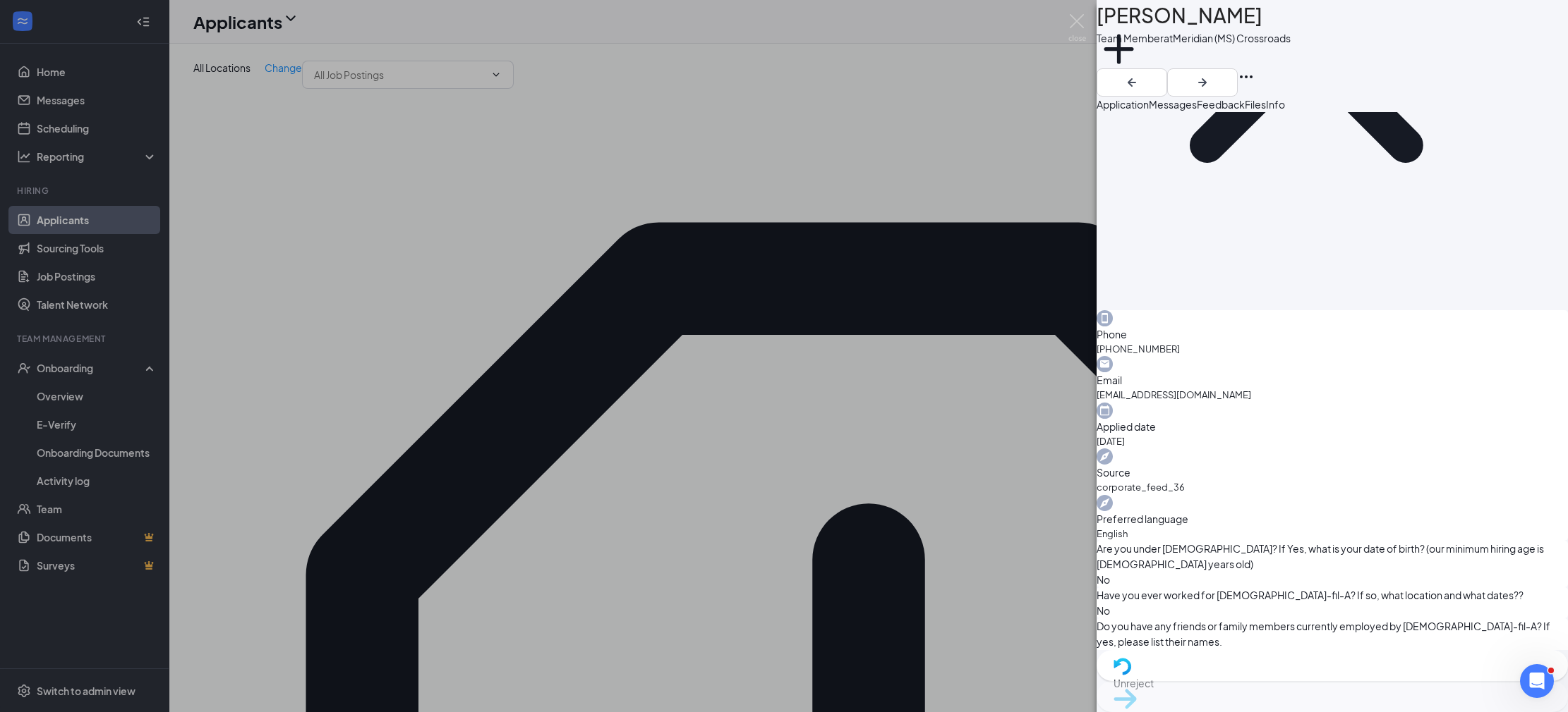
scroll to position [753, 0]
drag, startPoint x: 1465, startPoint y: 120, endPoint x: 1450, endPoint y: 128, distance: 17.0
click at [1285, 112] on button "Info" at bounding box center [1275, 104] width 19 height 15
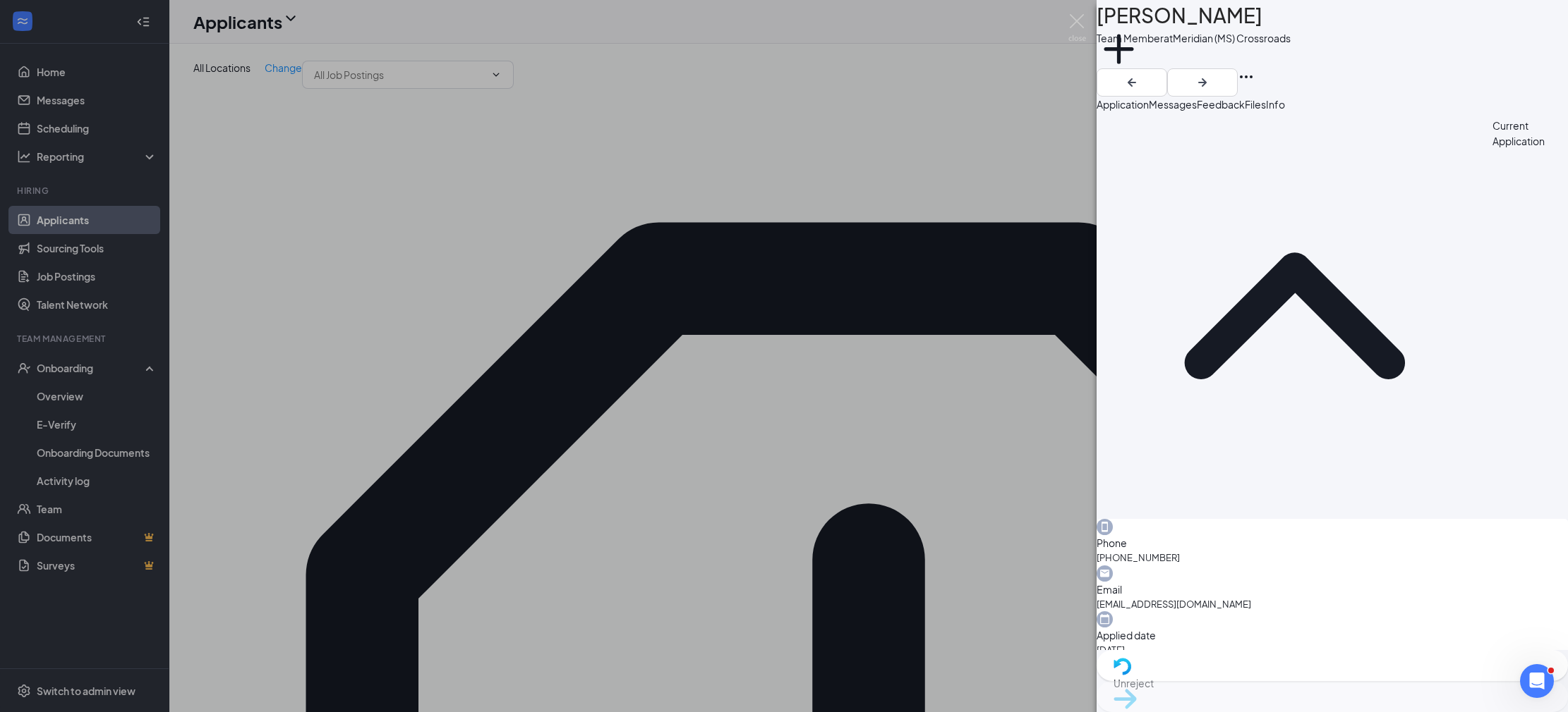
click at [1149, 112] on div "Application" at bounding box center [1122, 104] width 52 height 15
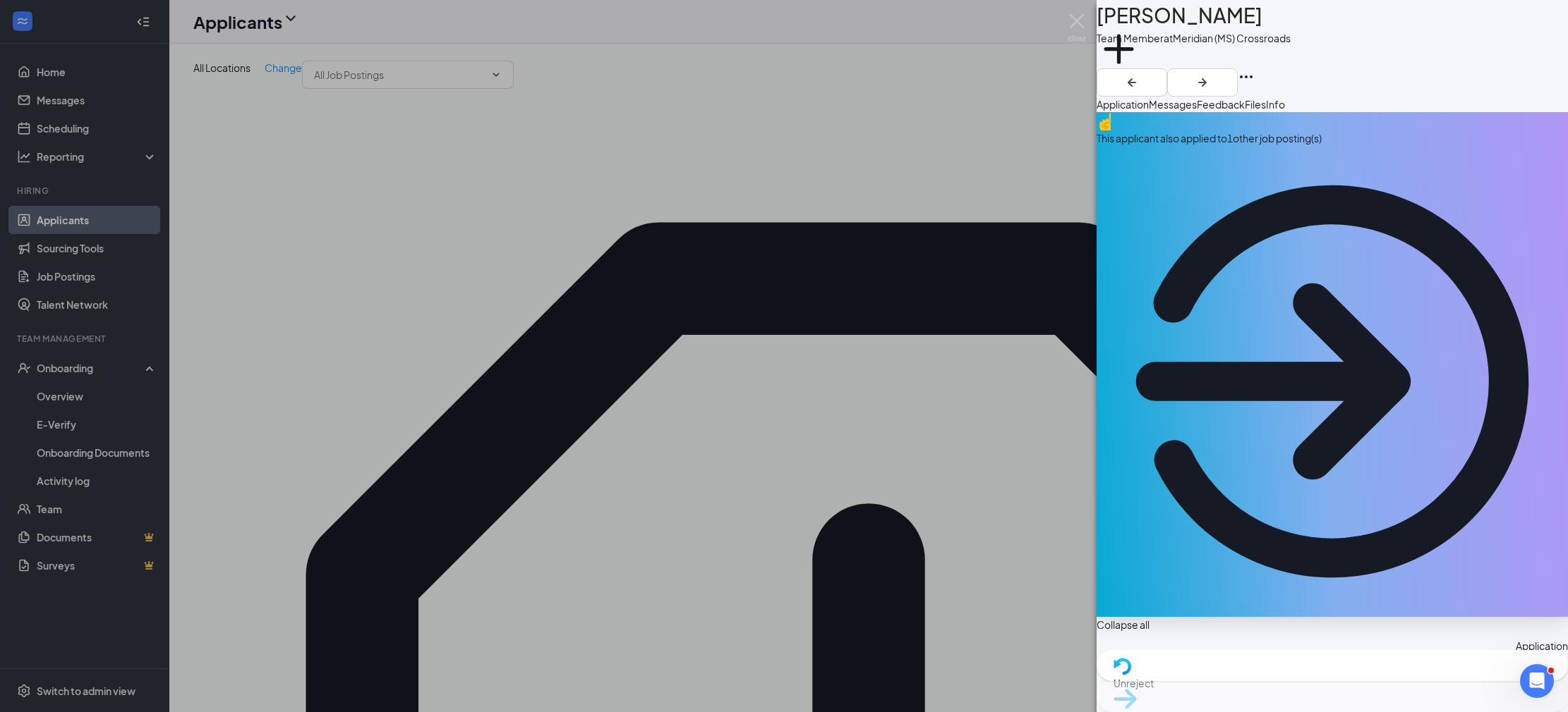
click at [1363, 146] on div "This applicant also applied to 1 other job posting(s)" at bounding box center [1332, 137] width 471 height 15
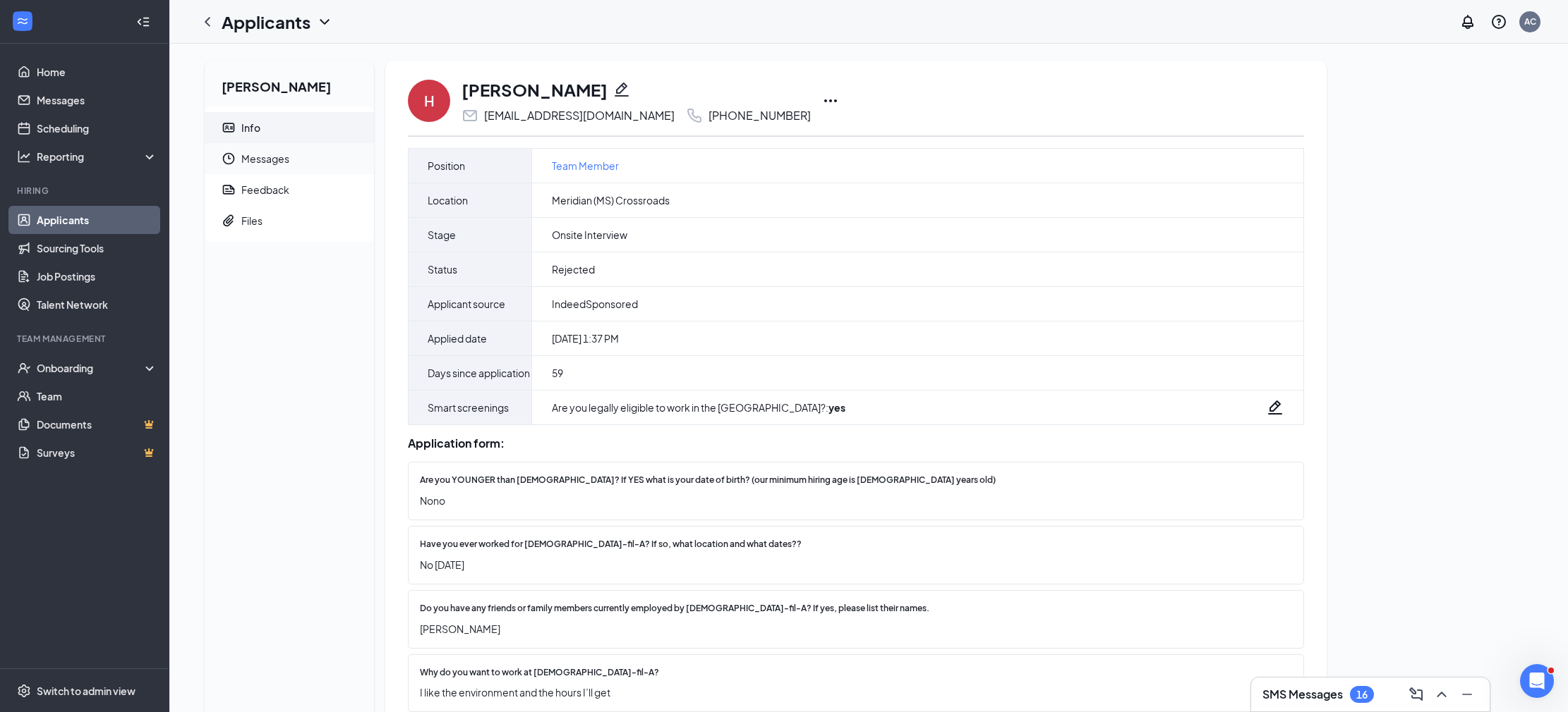
click at [253, 166] on span "Messages" at bounding box center [302, 158] width 121 height 31
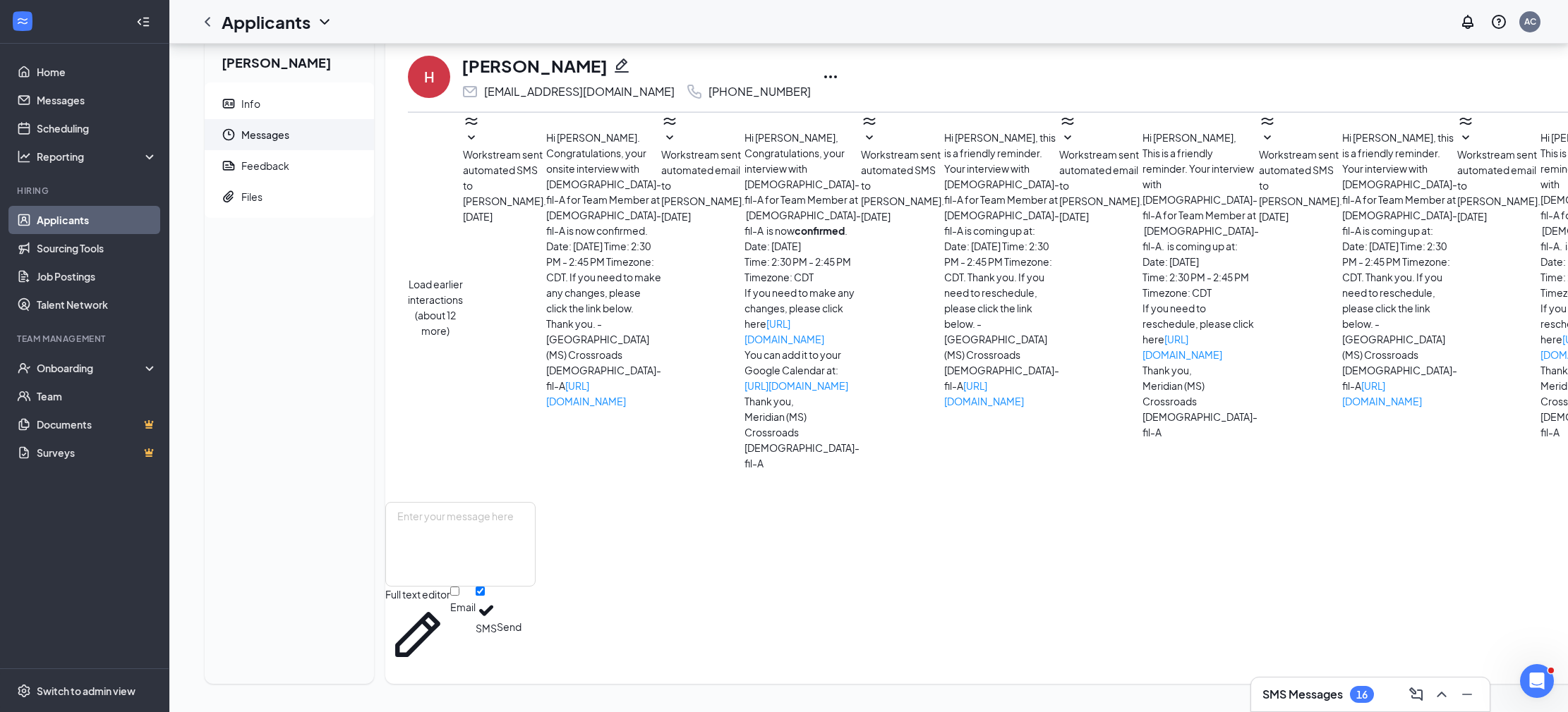
scroll to position [117, 0]
click at [809, 383] on div "Load earlier interactions (about 12 more) Workstream sent automated SMS to Holl…" at bounding box center [1245, 308] width 1673 height 390
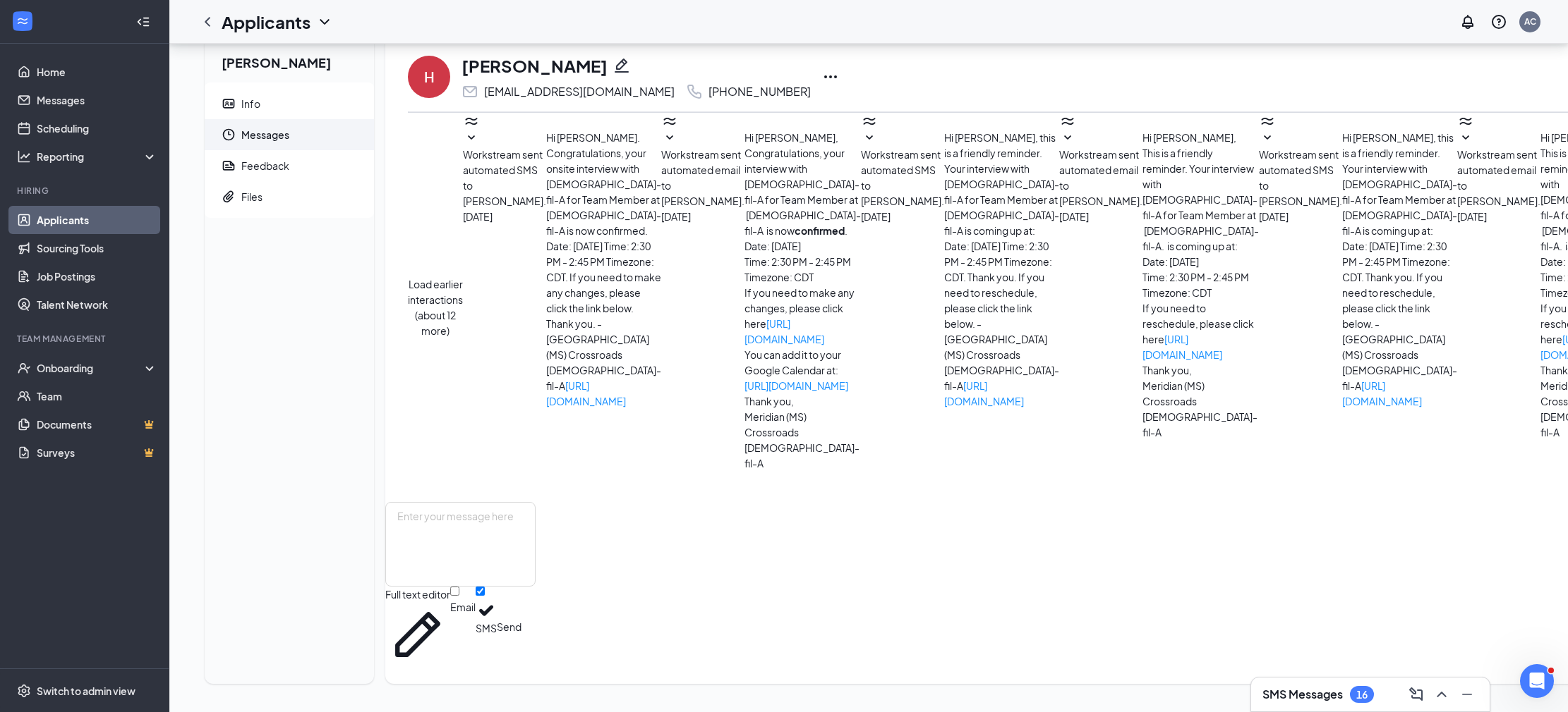
click at [1457, 208] on span "Workstream sent automated email to Holly Jones." at bounding box center [1498, 178] width 83 height 59
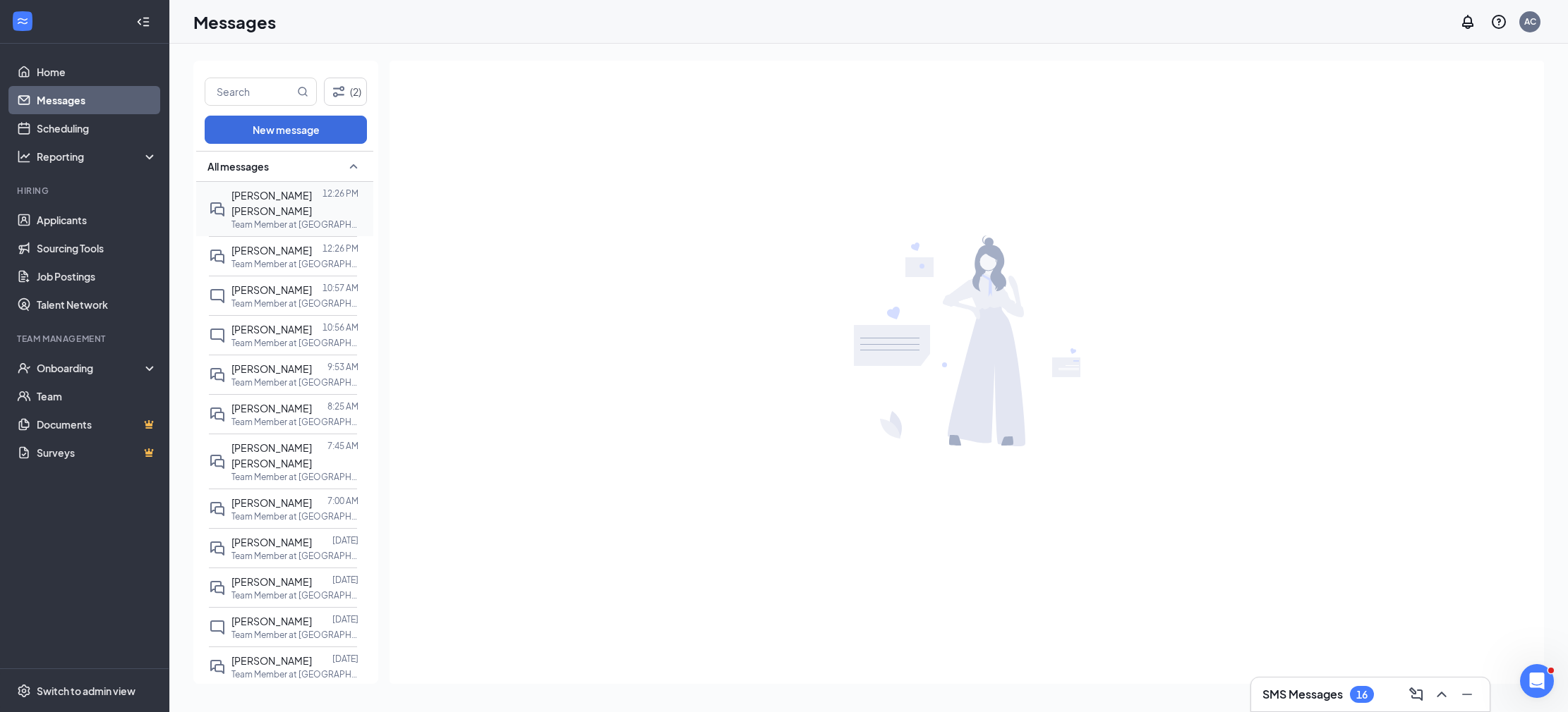
click at [257, 219] on p "Team Member at [GEOGRAPHIC_DATA] ([GEOGRAPHIC_DATA])" at bounding box center [294, 224] width 127 height 12
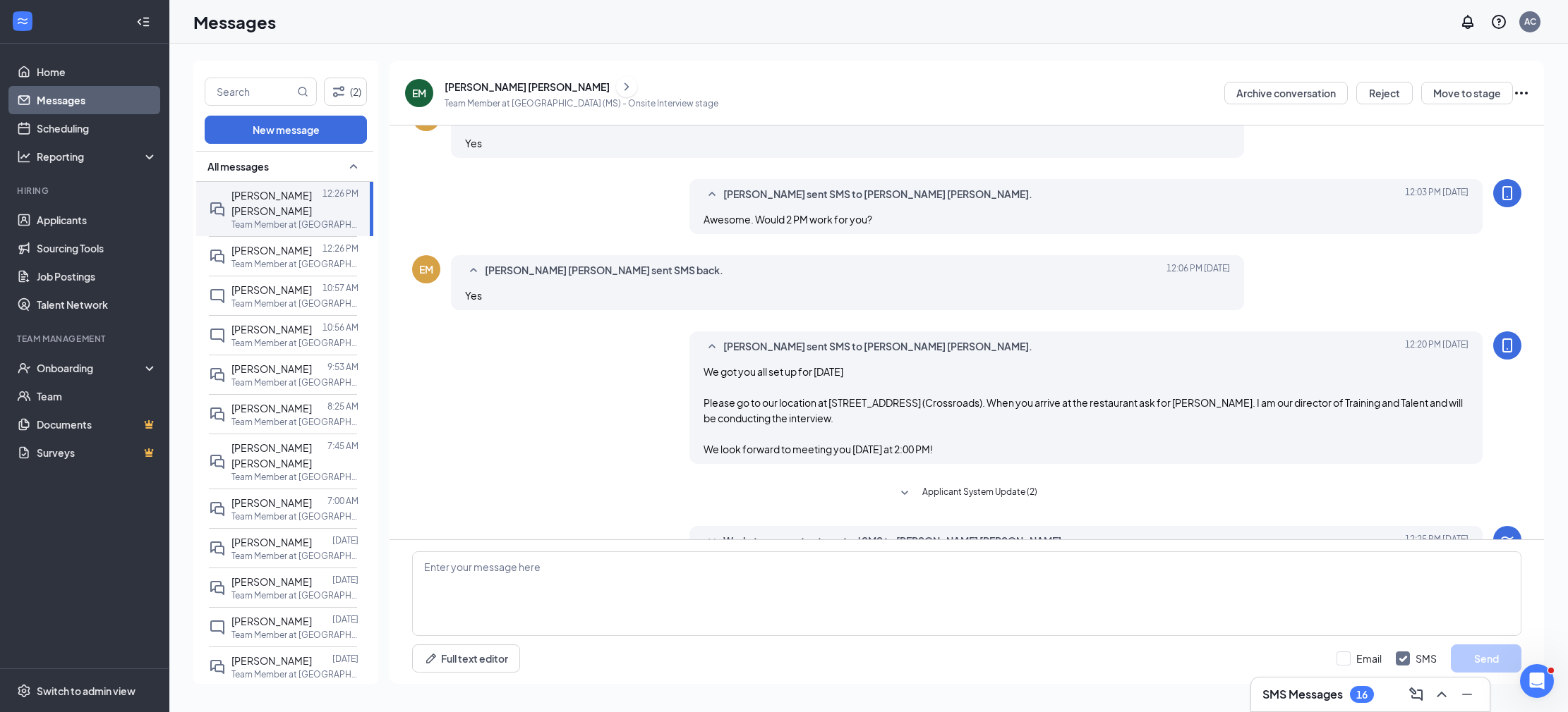
scroll to position [311, 0]
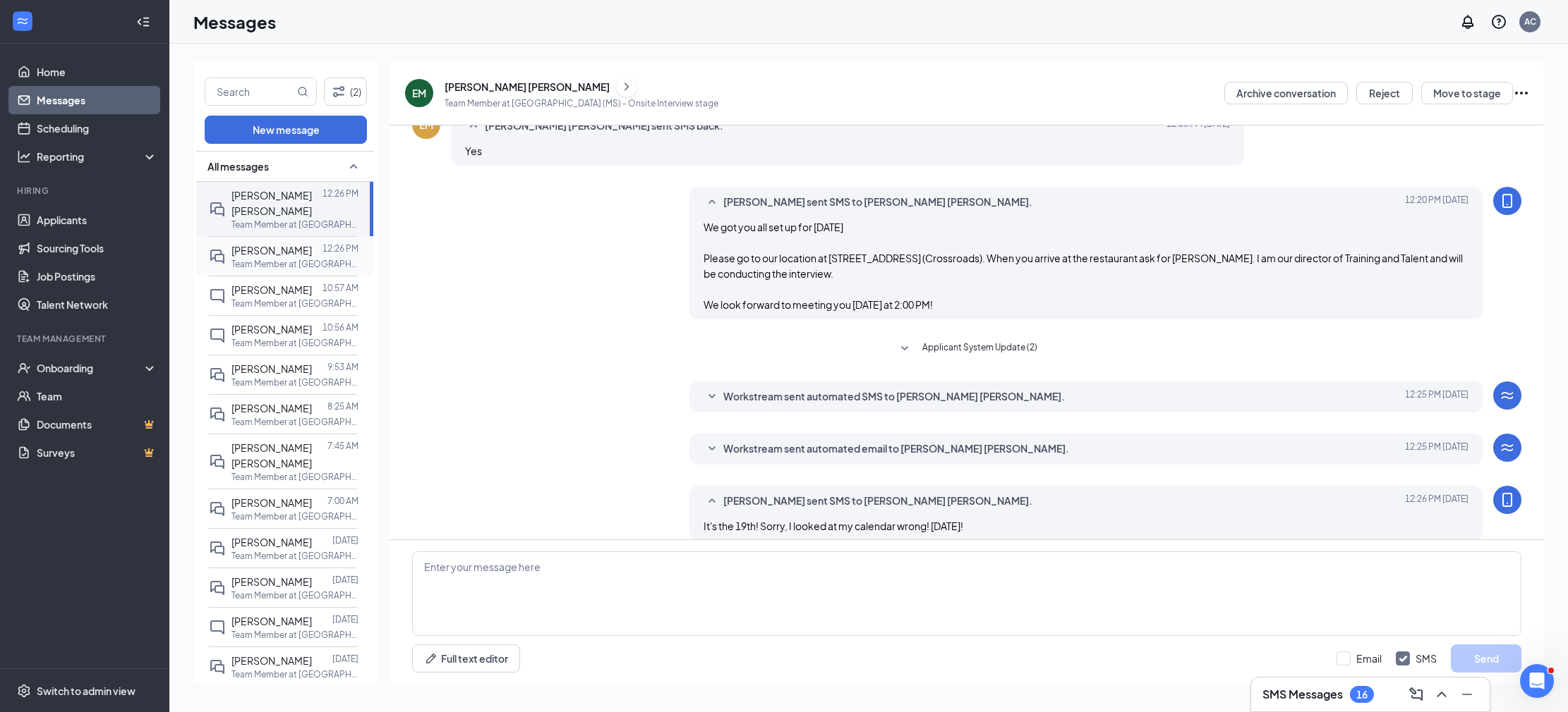
click at [312, 242] on div at bounding box center [317, 249] width 11 height 15
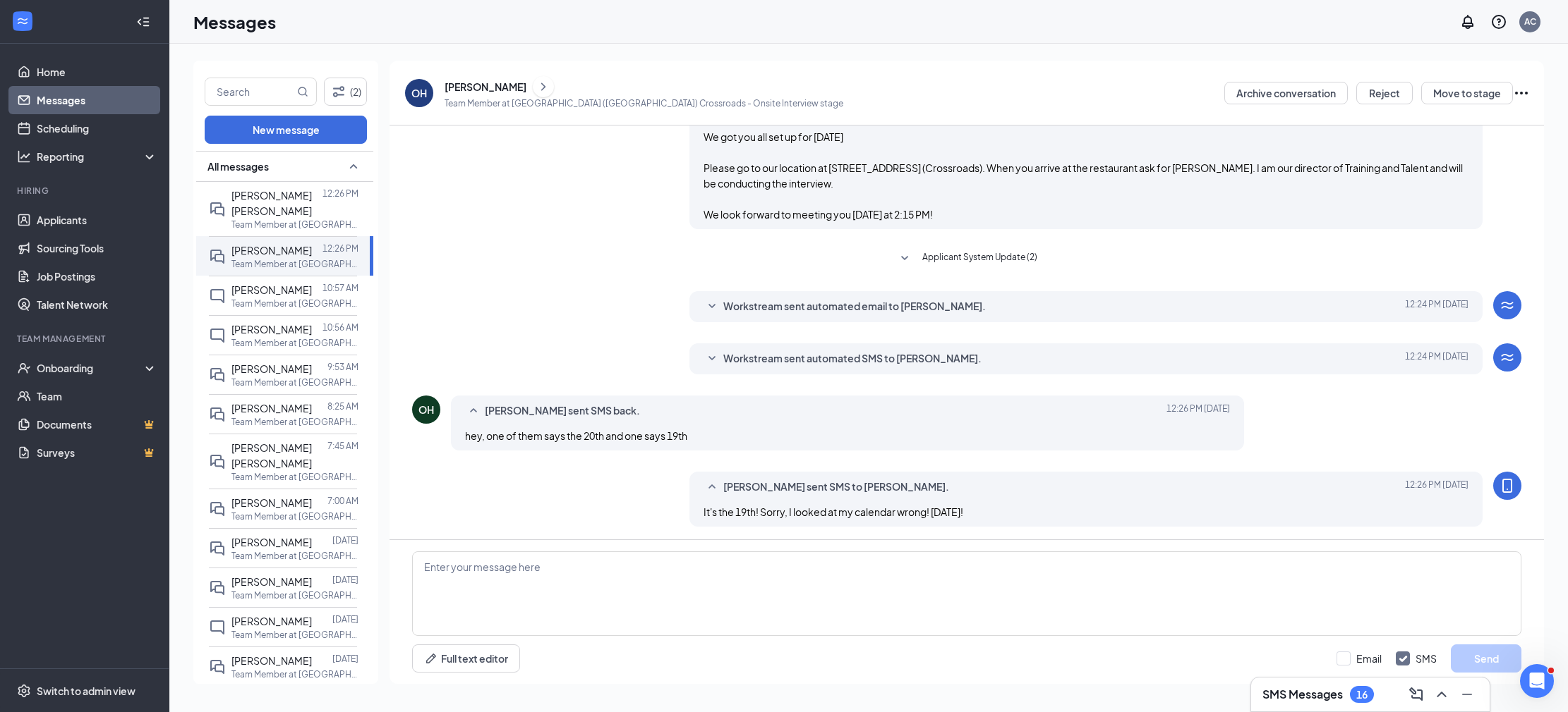
scroll to position [311, 0]
click at [102, 212] on link "Applicants" at bounding box center [97, 219] width 120 height 28
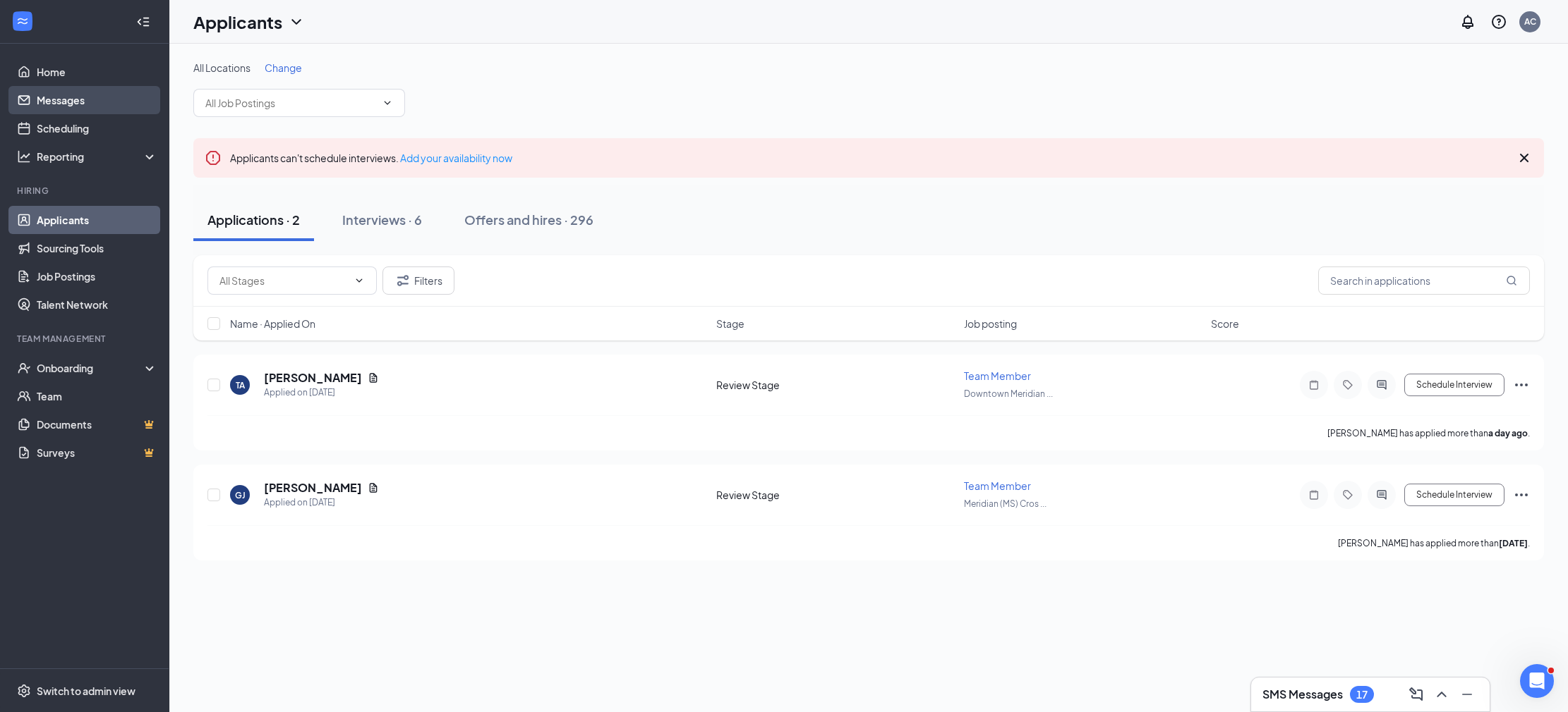
click at [84, 107] on link "Messages" at bounding box center [97, 99] width 120 height 28
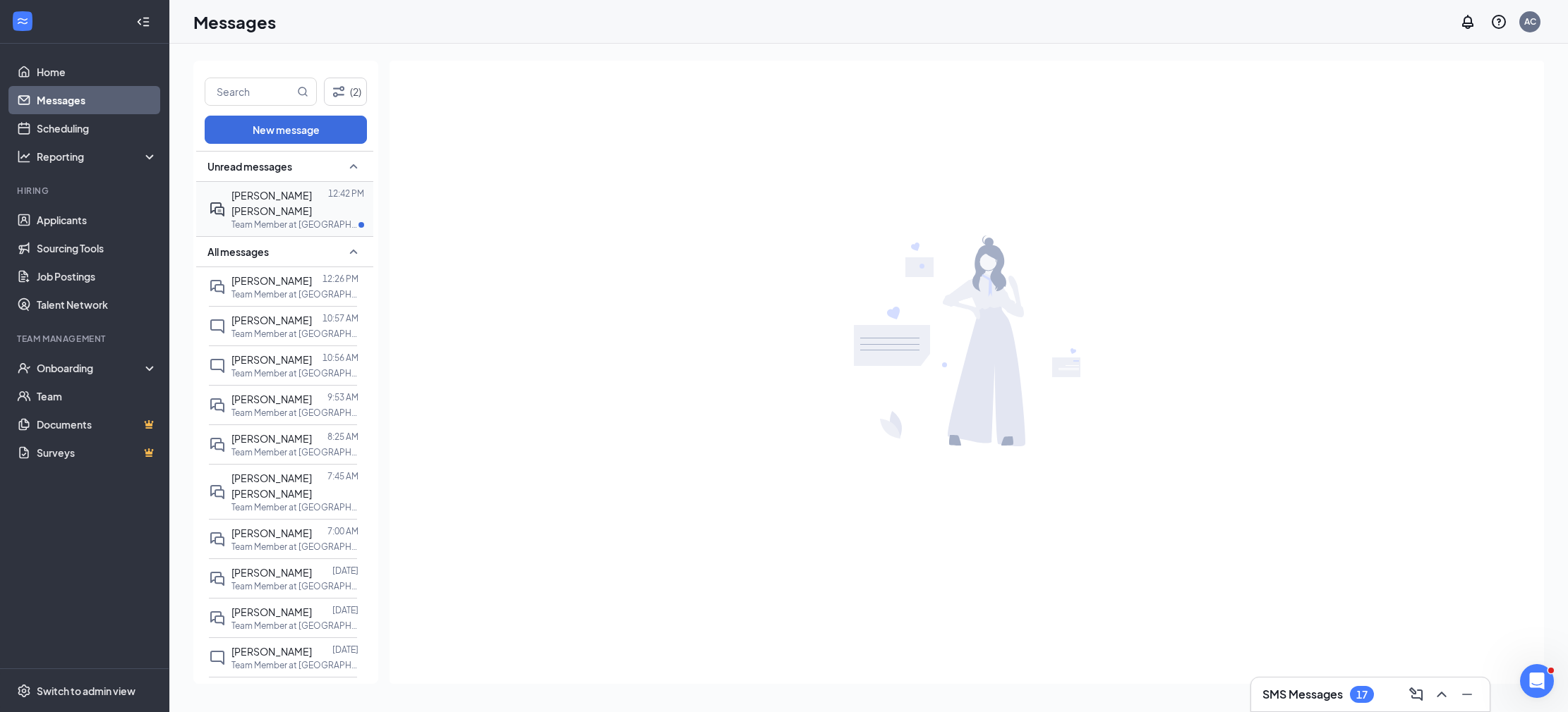
click at [290, 219] on p "Team Member at [GEOGRAPHIC_DATA] ([GEOGRAPHIC_DATA])" at bounding box center [294, 224] width 127 height 12
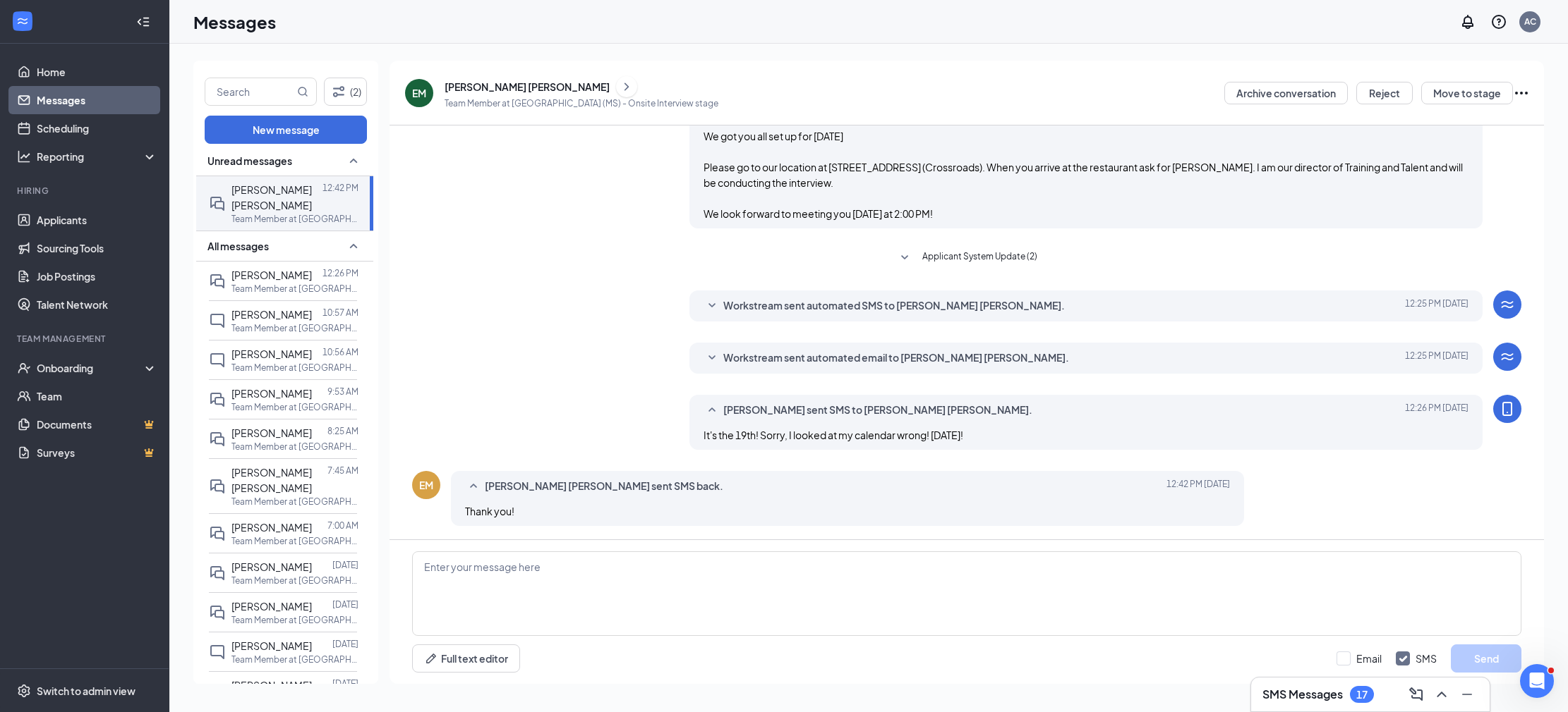
scroll to position [311, 0]
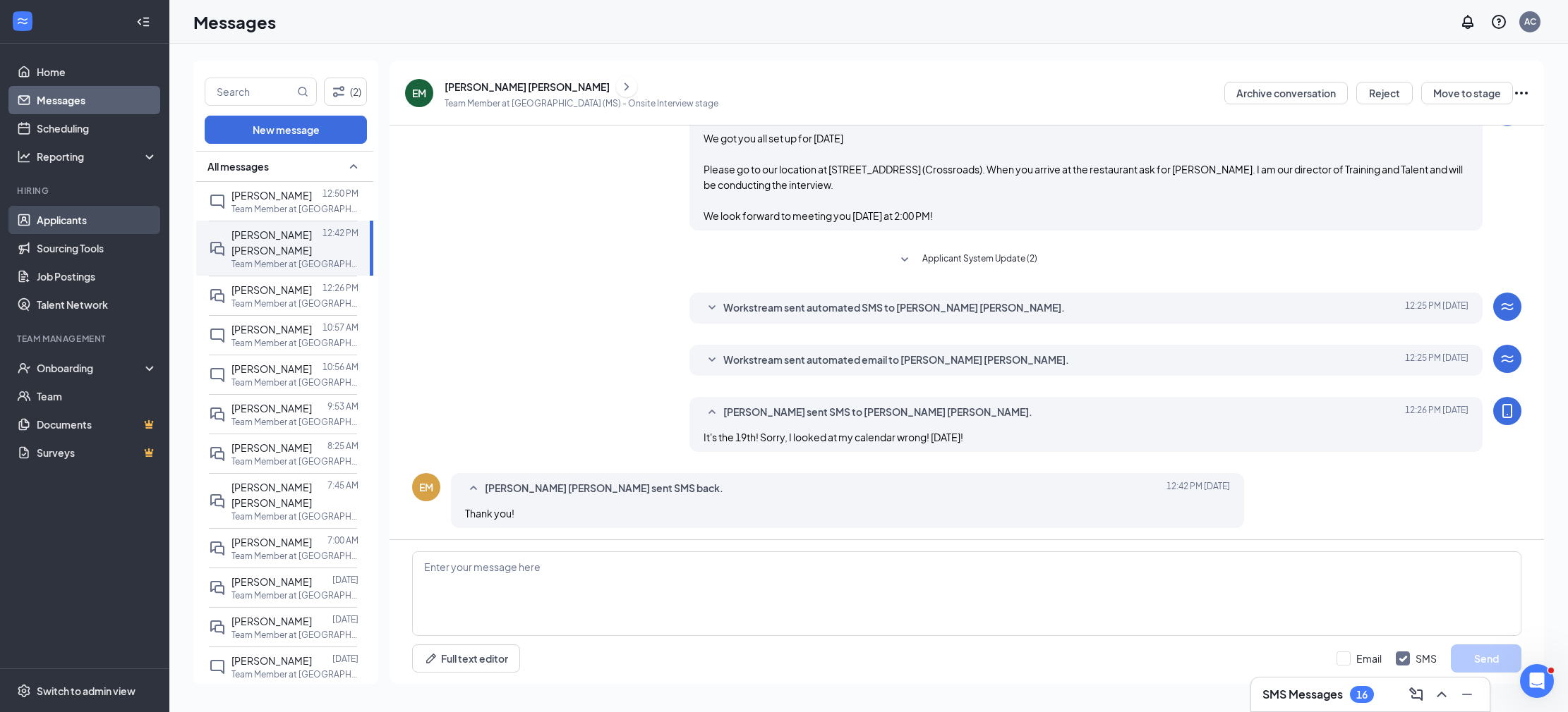
scroll to position [311, 0]
click at [108, 224] on link "Applicants" at bounding box center [97, 219] width 120 height 28
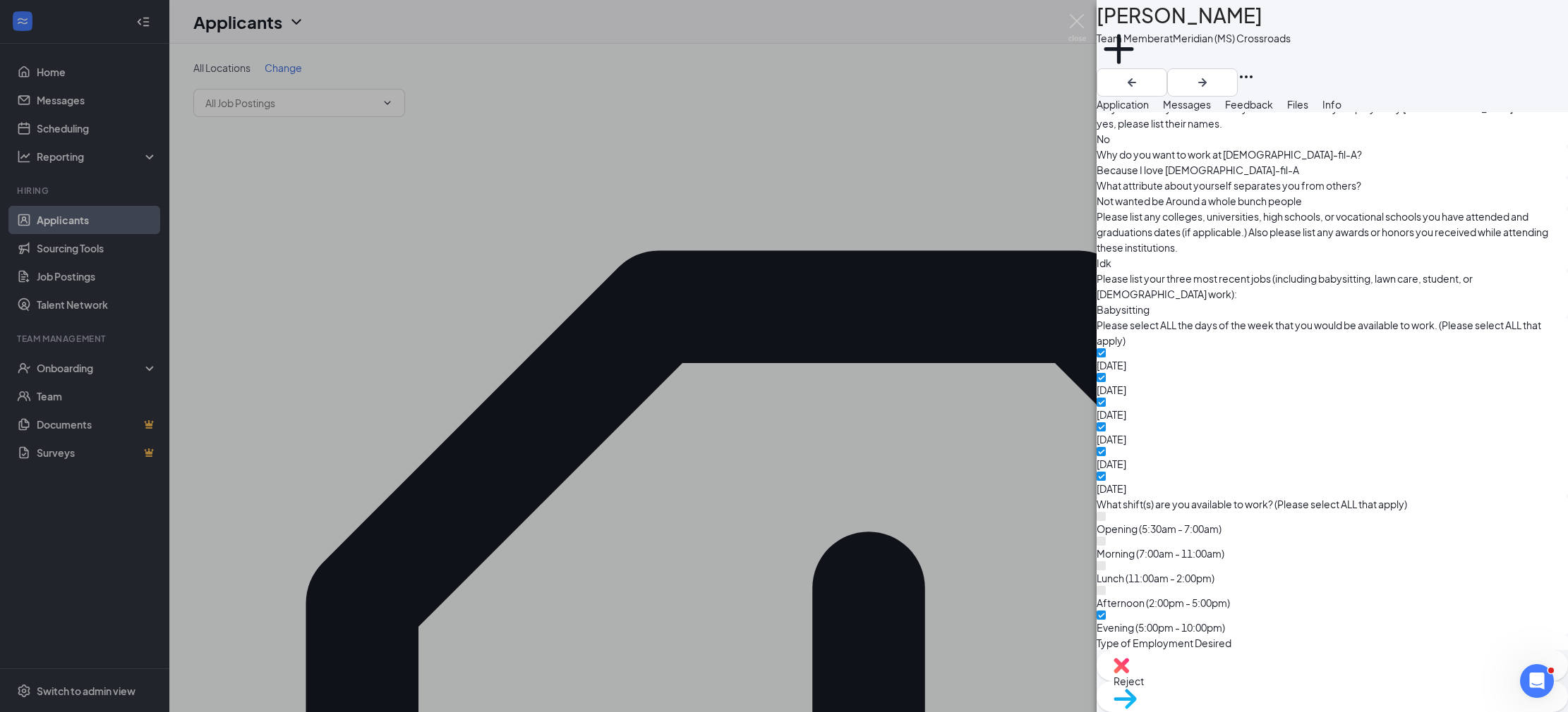
scroll to position [771, 0]
click at [1143, 687] on span "Reject" at bounding box center [1128, 681] width 30 height 13
drag, startPoint x: 981, startPoint y: 549, endPoint x: 979, endPoint y: 515, distance: 34.1
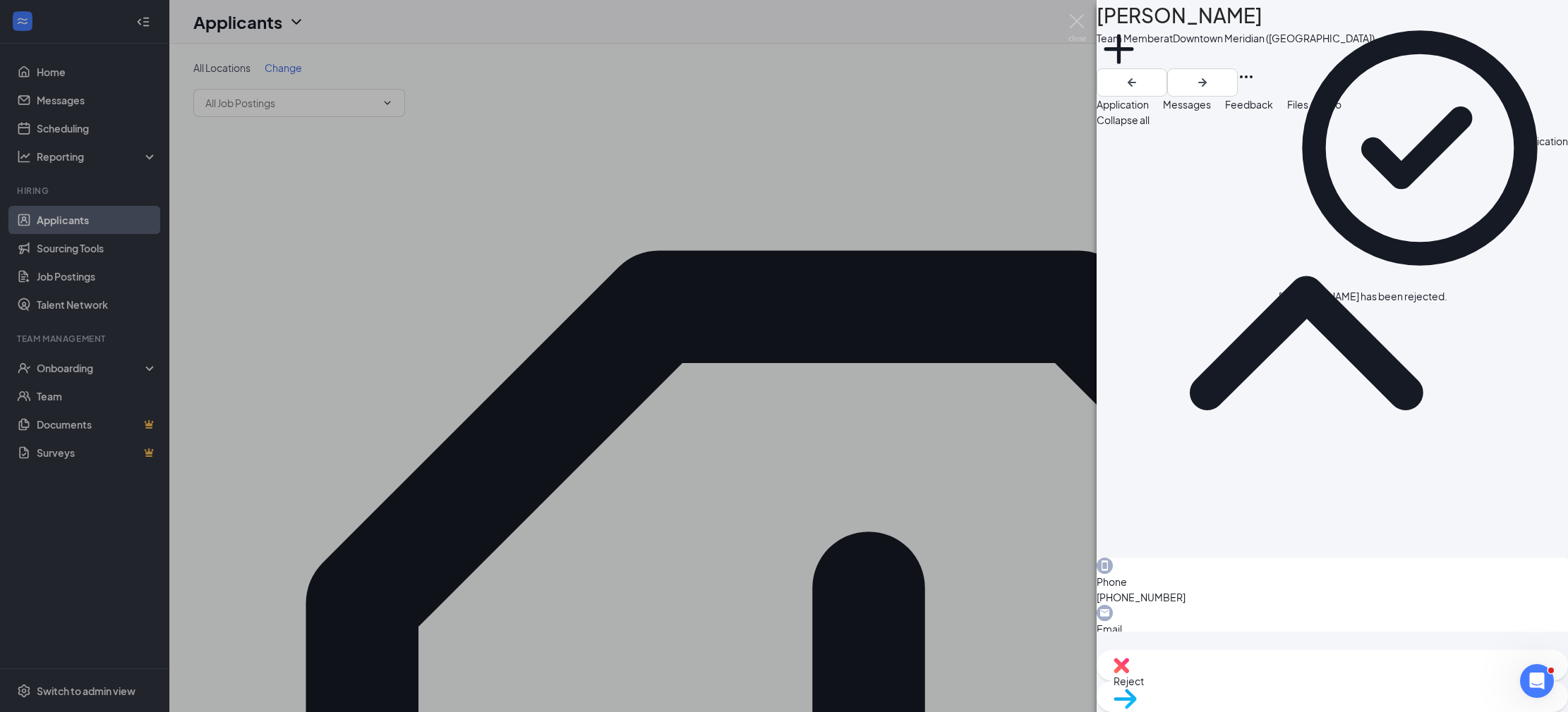
click at [456, 262] on div "TA Tony Alford Team Member at Downtown Meridian (MS) Add a tag Application Mess…" at bounding box center [784, 356] width 1568 height 712
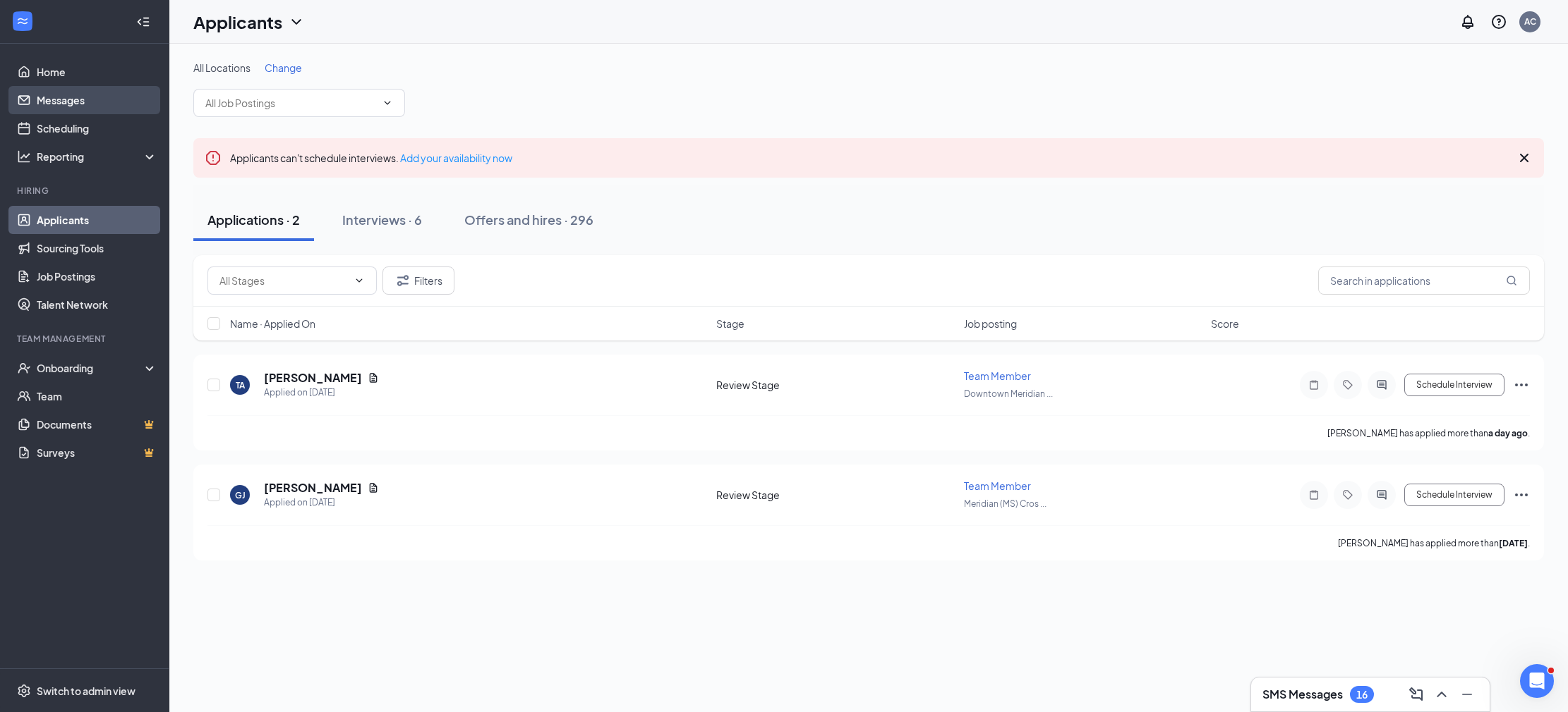
click at [94, 100] on link "Messages" at bounding box center [97, 99] width 120 height 28
